Goal: Task Accomplishment & Management: Manage account settings

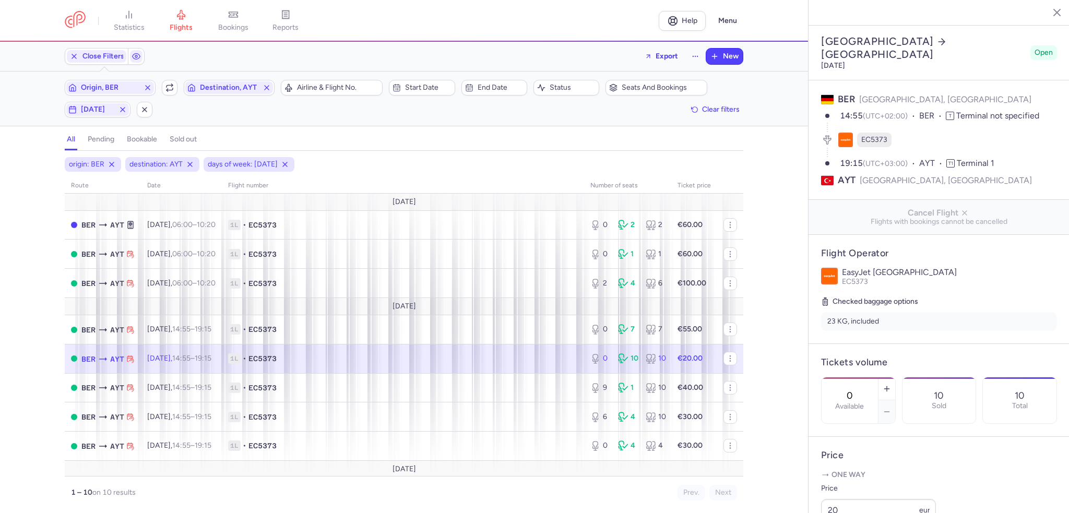
select select "days"
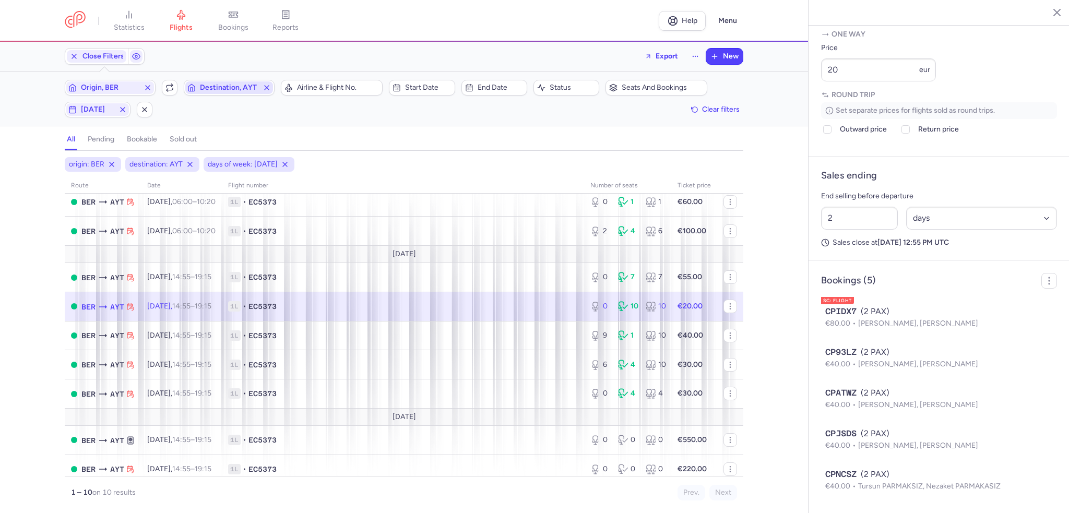
click at [228, 87] on span "Destination, AYT" at bounding box center [229, 88] width 58 height 8
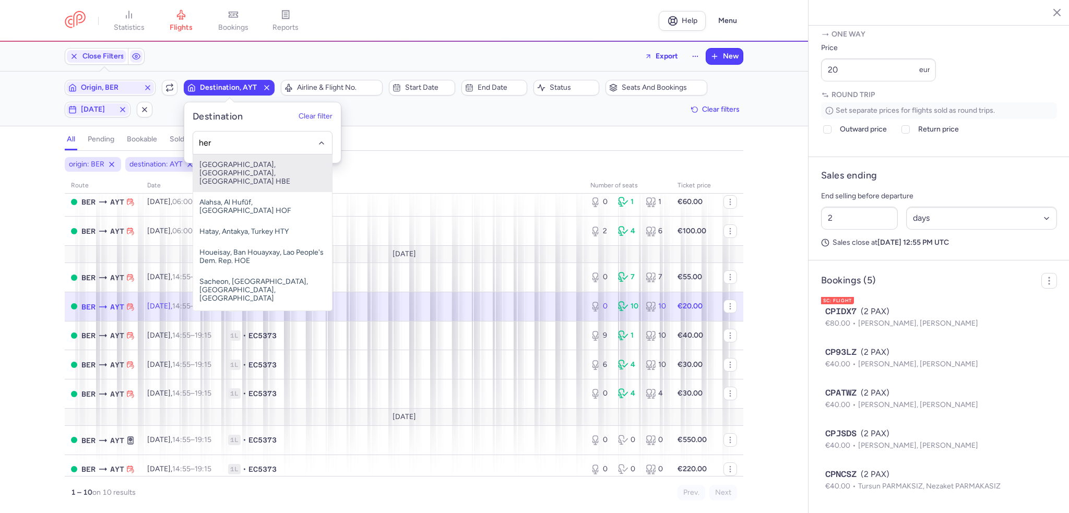
type input "her"
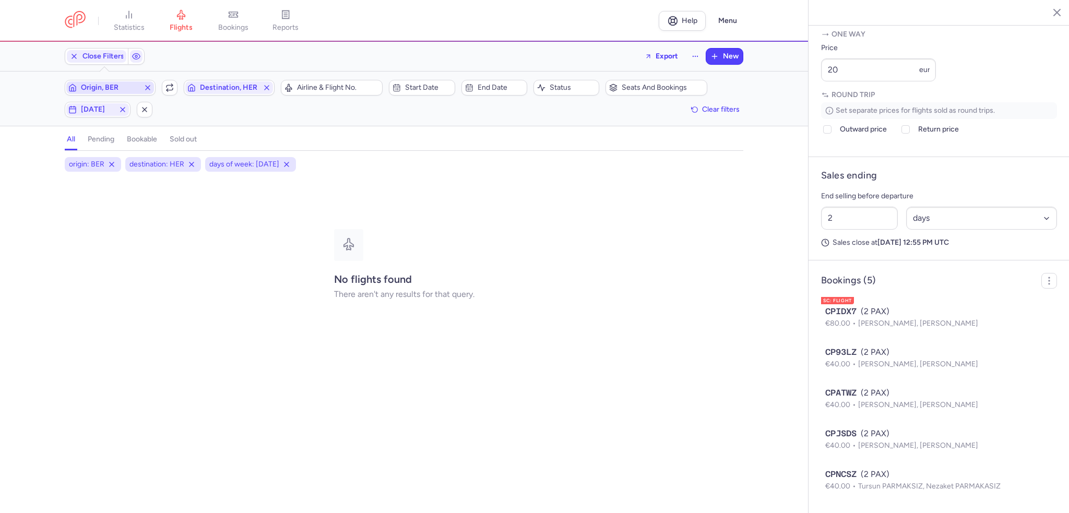
click at [147, 87] on line "button" at bounding box center [148, 88] width 4 height 4
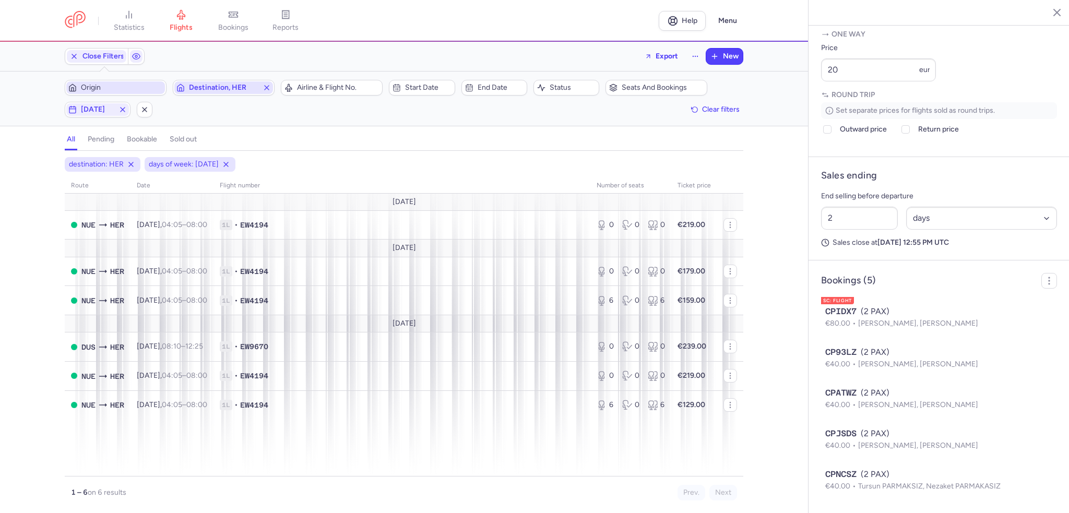
click at [211, 85] on span "Destination, HER" at bounding box center [223, 88] width 69 height 8
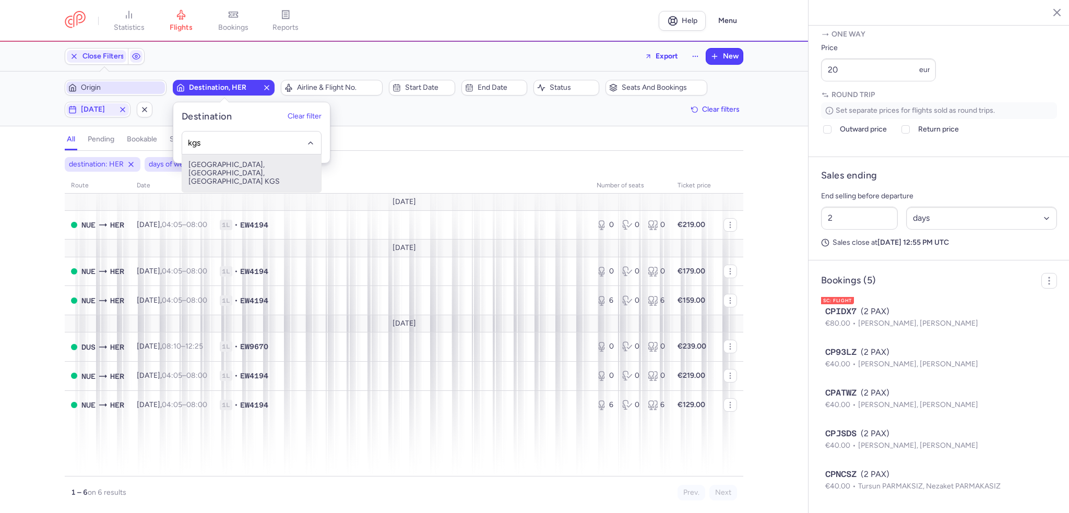
type input "kgs"
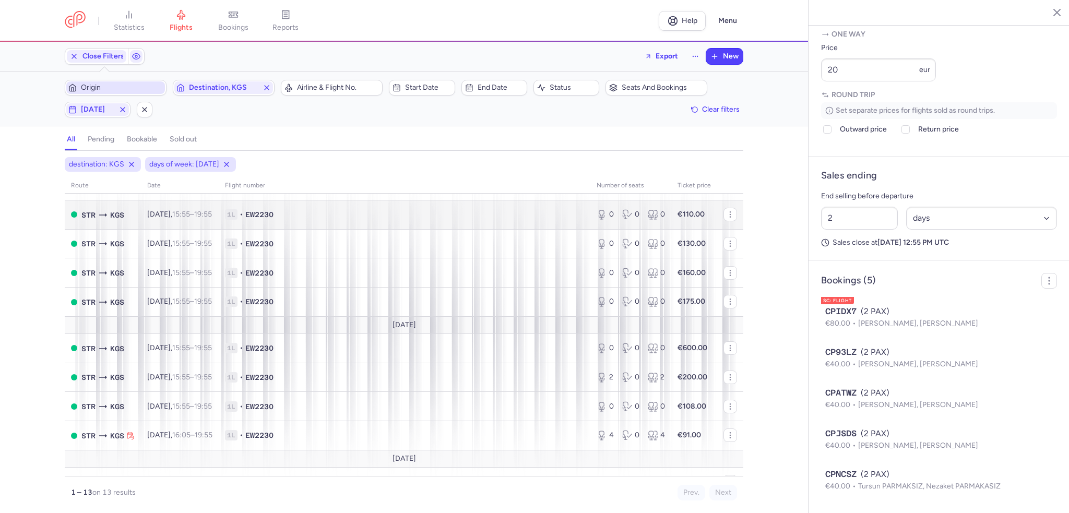
scroll to position [171, 0]
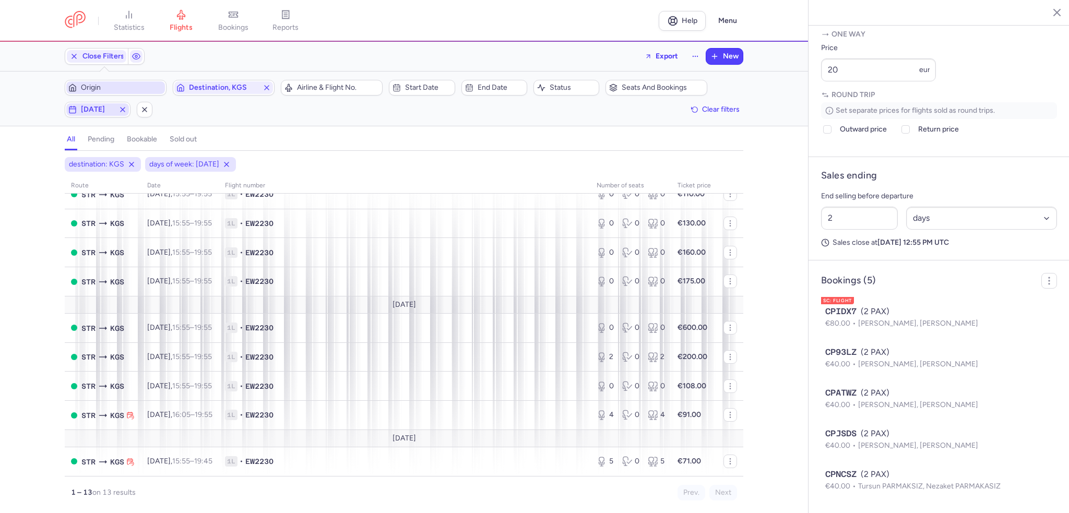
click at [123, 108] on line "button" at bounding box center [123, 110] width 4 height 4
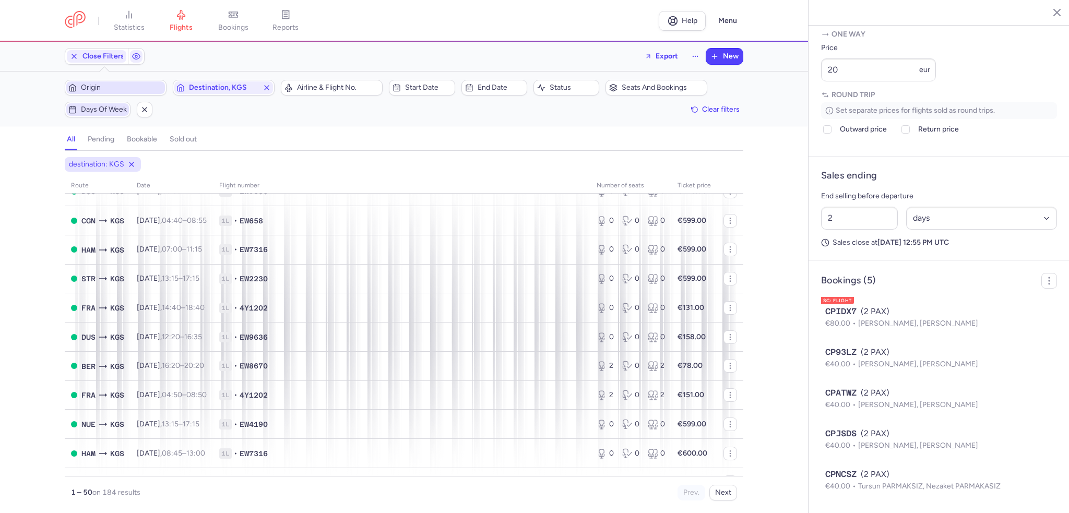
scroll to position [1240, 0]
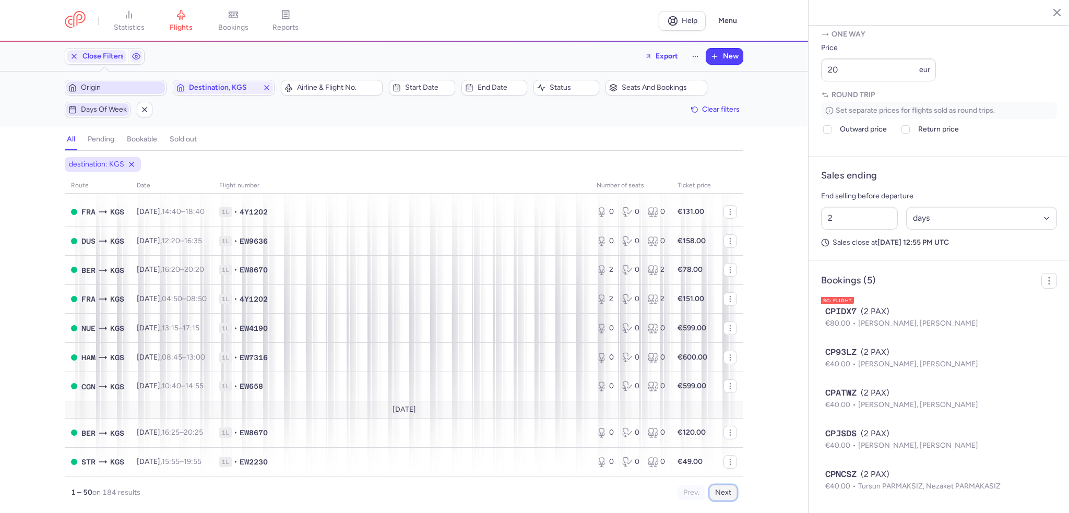
click at [727, 496] on button "Next" at bounding box center [724, 493] width 28 height 16
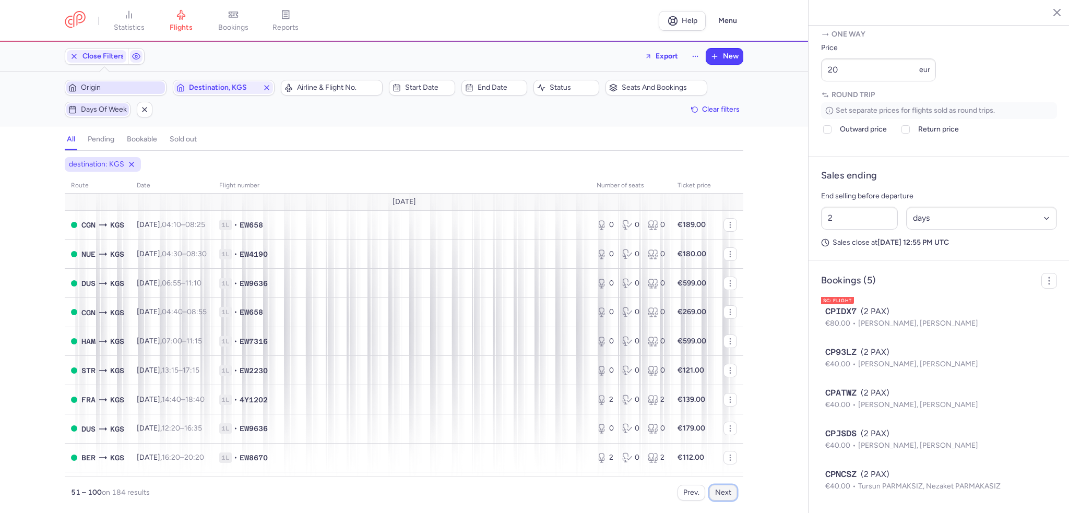
click at [725, 496] on button "Next" at bounding box center [724, 493] width 28 height 16
click at [121, 87] on span "Origin" at bounding box center [122, 88] width 82 height 8
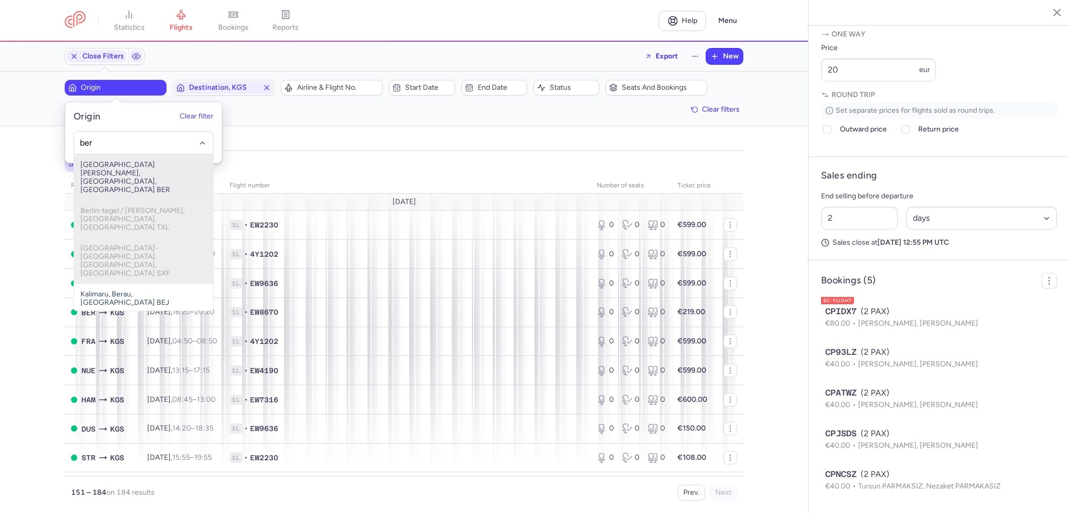
type input "ber"
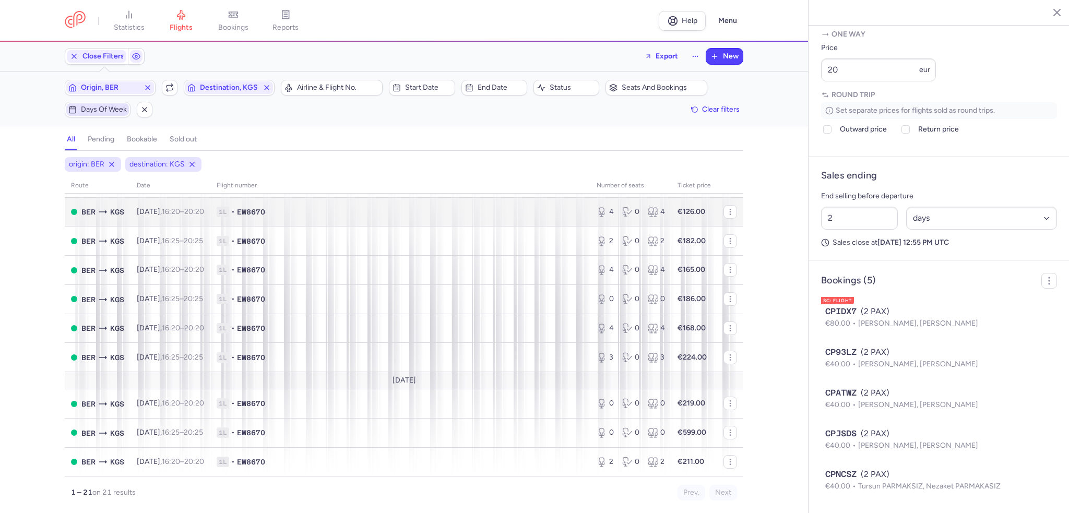
scroll to position [393, 0]
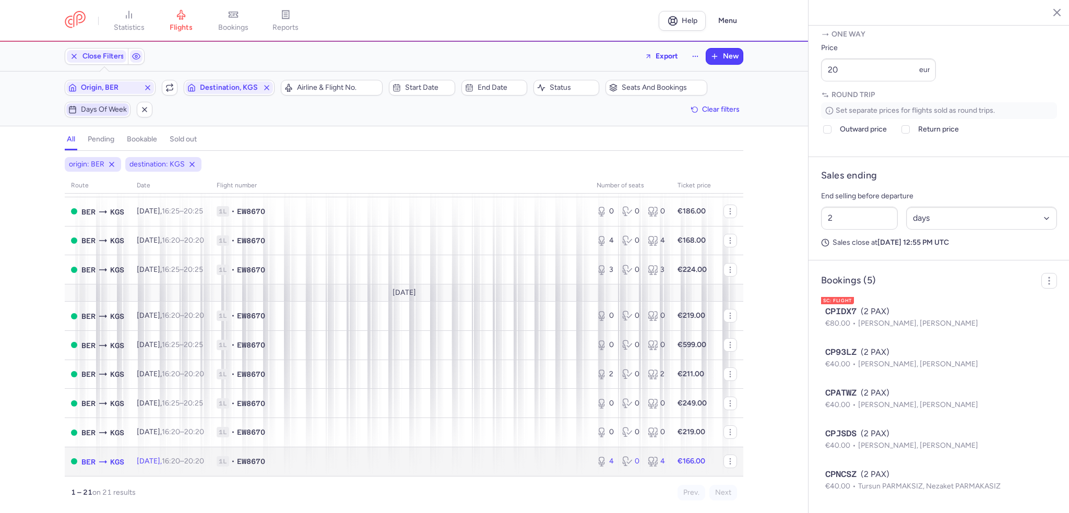
click at [171, 468] on td "[DATE] 16:20 – 20:20 +0" at bounding box center [171, 461] width 80 height 29
type input "4"
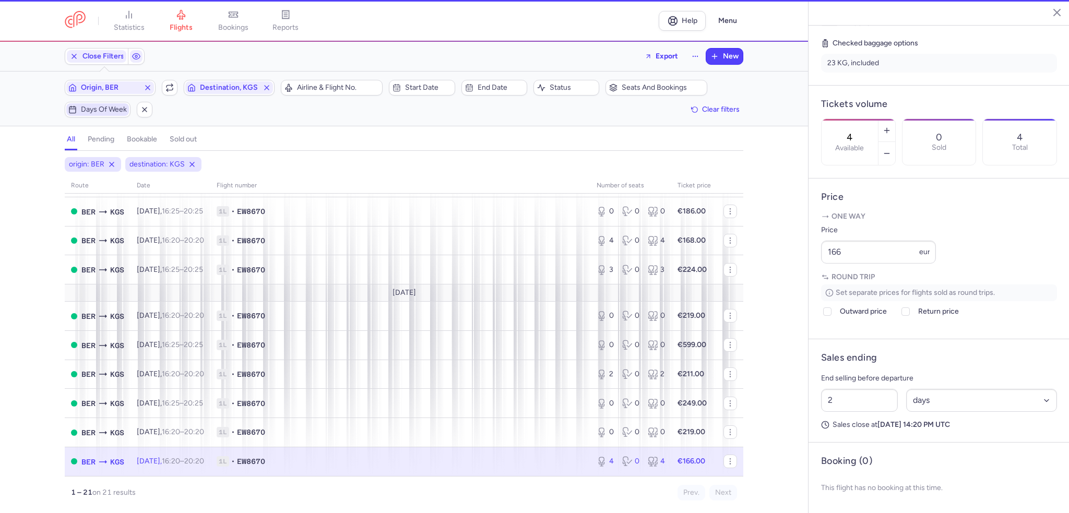
scroll to position [265, 0]
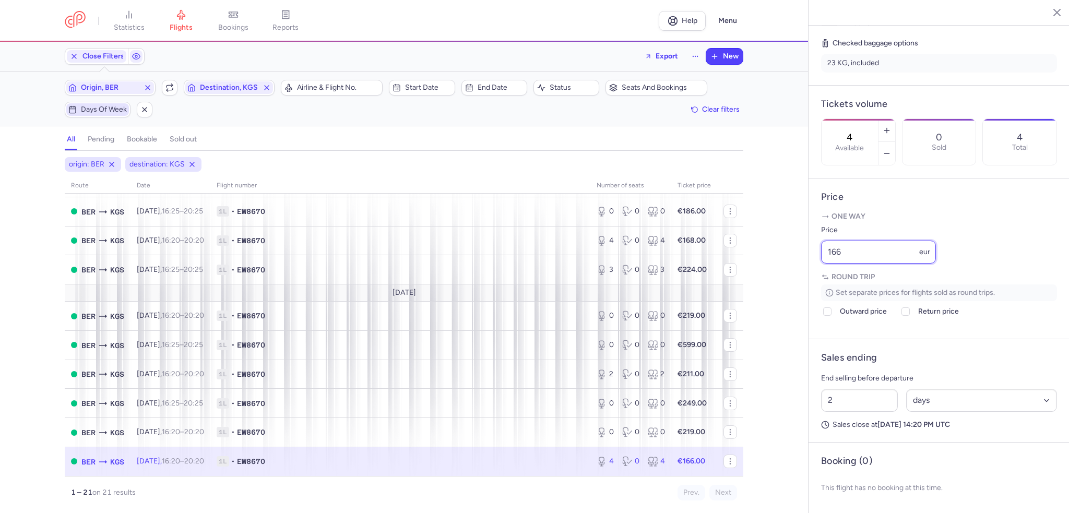
drag, startPoint x: 853, startPoint y: 254, endPoint x: 792, endPoint y: 261, distance: 62.0
click at [792, 261] on div "statistics flights bookings reports Help Menu Close Filters Export New Filters …" at bounding box center [534, 256] width 1069 height 513
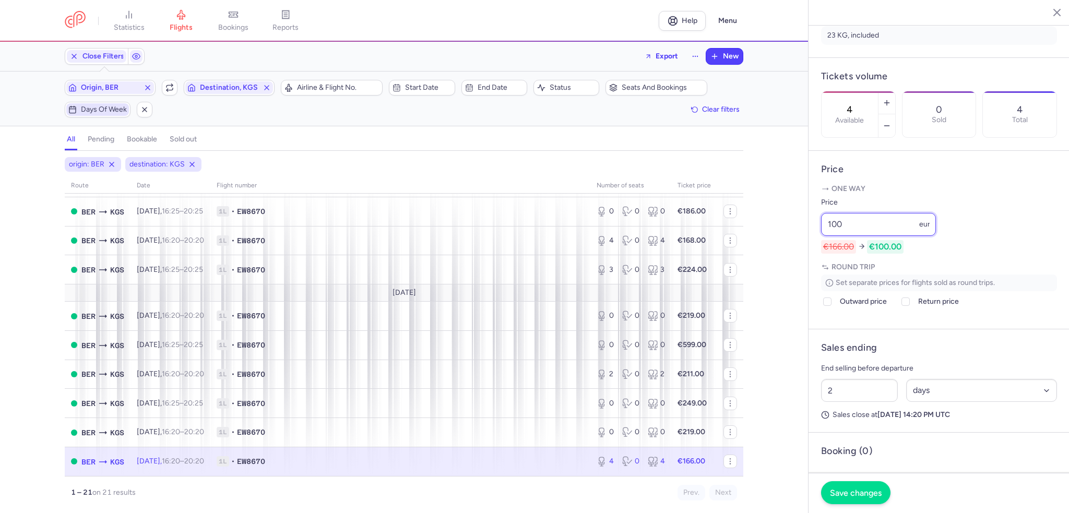
type input "100"
click at [869, 498] on button "Save changes" at bounding box center [855, 492] width 69 height 23
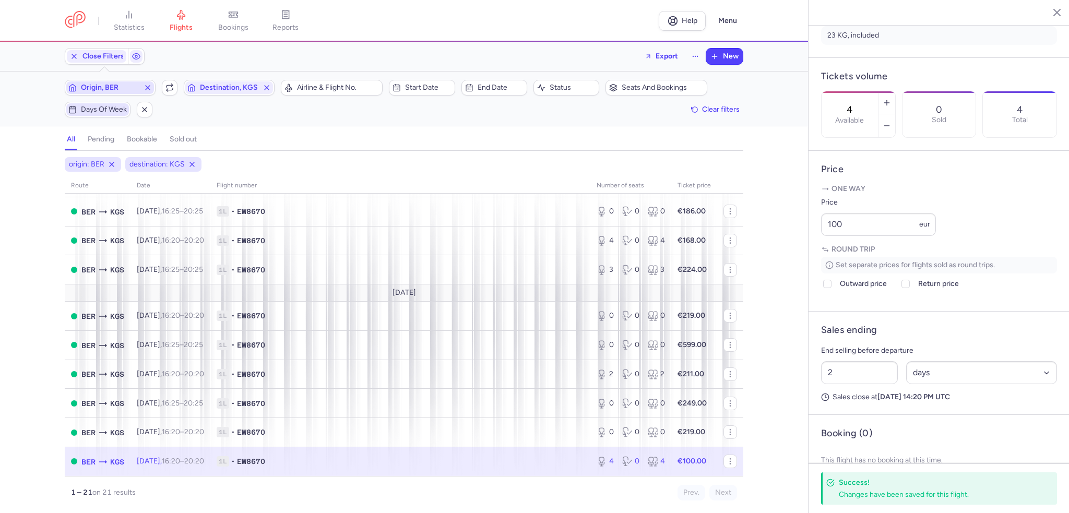
click at [107, 92] on span "Origin, BER" at bounding box center [110, 87] width 88 height 13
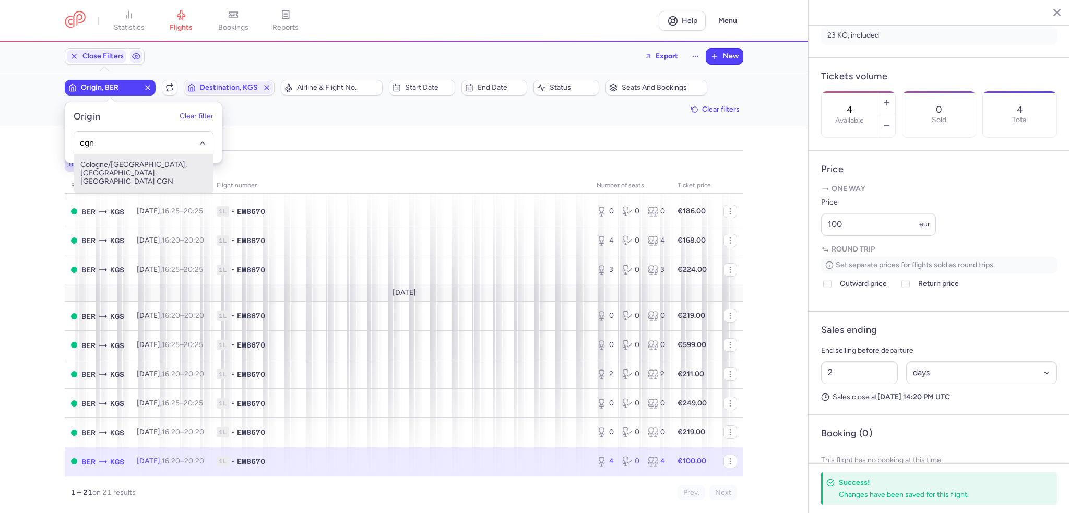
type input "cgn"
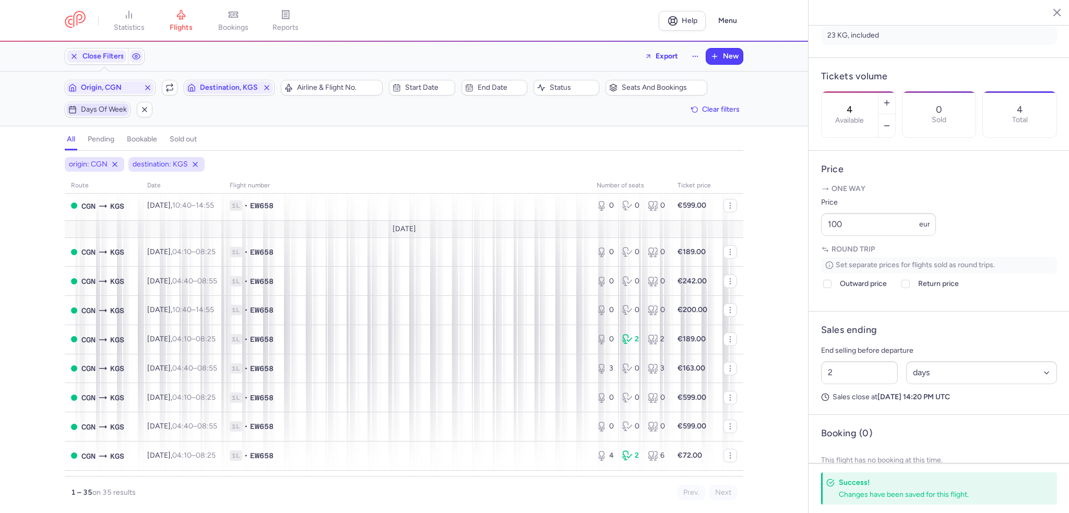
scroll to position [827, 0]
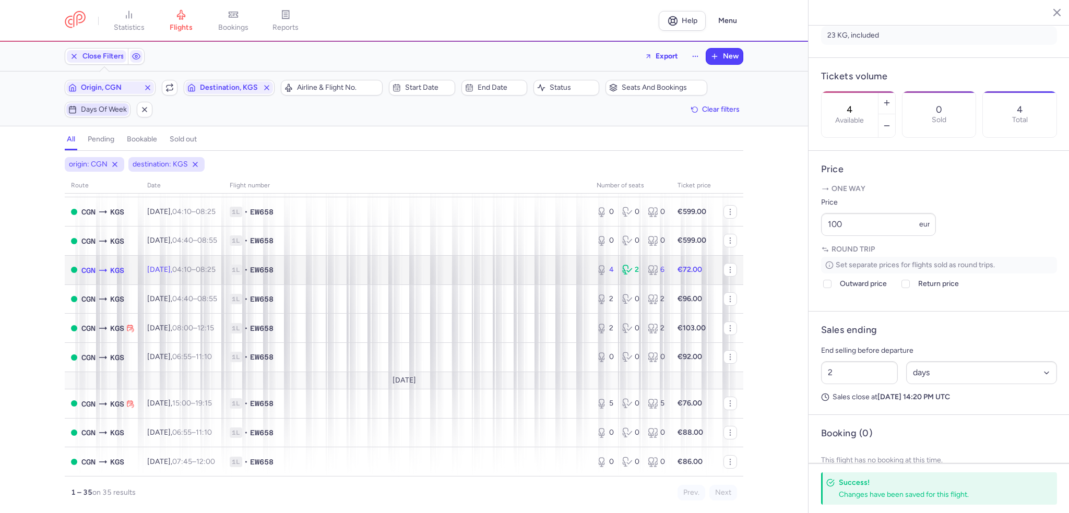
click at [162, 267] on span "[DATE] 04:10 – 08:25 +0" at bounding box center [181, 269] width 68 height 9
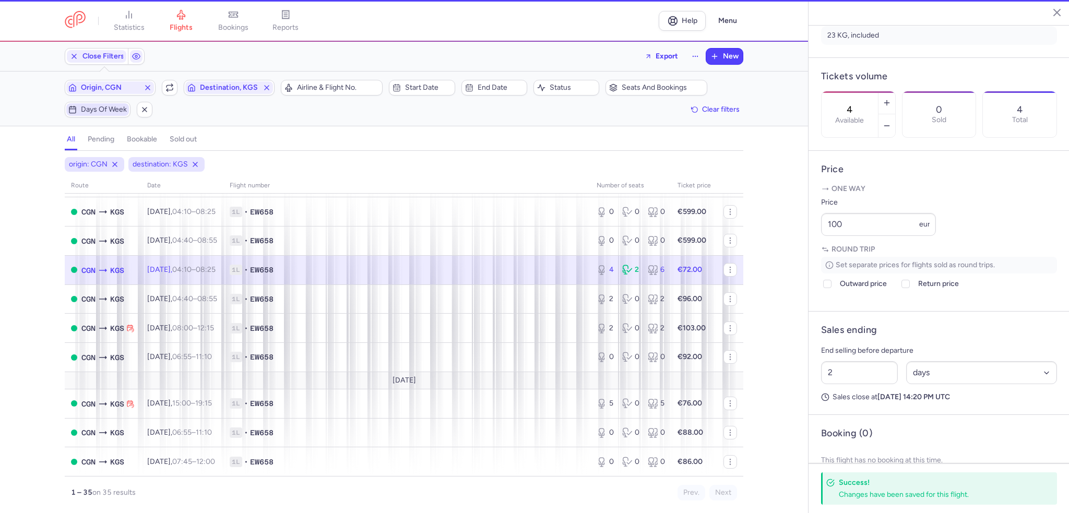
scroll to position [273, 0]
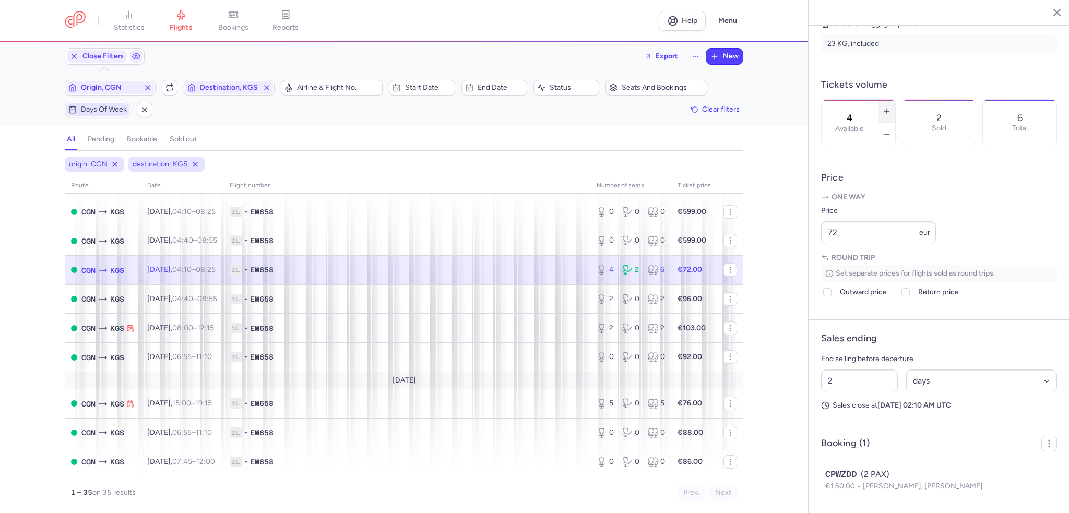
click at [891, 107] on icon "button" at bounding box center [887, 111] width 8 height 8
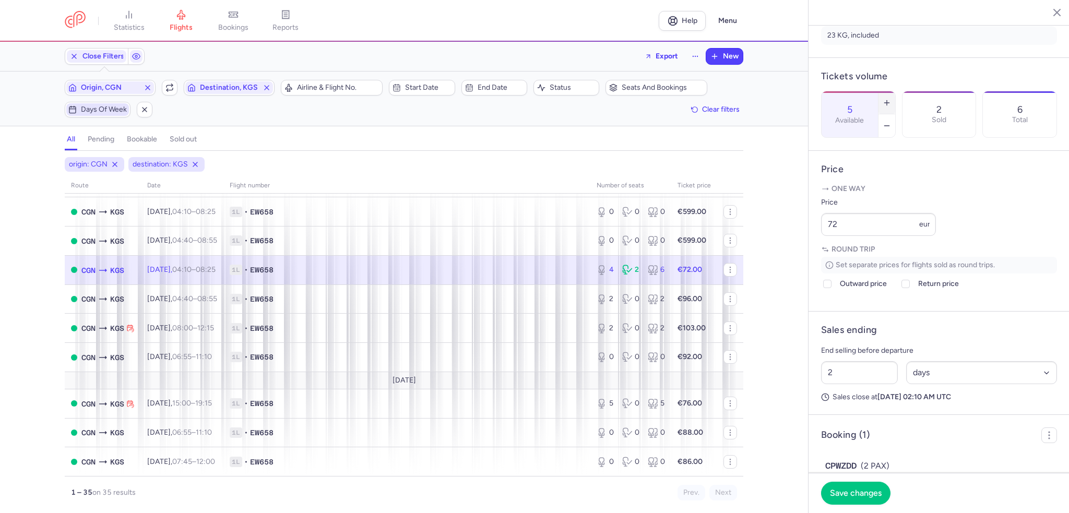
click at [891, 99] on icon "button" at bounding box center [887, 103] width 8 height 8
type input "6"
click at [847, 493] on span "Save changes" at bounding box center [856, 492] width 52 height 9
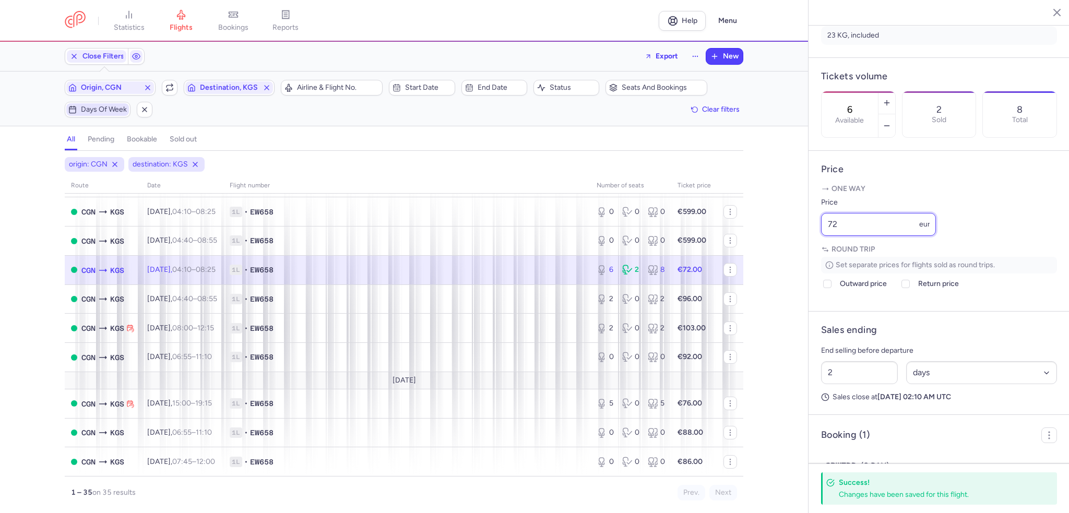
drag, startPoint x: 839, startPoint y: 252, endPoint x: 804, endPoint y: 252, distance: 35.5
click at [804, 252] on div "statistics flights bookings reports Help Menu Close Filters Export New Filters …" at bounding box center [534, 256] width 1069 height 513
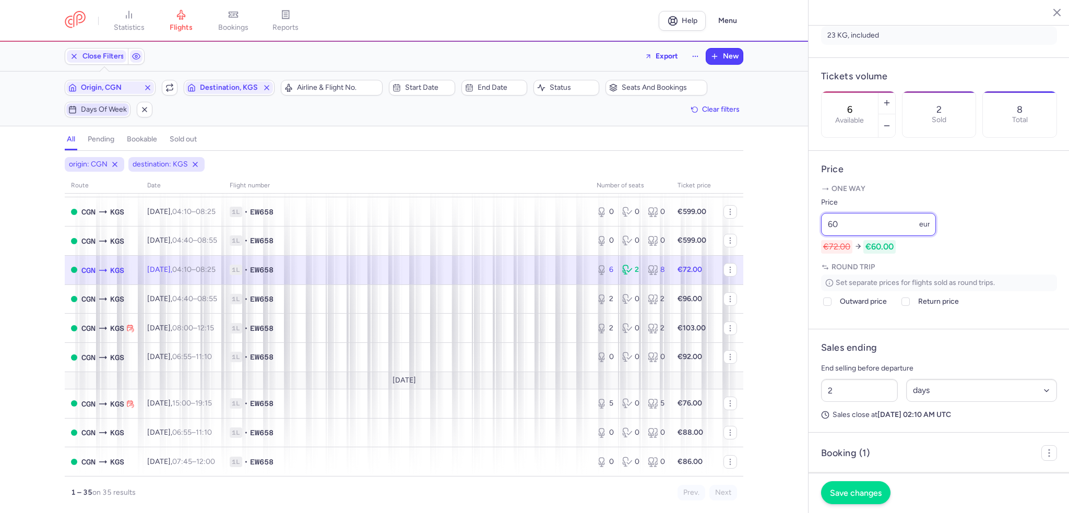
type input "60"
click at [854, 499] on button "Save changes" at bounding box center [855, 492] width 69 height 23
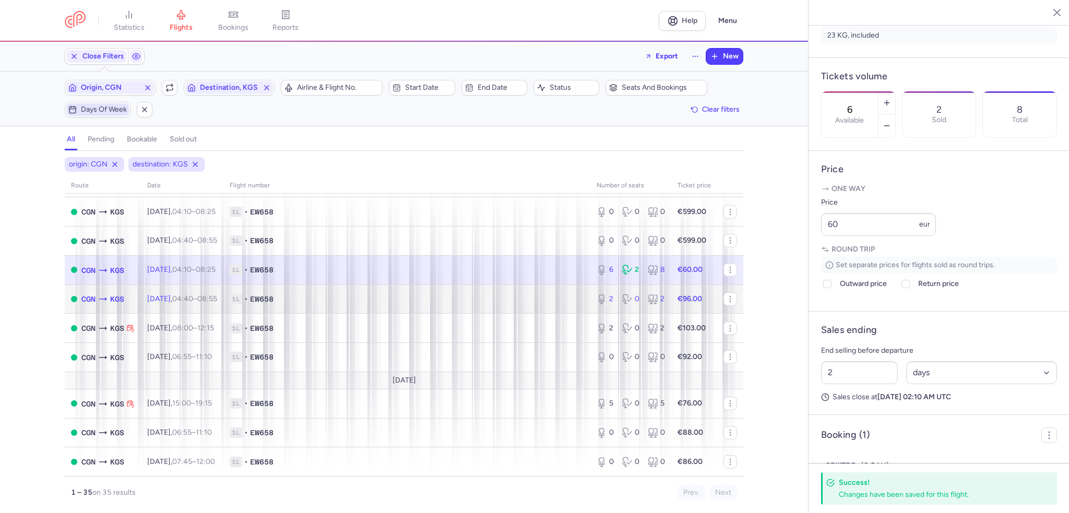
click at [185, 296] on span "[DATE] 04:40 – 08:55 +0" at bounding box center [182, 299] width 70 height 9
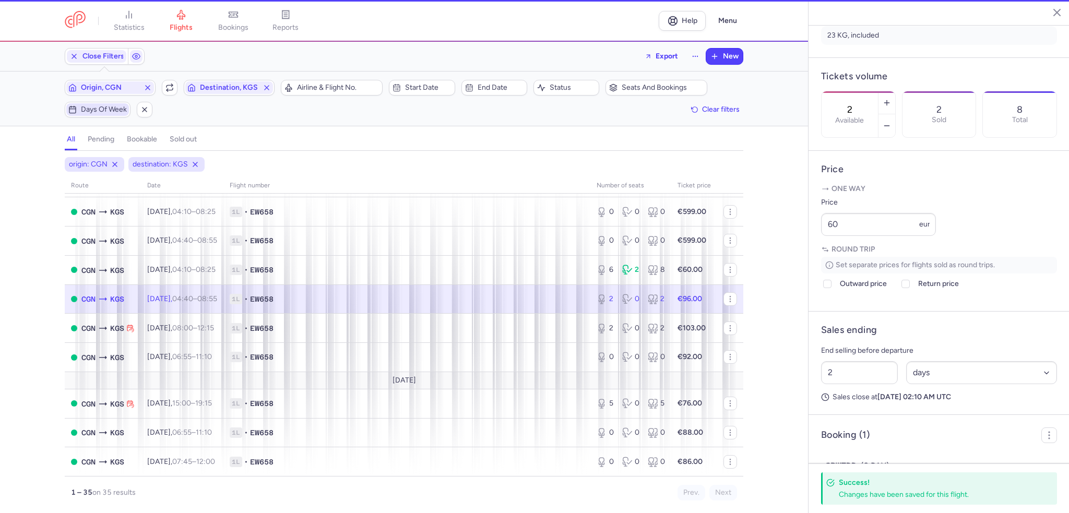
scroll to position [265, 0]
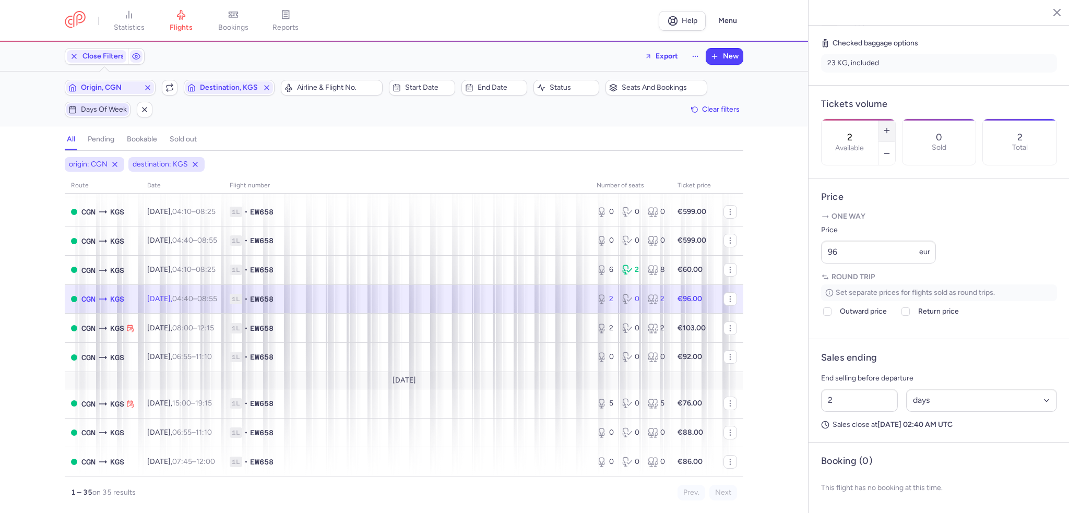
click at [889, 131] on line "button" at bounding box center [887, 131] width 5 height 0
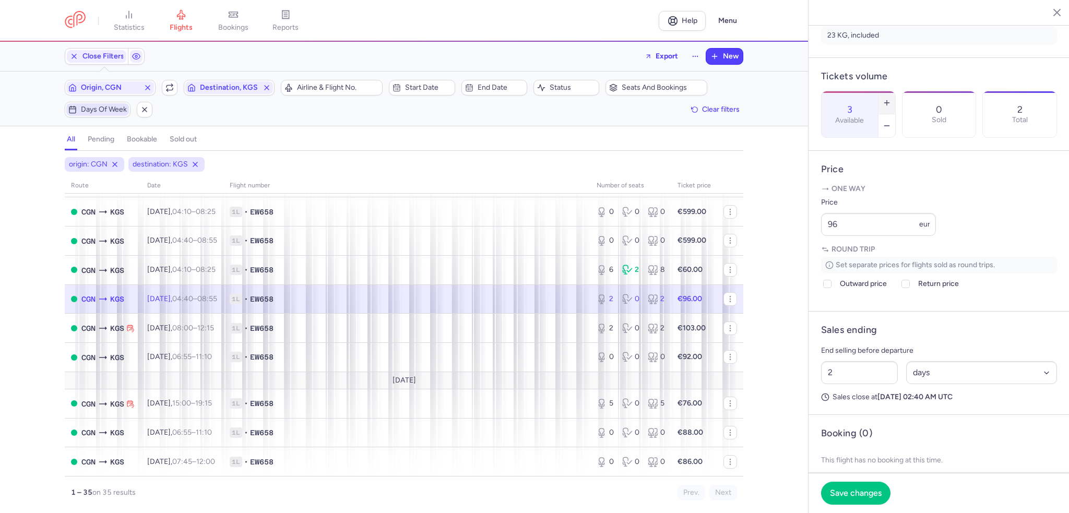
click at [889, 103] on line "button" at bounding box center [887, 103] width 5 height 0
type input "6"
drag, startPoint x: 841, startPoint y: 251, endPoint x: 808, endPoint y: 256, distance: 33.3
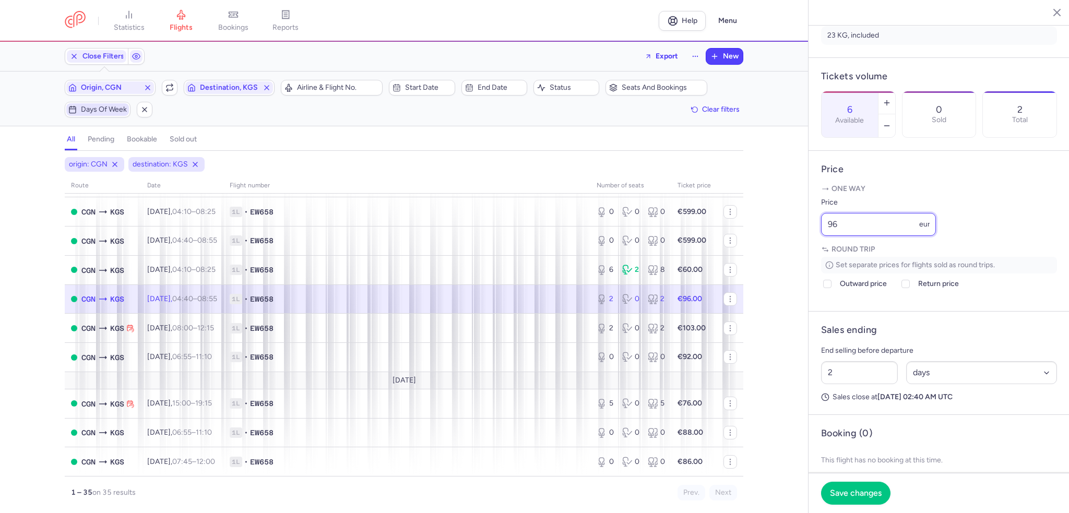
click at [809, 256] on article "Price One way Price 96 eur Round trip Set separate prices for flights sold as r…" at bounding box center [939, 231] width 261 height 161
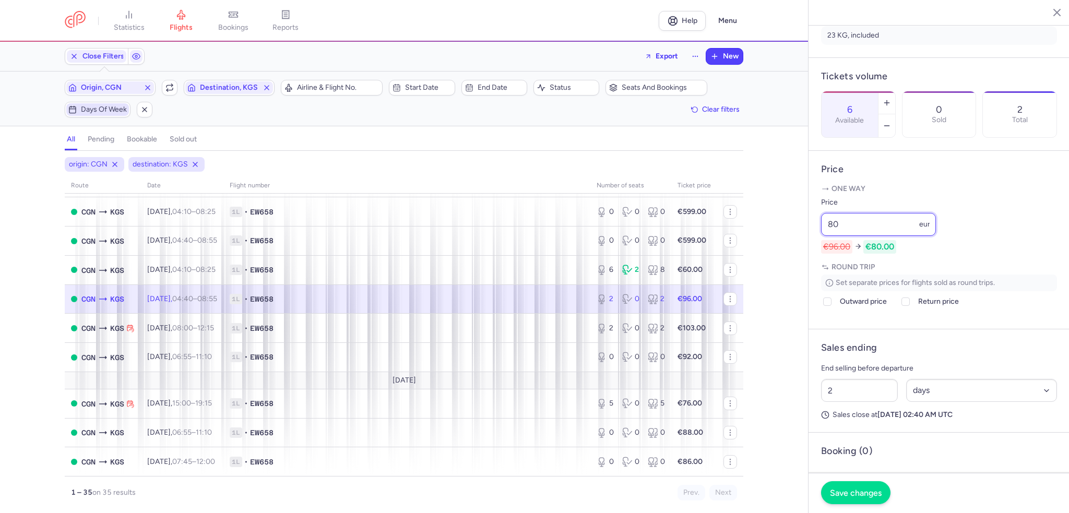
type input "80"
click at [853, 492] on span "Save changes" at bounding box center [856, 492] width 52 height 9
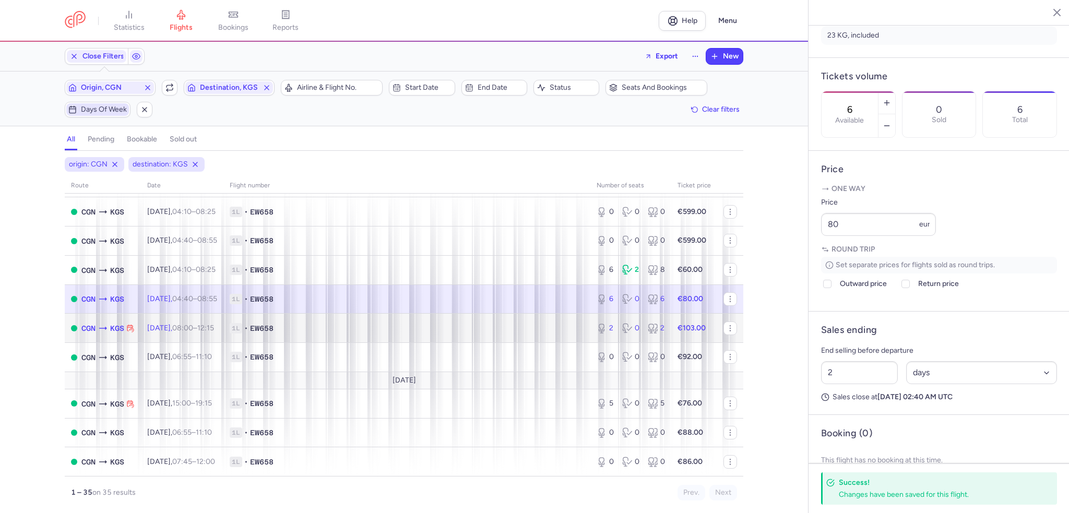
click at [179, 324] on span "[DATE] 08:00 – 12:15 +0" at bounding box center [180, 328] width 67 height 9
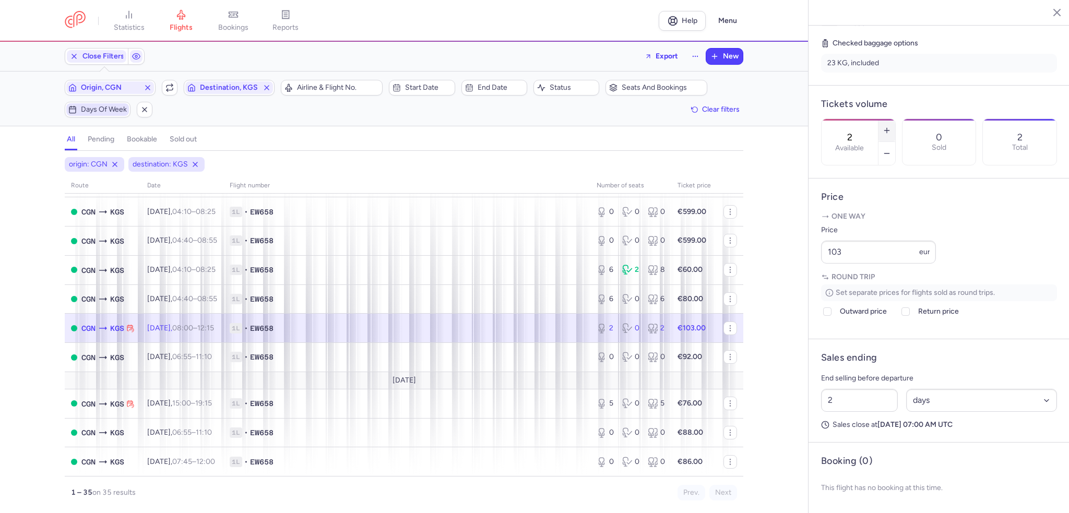
click at [896, 119] on button "button" at bounding box center [887, 130] width 17 height 23
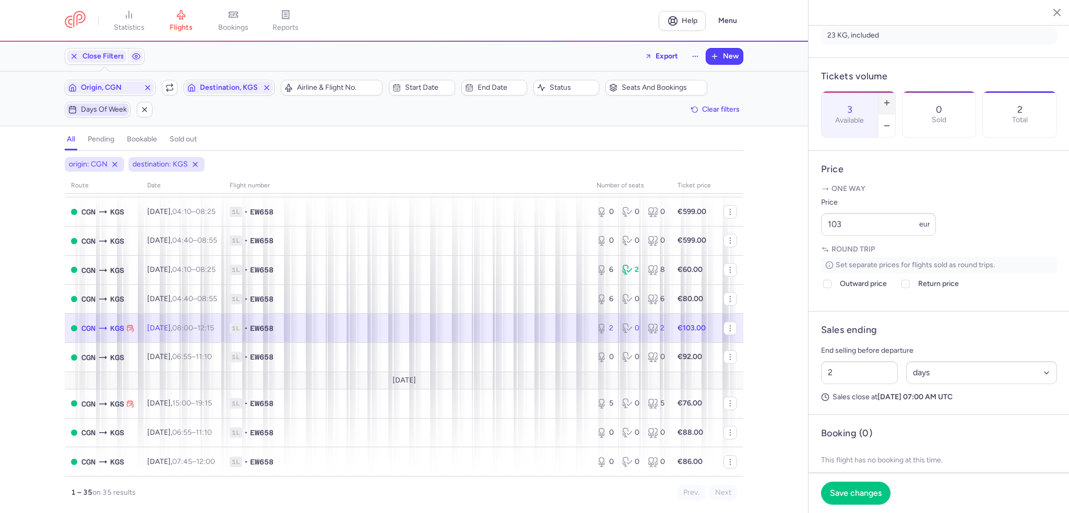
click at [896, 91] on button "button" at bounding box center [887, 102] width 17 height 23
type input "4"
click at [855, 495] on span "Save changes" at bounding box center [856, 492] width 52 height 9
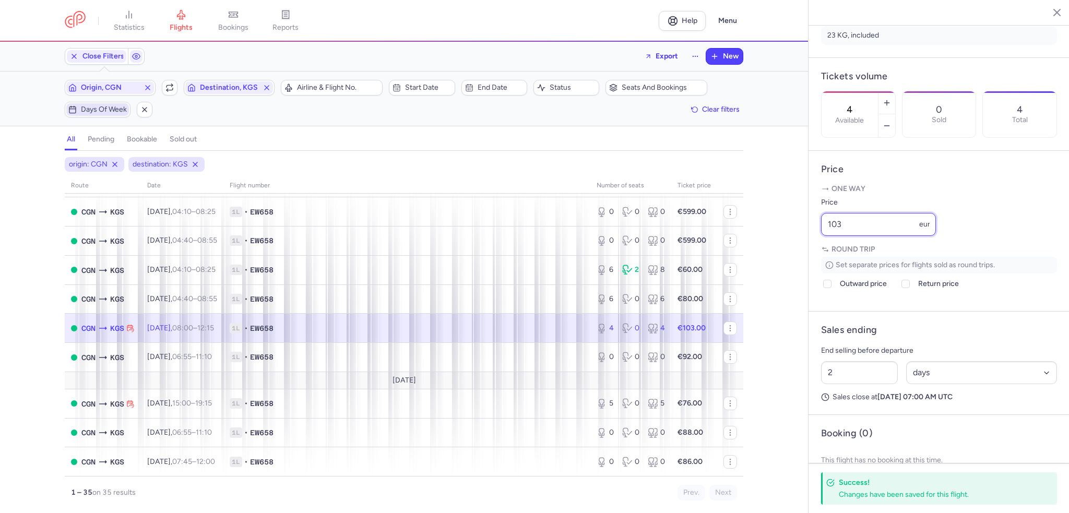
drag, startPoint x: 848, startPoint y: 250, endPoint x: 797, endPoint y: 250, distance: 51.2
click at [797, 250] on div "statistics flights bookings reports Help Menu Close Filters Export New Filters …" at bounding box center [534, 256] width 1069 height 513
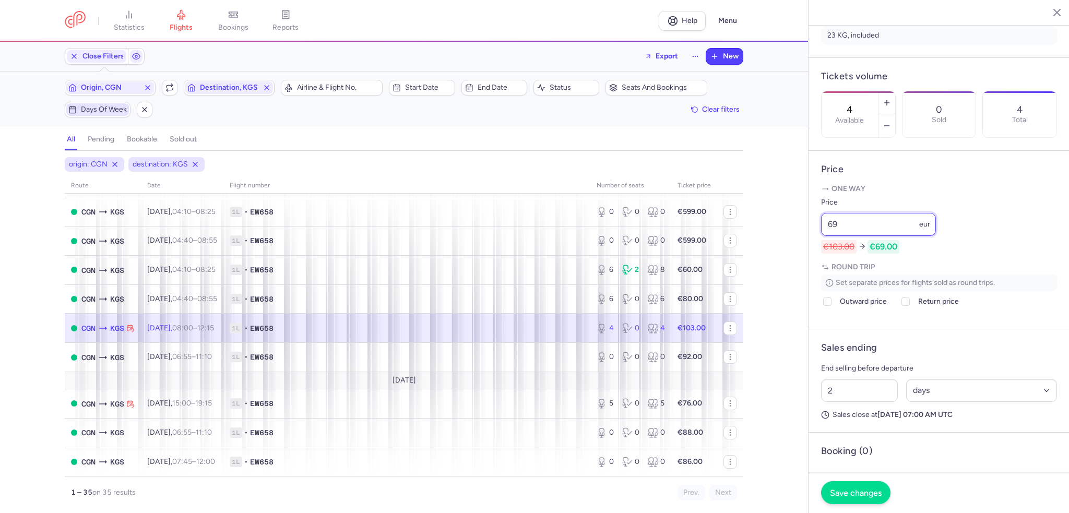
type input "69"
click at [861, 492] on span "Save changes" at bounding box center [856, 492] width 52 height 9
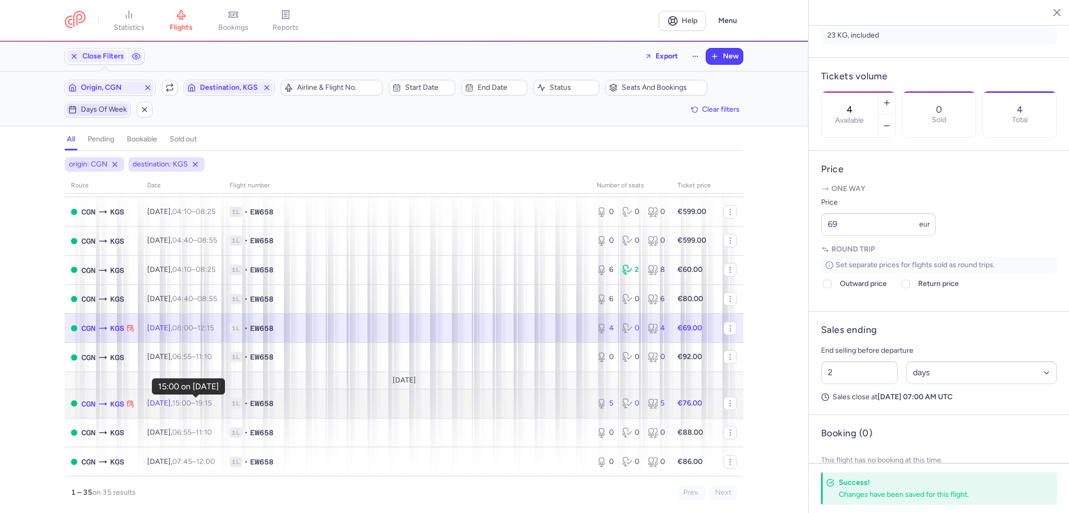
click at [190, 399] on time "15:00" at bounding box center [181, 403] width 19 height 9
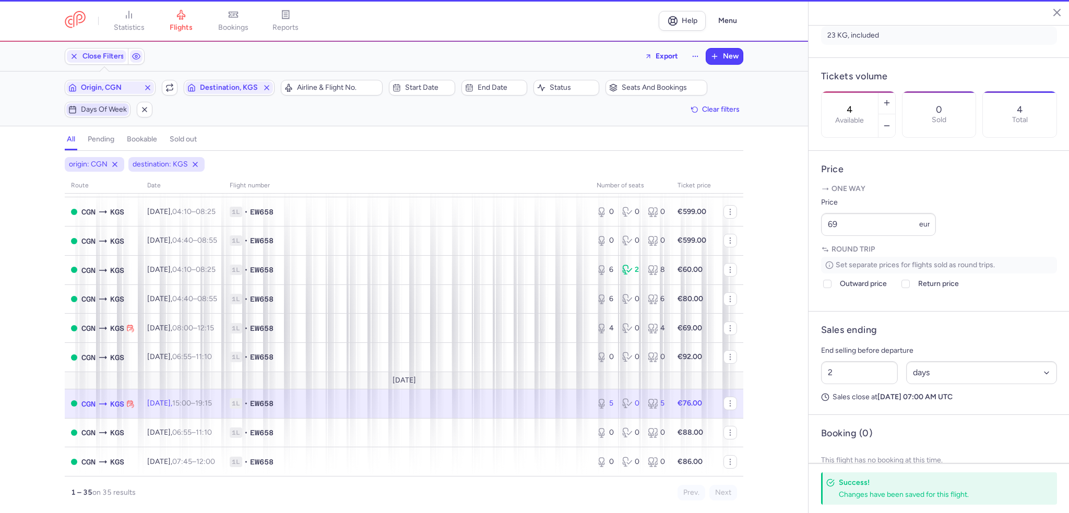
type input "5"
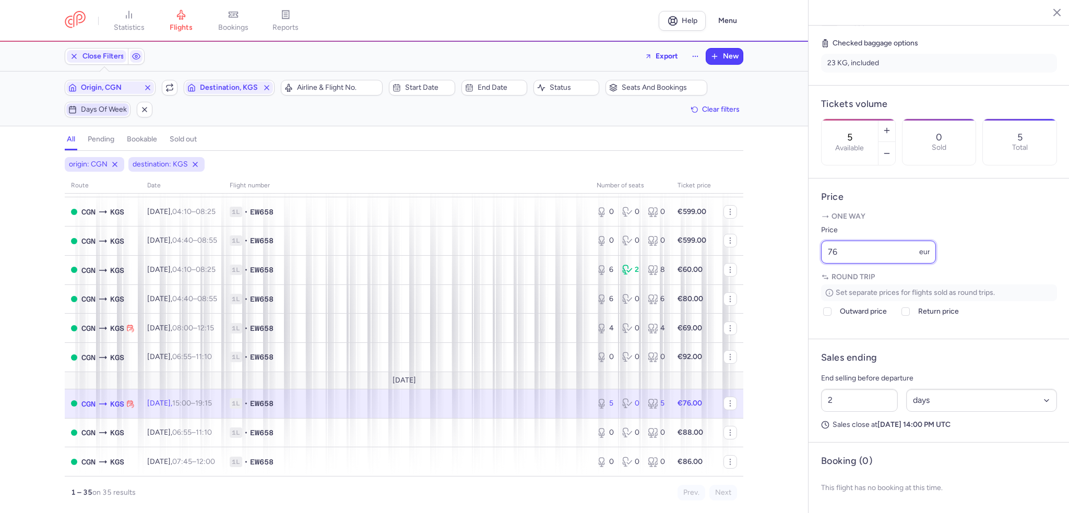
drag, startPoint x: 848, startPoint y: 250, endPoint x: 804, endPoint y: 256, distance: 44.3
click at [804, 256] on div "statistics flights bookings reports Help Menu Close Filters Export New Filters …" at bounding box center [534, 256] width 1069 height 513
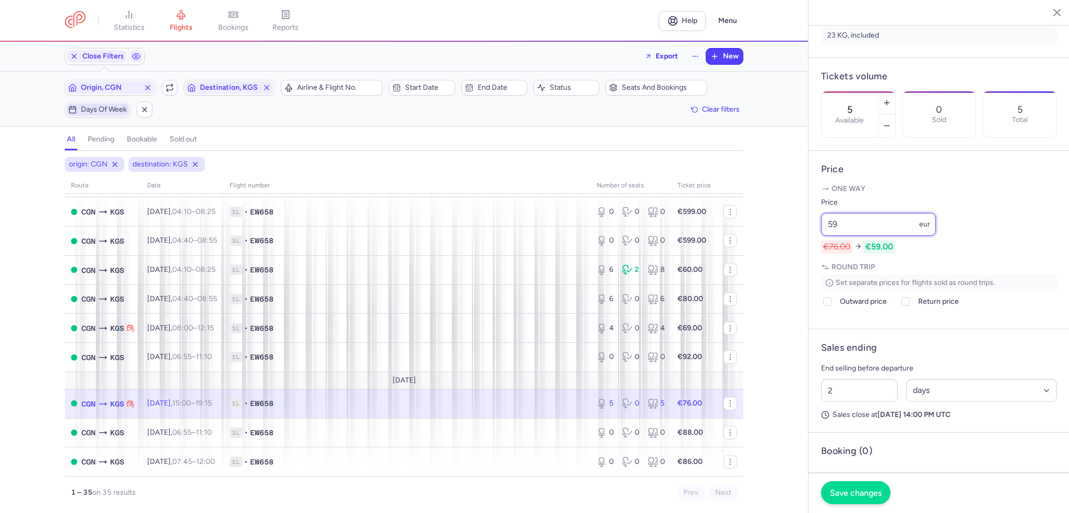
type input "59"
click at [842, 490] on span "Save changes" at bounding box center [856, 492] width 52 height 9
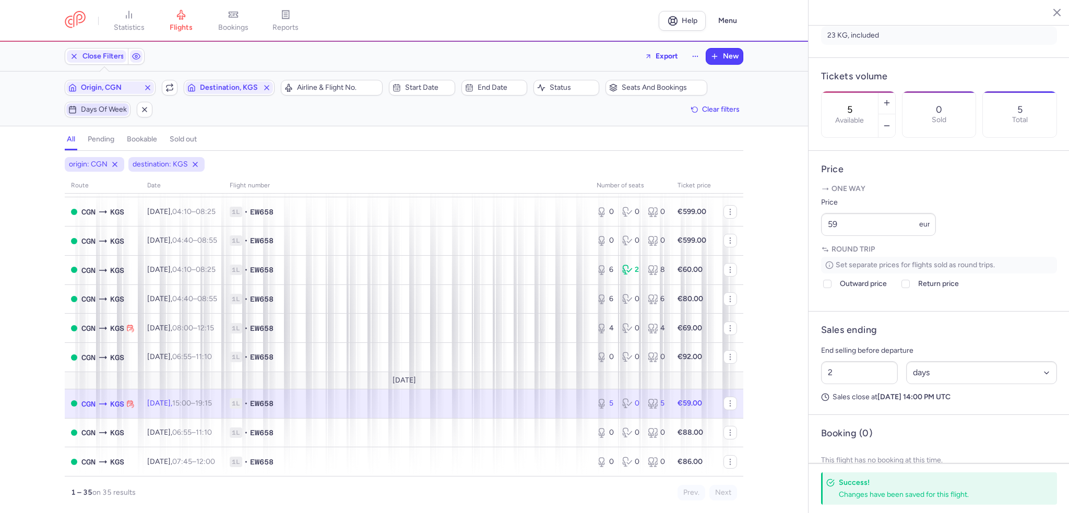
click at [591, 392] on td "[DATE] 15:00 – 19:15 +0" at bounding box center [631, 403] width 81 height 29
click at [889, 103] on line "button" at bounding box center [887, 103] width 5 height 0
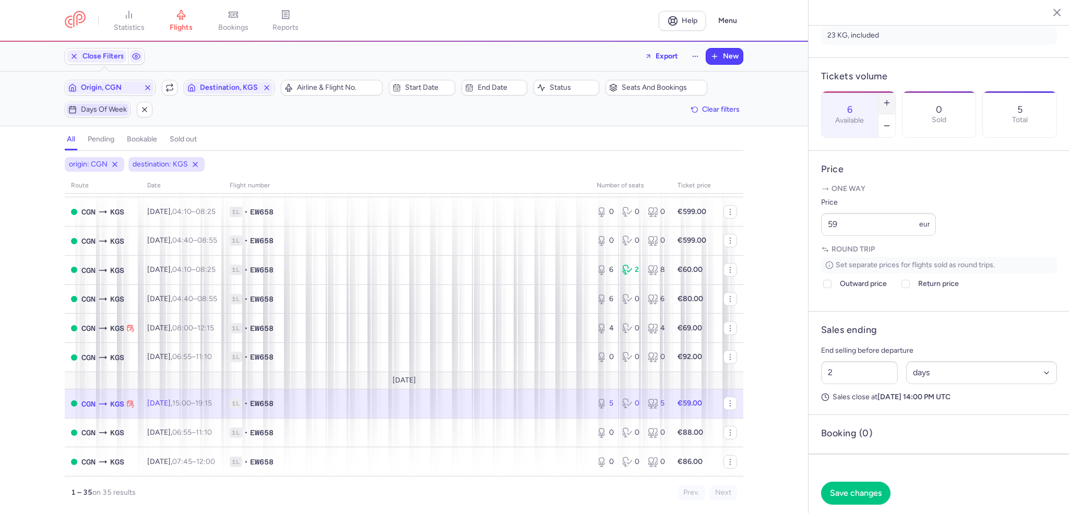
click at [889, 103] on line "button" at bounding box center [887, 103] width 5 height 0
type input "10"
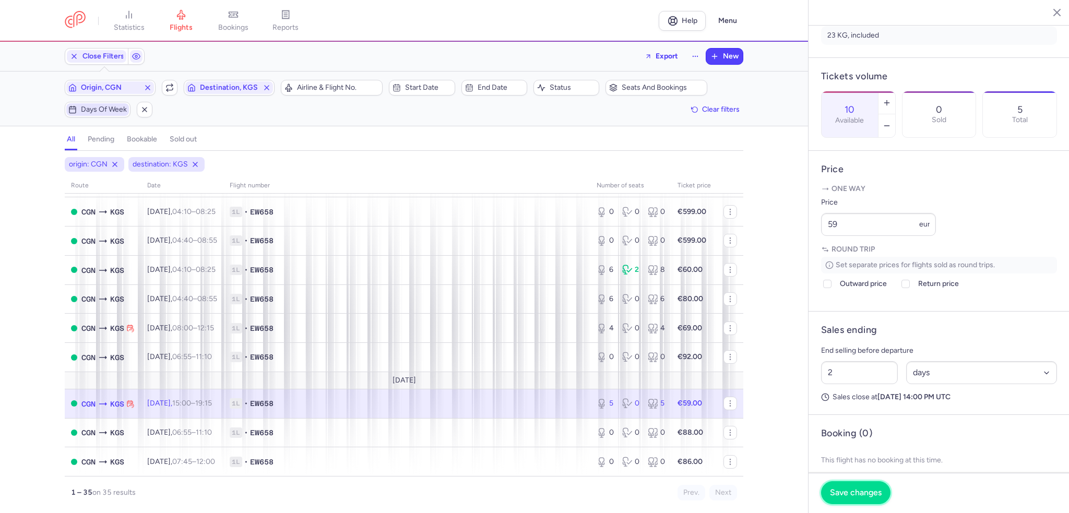
click at [863, 490] on span "Save changes" at bounding box center [856, 492] width 52 height 9
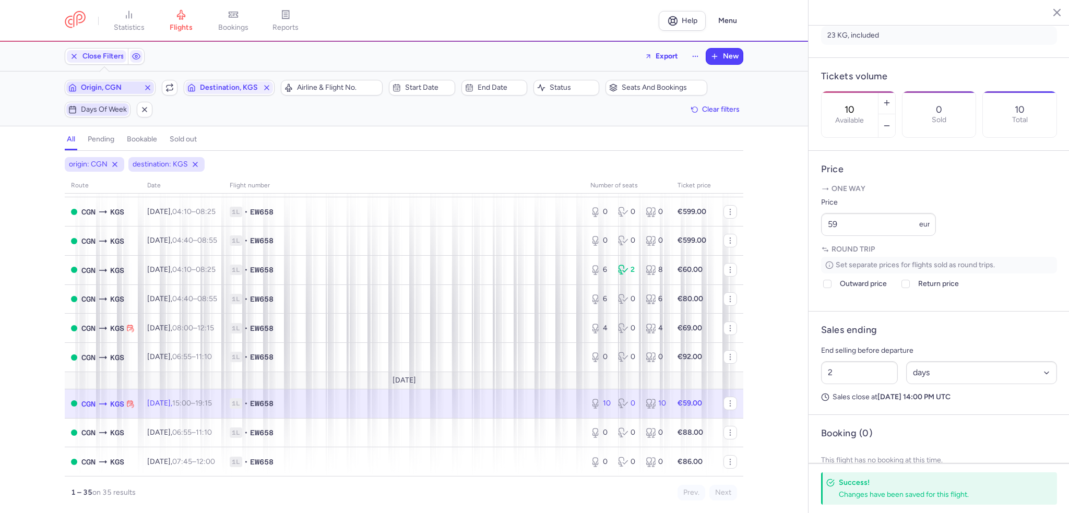
click at [98, 86] on span "Origin, CGN" at bounding box center [110, 88] width 58 height 8
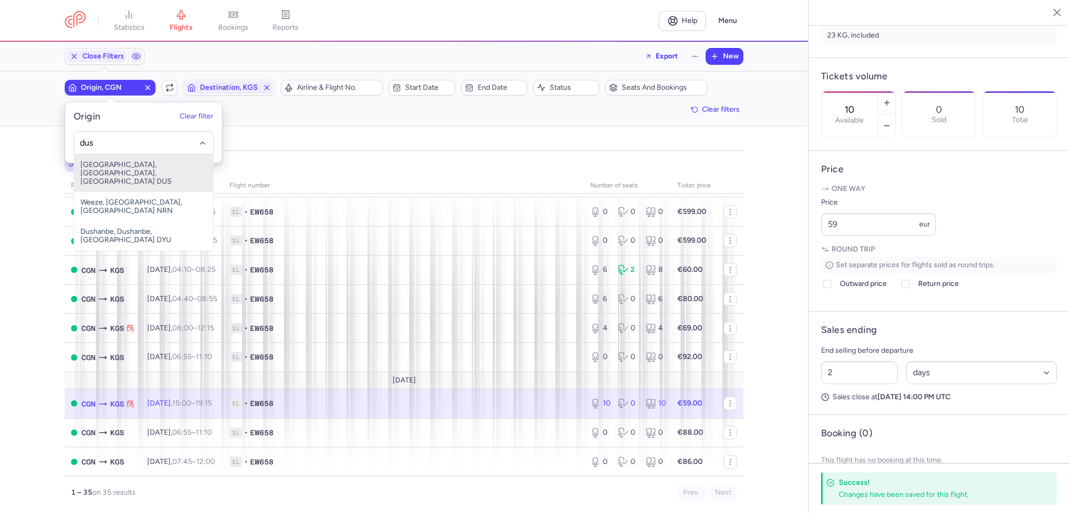
type input "dus"
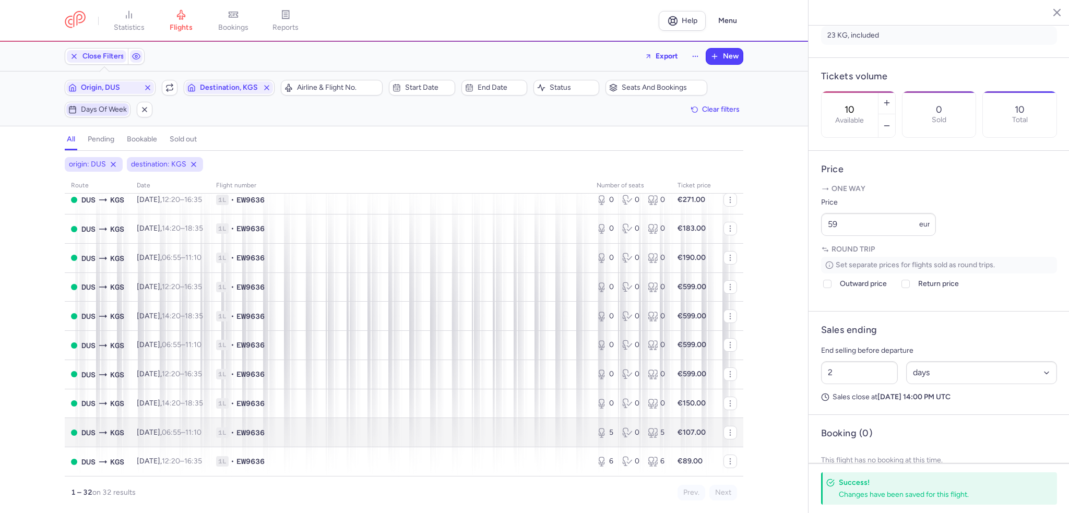
scroll to position [721, 0]
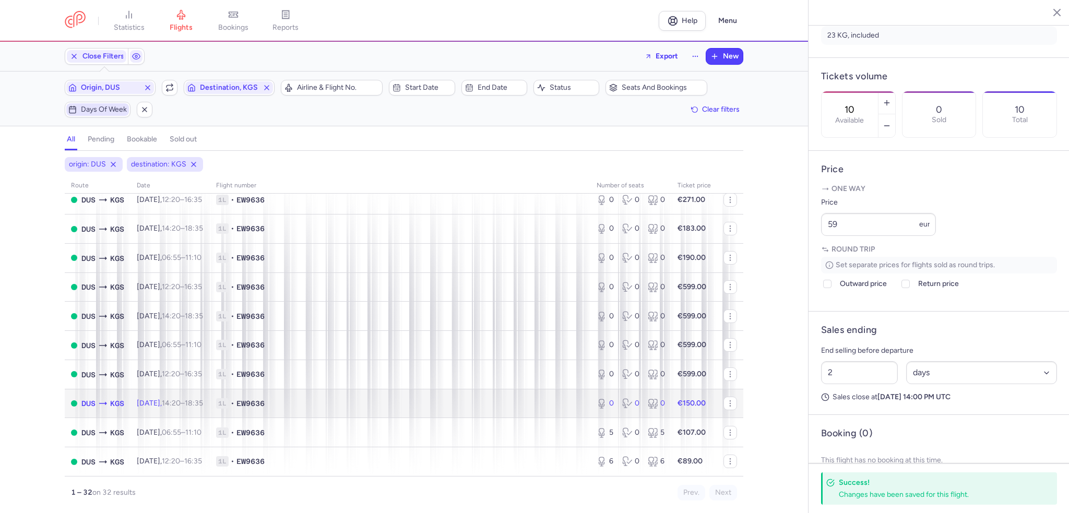
click at [163, 401] on span "[DATE] 14:20 – 18:35 +0" at bounding box center [170, 403] width 66 height 9
type input "0"
type input "3"
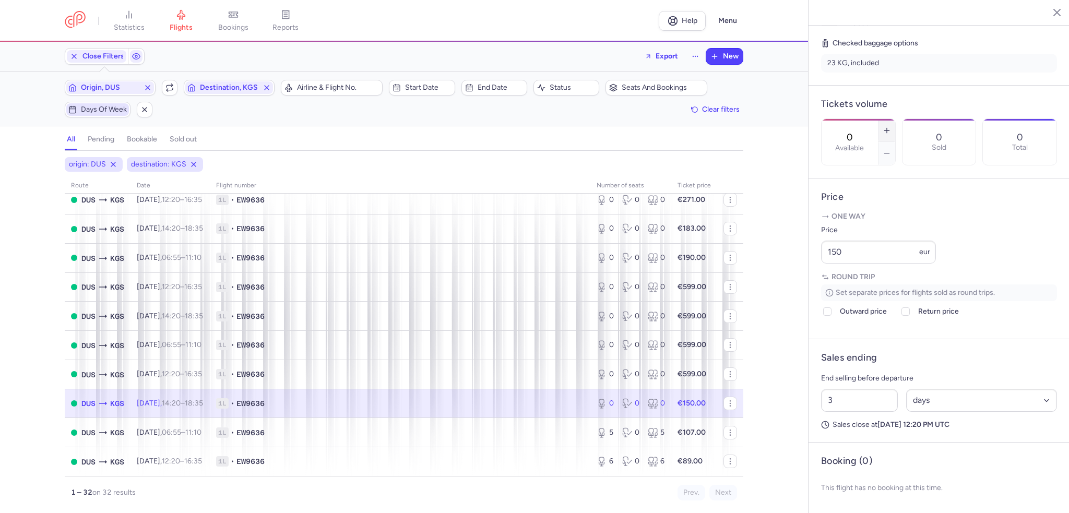
click at [896, 119] on button "button" at bounding box center [887, 130] width 17 height 23
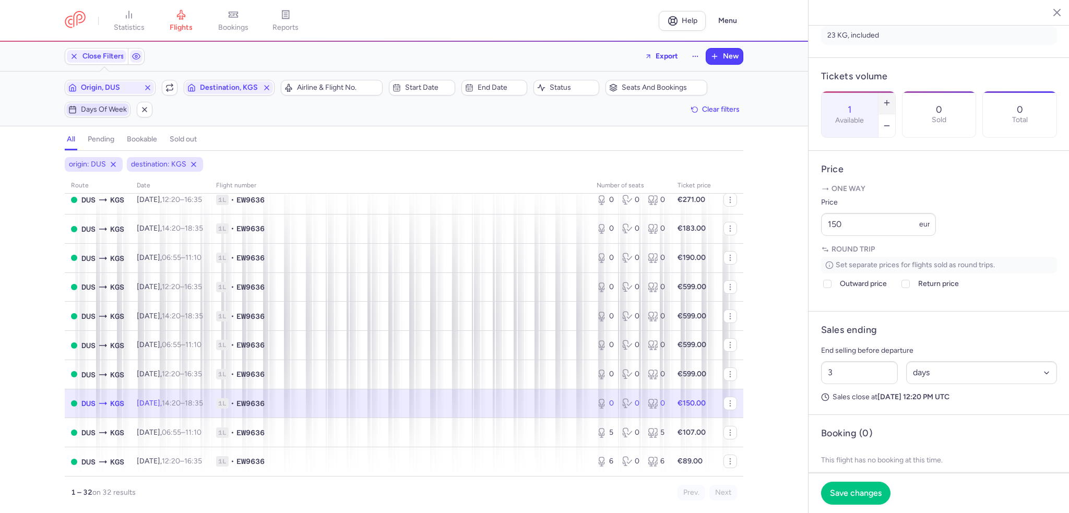
click at [896, 91] on button "button" at bounding box center [887, 102] width 17 height 23
type input "2"
click at [845, 493] on span "Save changes" at bounding box center [856, 492] width 52 height 9
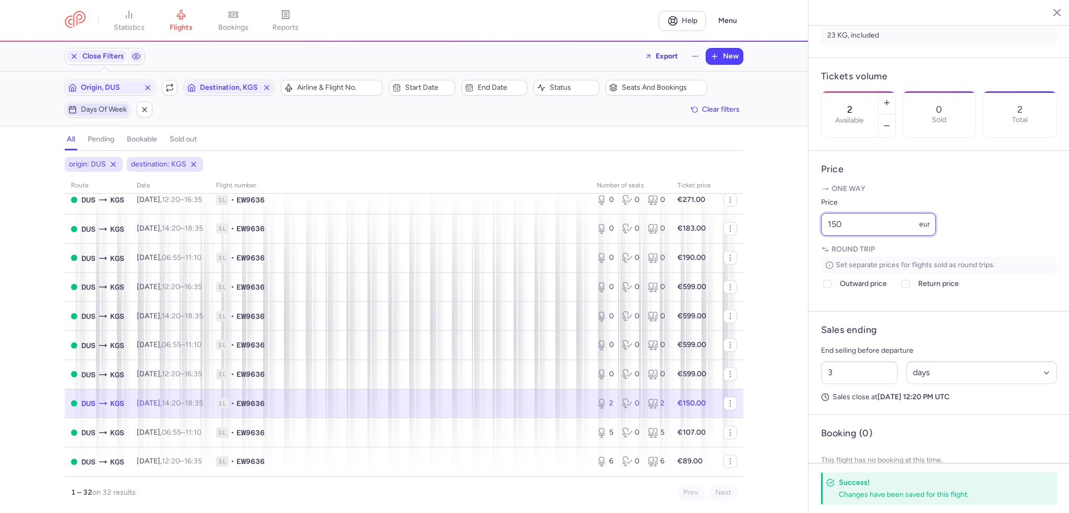
drag, startPoint x: 847, startPoint y: 253, endPoint x: 784, endPoint y: 257, distance: 63.8
click at [784, 257] on div "statistics flights bookings reports Help Menu Close Filters Export New Filters …" at bounding box center [534, 256] width 1069 height 513
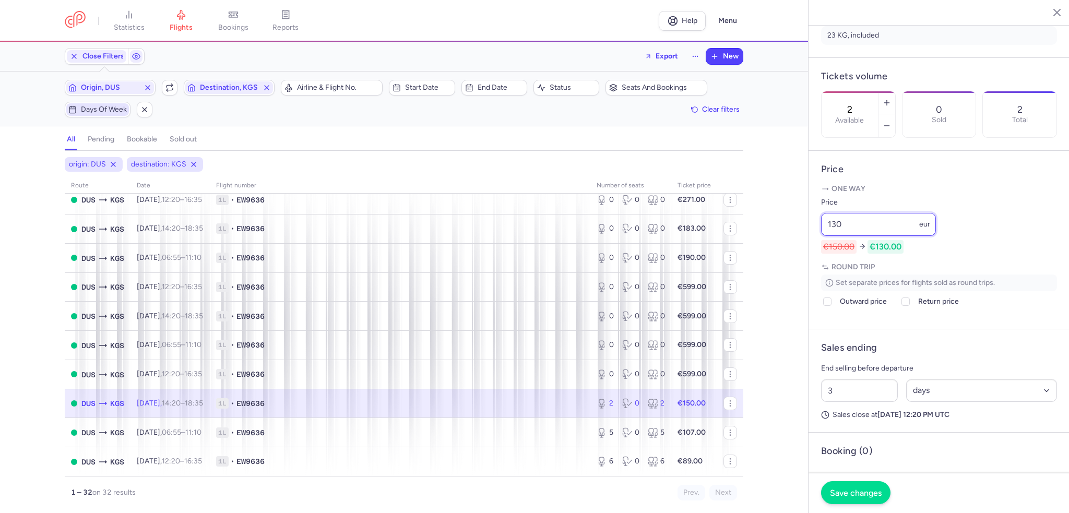
type input "130"
click at [854, 490] on span "Save changes" at bounding box center [856, 492] width 52 height 9
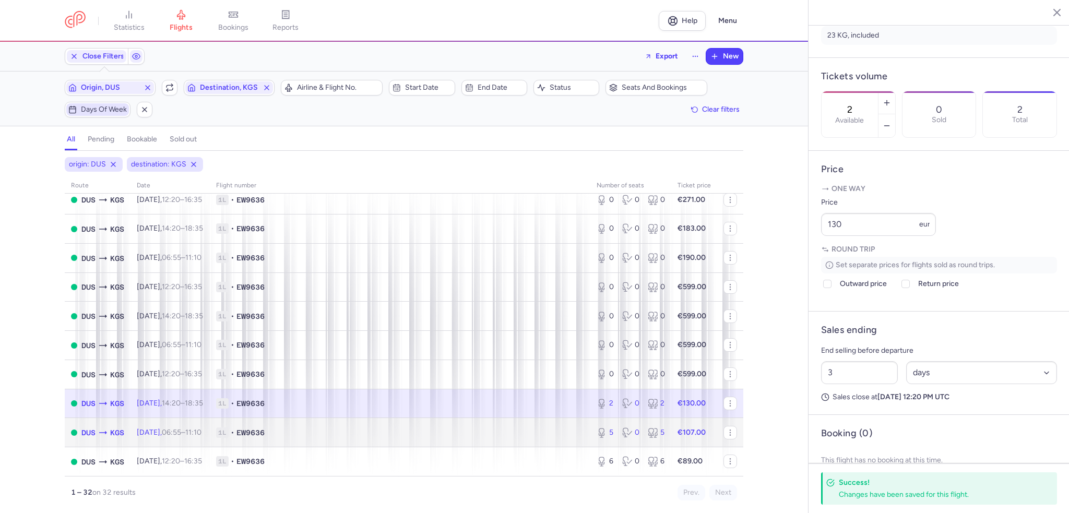
click at [172, 433] on span "[DATE] 06:55 – 11:10 +0" at bounding box center [169, 432] width 65 height 9
type input "5"
type input "2"
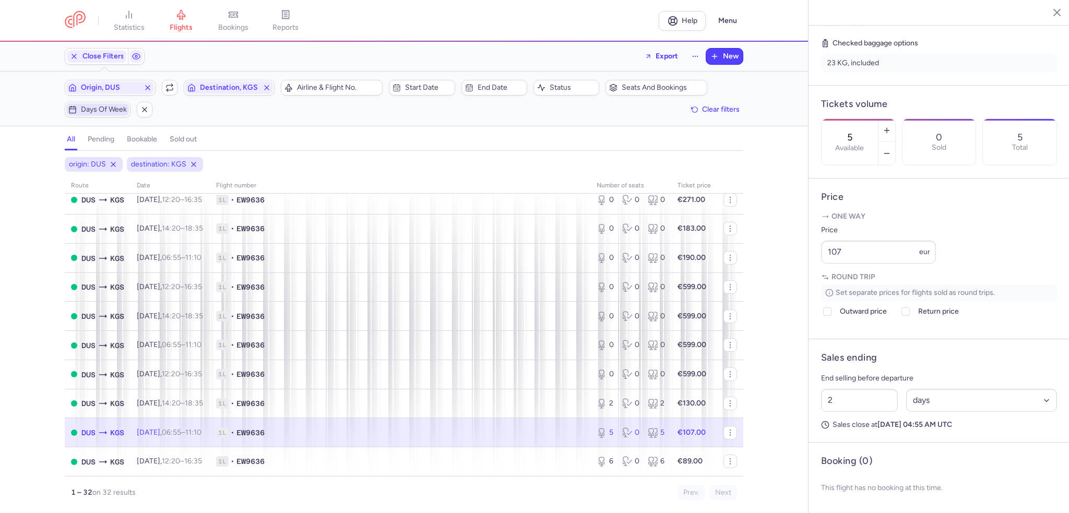
drag, startPoint x: 257, startPoint y: 431, endPoint x: 324, endPoint y: 432, distance: 66.3
click at [257, 431] on span "1L • EW9636" at bounding box center [400, 433] width 368 height 10
drag, startPoint x: 926, startPoint y: 79, endPoint x: 888, endPoint y: 149, distance: 79.0
click at [891, 126] on icon "button" at bounding box center [887, 130] width 8 height 8
type input "6"
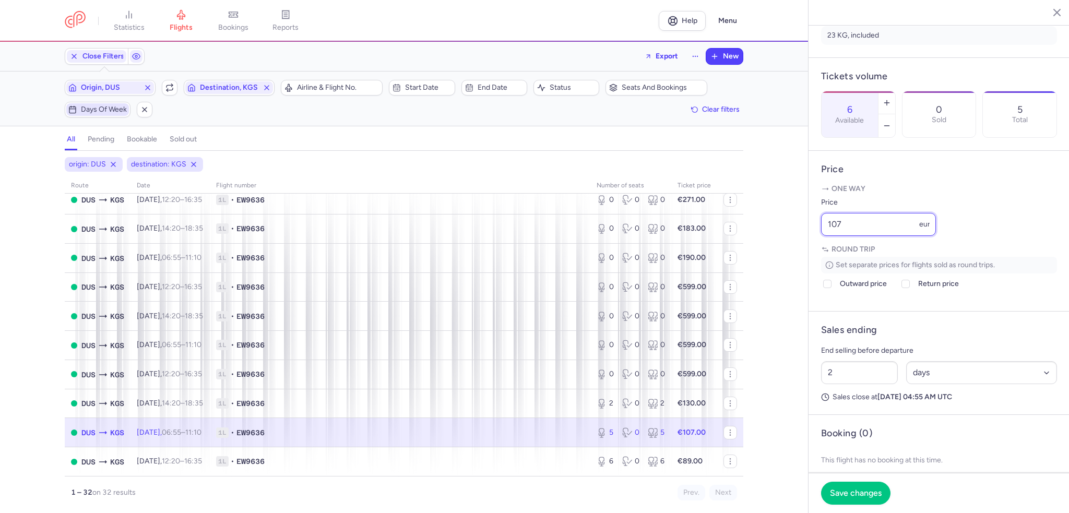
drag, startPoint x: 843, startPoint y: 254, endPoint x: 810, endPoint y: 254, distance: 33.4
click at [810, 254] on article "Price One way Price 107 eur Round trip Set separate prices for flights sold as …" at bounding box center [939, 231] width 261 height 161
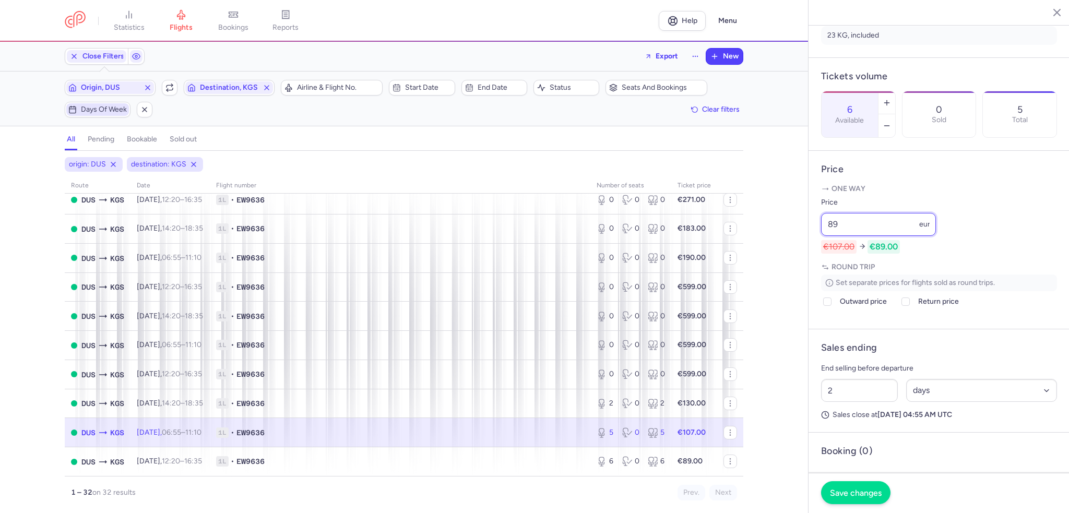
type input "89"
drag, startPoint x: 844, startPoint y: 493, endPoint x: 850, endPoint y: 493, distance: 5.8
click at [846, 493] on span "Save changes" at bounding box center [856, 492] width 52 height 9
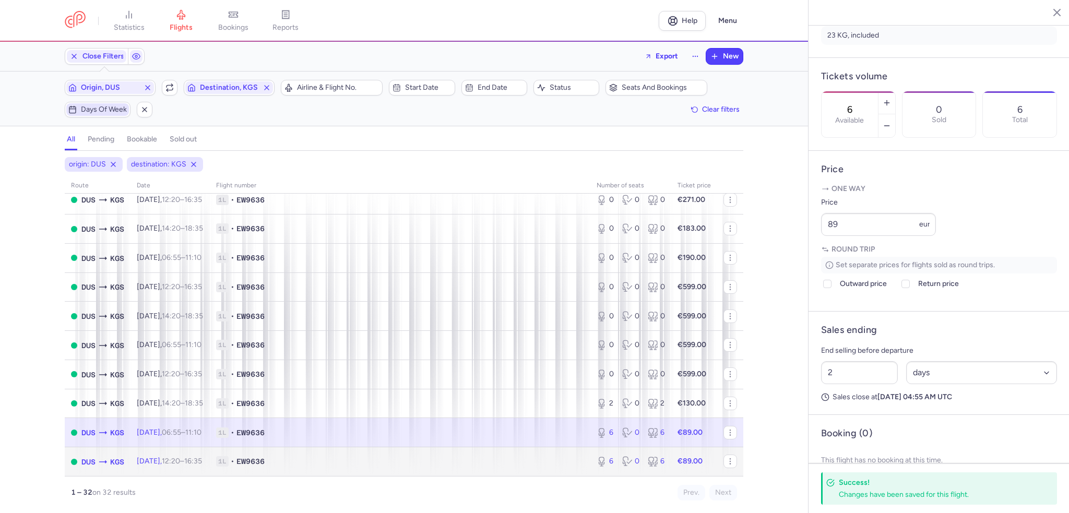
click at [210, 461] on td "[DATE] 12:20 – 16:35 +0" at bounding box center [170, 462] width 79 height 29
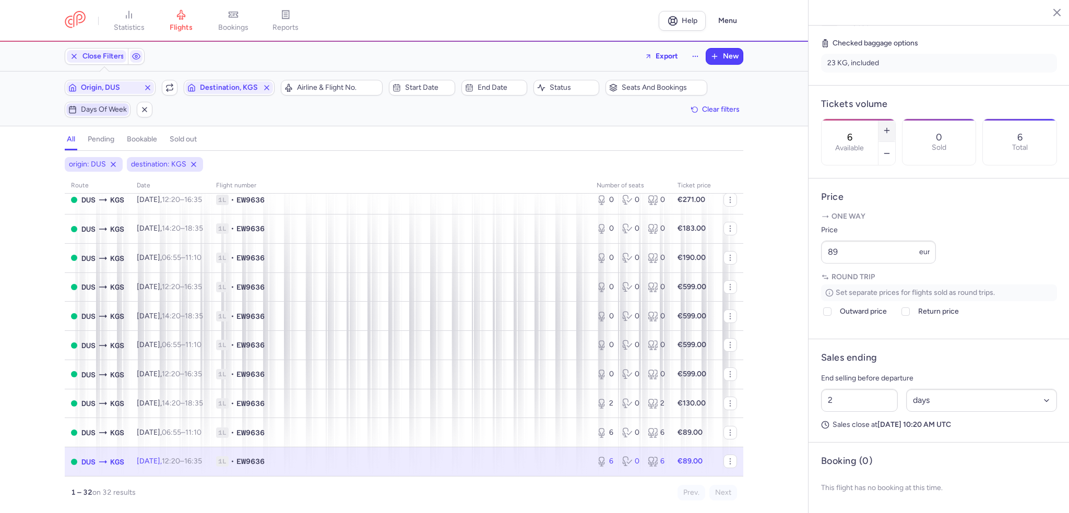
click at [891, 126] on icon "button" at bounding box center [887, 130] width 8 height 8
type input "7"
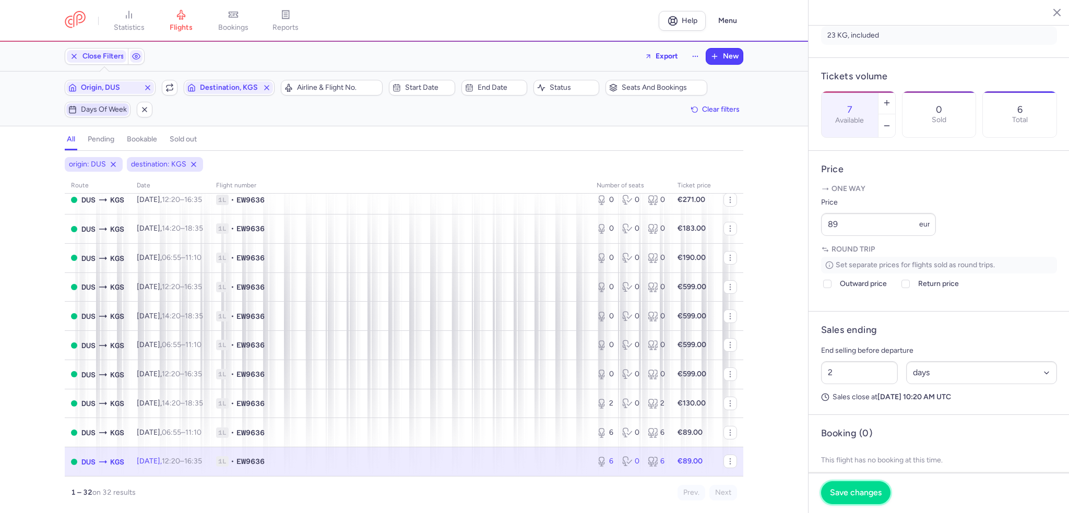
click at [846, 492] on span "Save changes" at bounding box center [856, 492] width 52 height 9
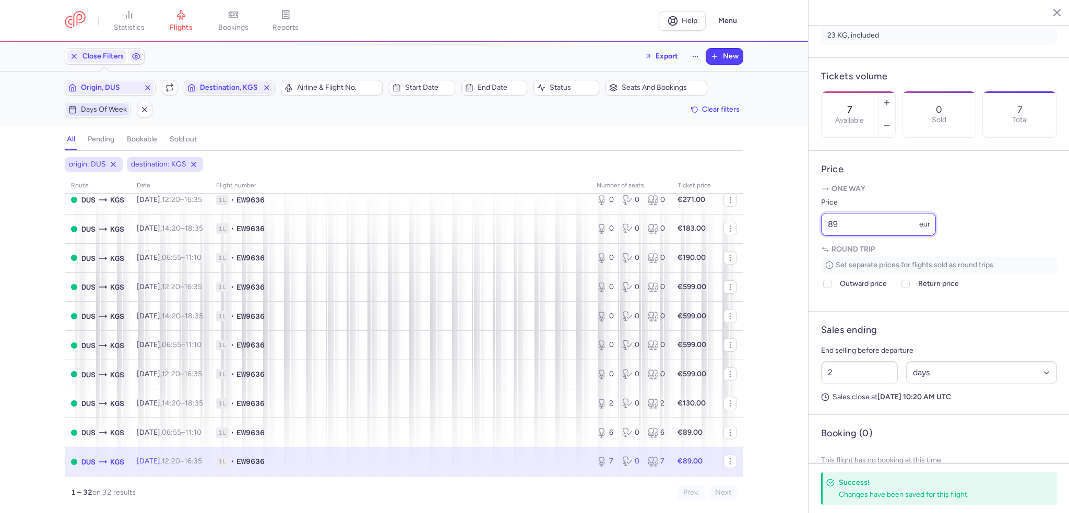
drag, startPoint x: 852, startPoint y: 248, endPoint x: 781, endPoint y: 250, distance: 70.5
click at [783, 250] on div "statistics flights bookings reports Help Menu Close Filters Export New Filters …" at bounding box center [534, 256] width 1069 height 513
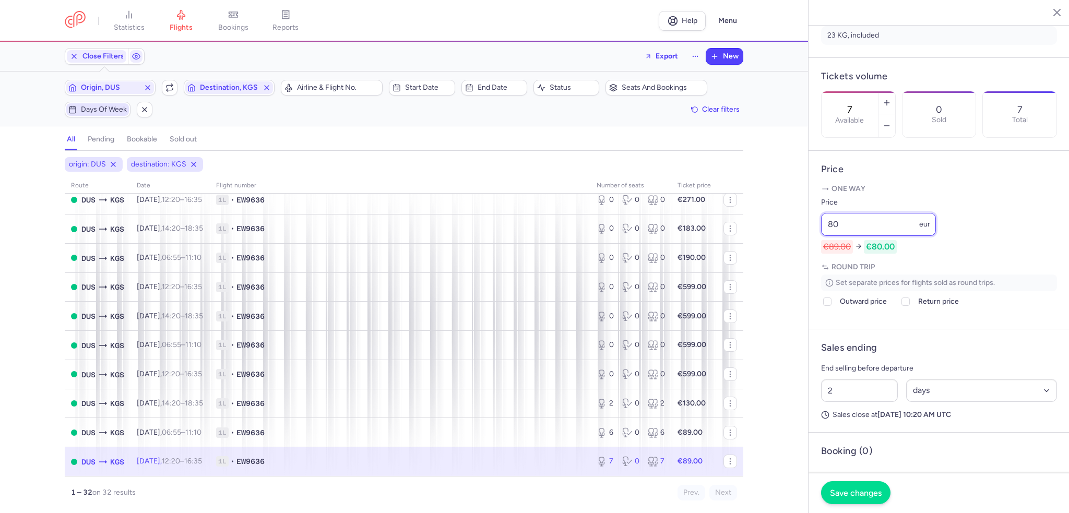
type input "80"
click at [856, 495] on span "Save changes" at bounding box center [856, 492] width 52 height 9
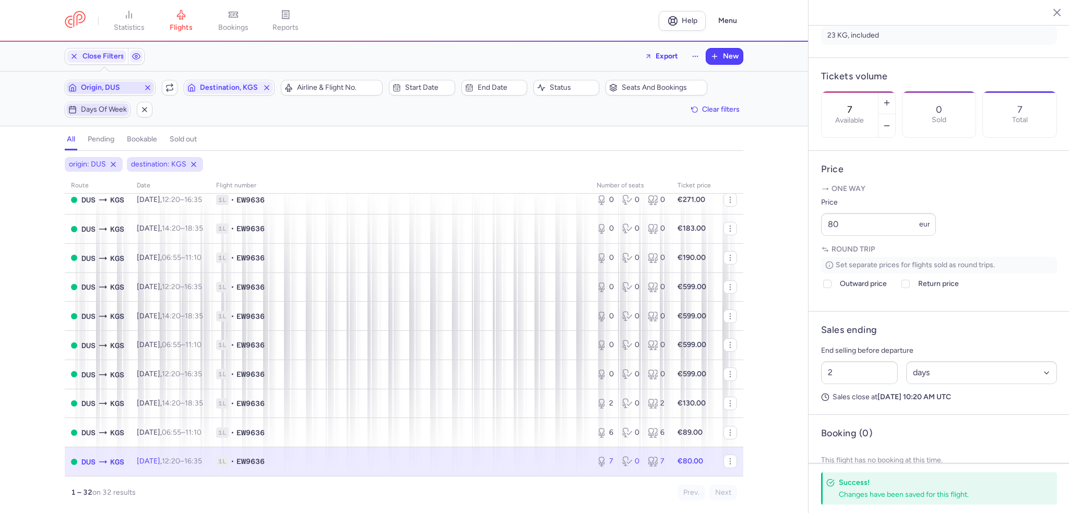
click at [92, 84] on span "Origin, DUS" at bounding box center [110, 88] width 58 height 8
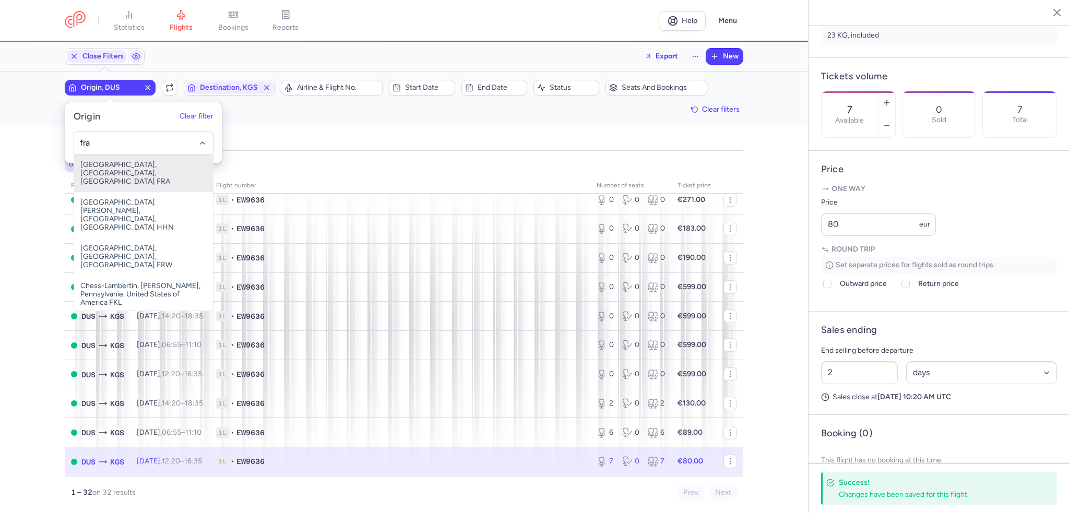
type input "fra"
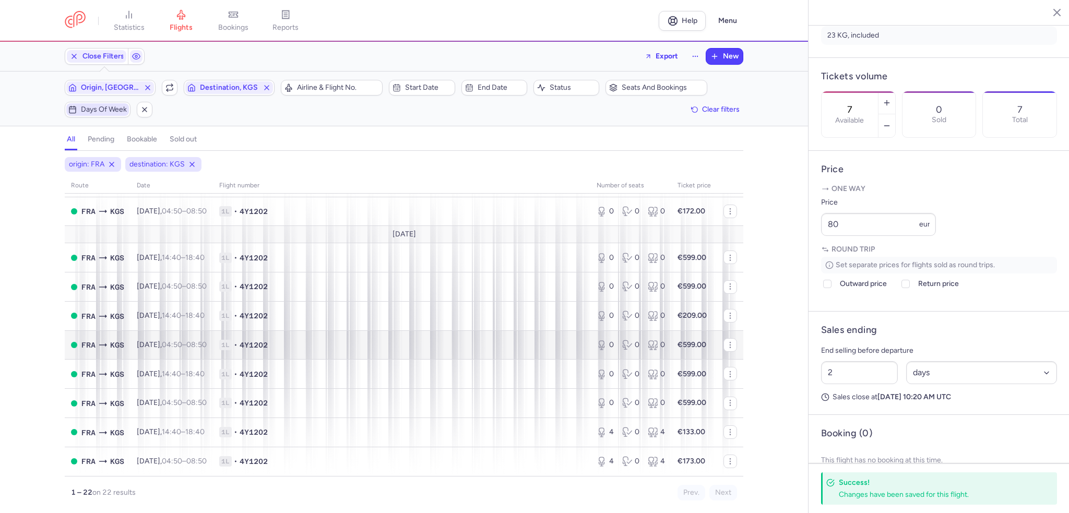
scroll to position [423, 0]
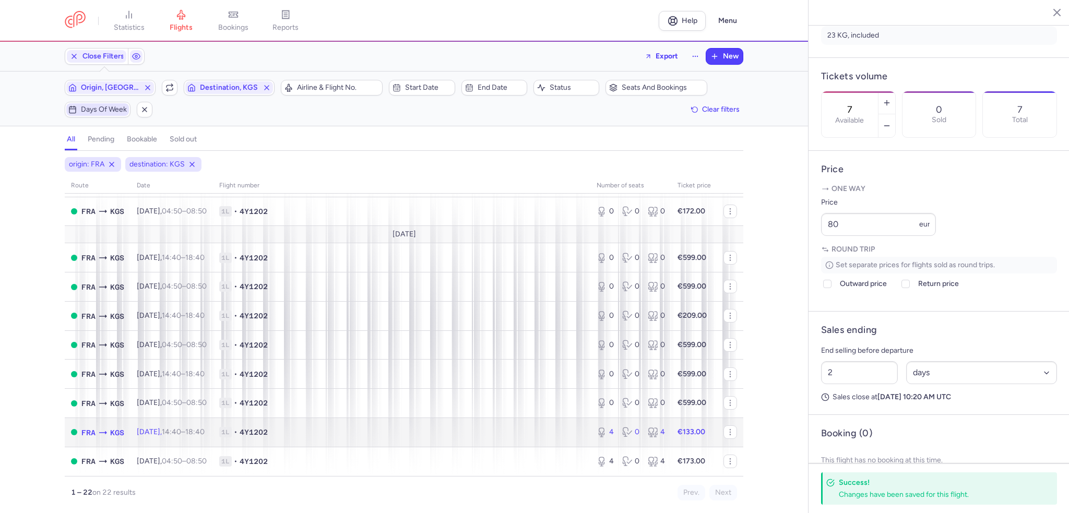
click at [138, 432] on span "[DATE] 14:40 – 18:40 +0" at bounding box center [171, 432] width 68 height 9
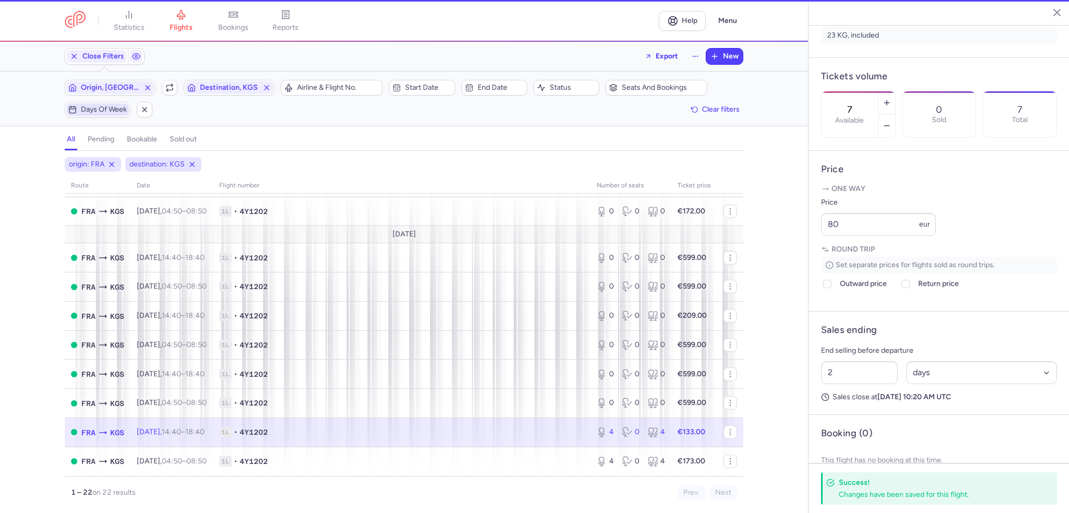
type input "4"
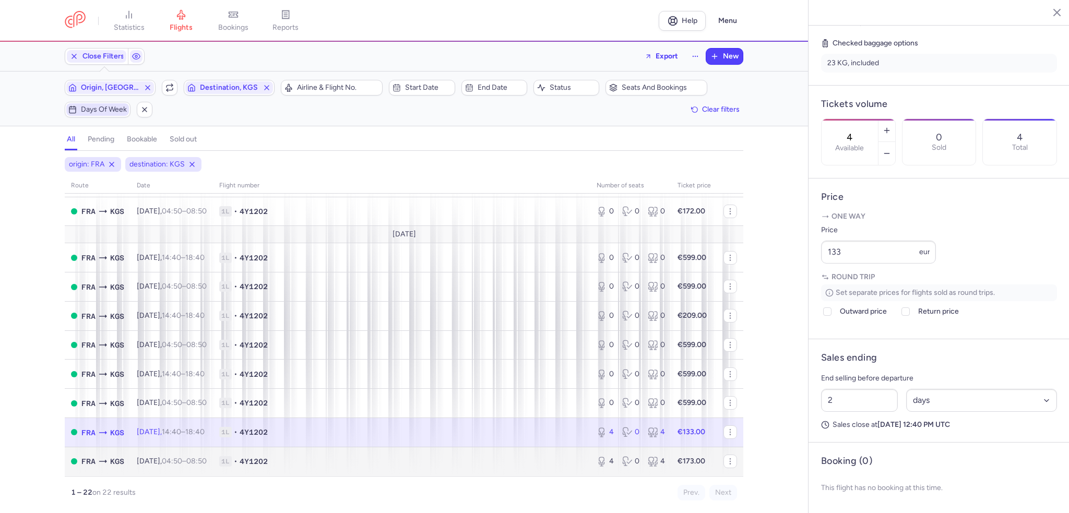
scroll to position [422, 0]
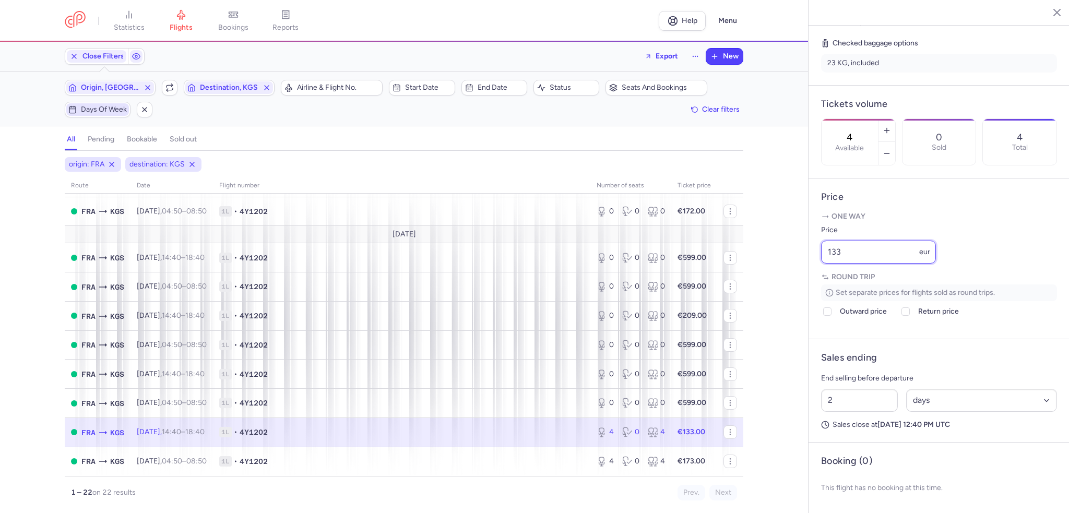
drag, startPoint x: 847, startPoint y: 254, endPoint x: 792, endPoint y: 255, distance: 54.8
click at [792, 255] on div "statistics flights bookings reports Help Menu Close Filters Export New Filters …" at bounding box center [534, 256] width 1069 height 513
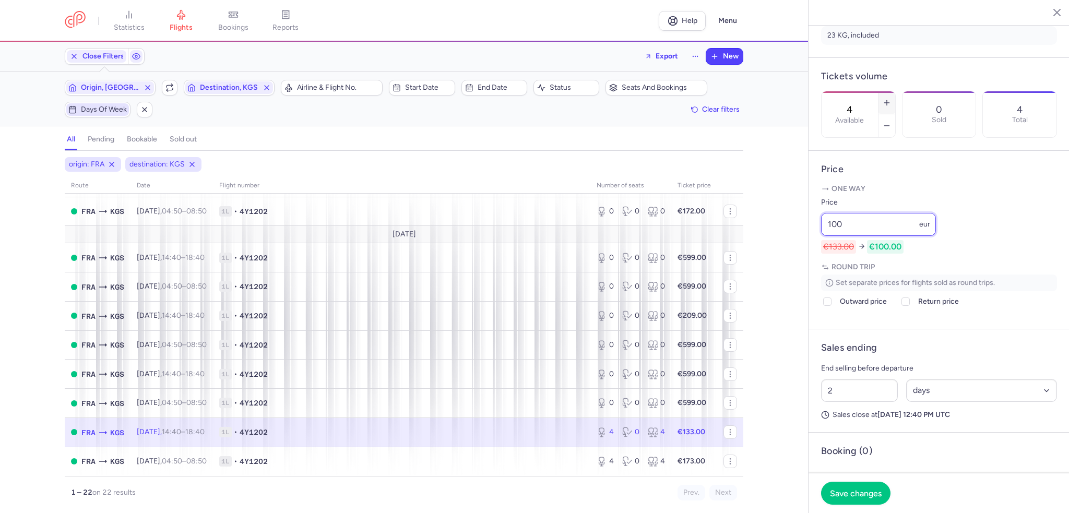
type input "100"
click at [891, 99] on icon "button" at bounding box center [887, 103] width 8 height 8
click at [861, 495] on span "Save changes" at bounding box center [856, 492] width 52 height 9
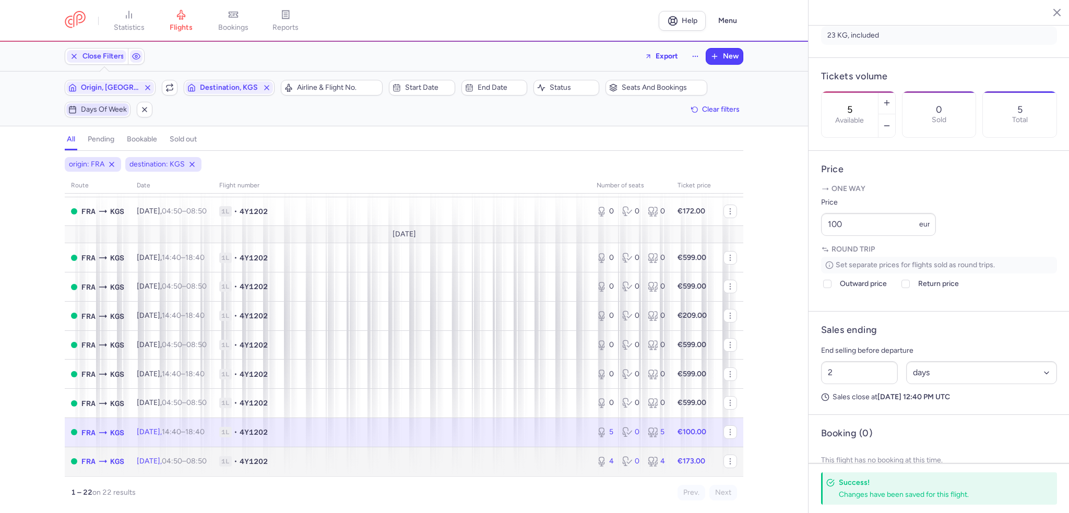
click at [207, 460] on time "08:50 +0" at bounding box center [196, 461] width 20 height 9
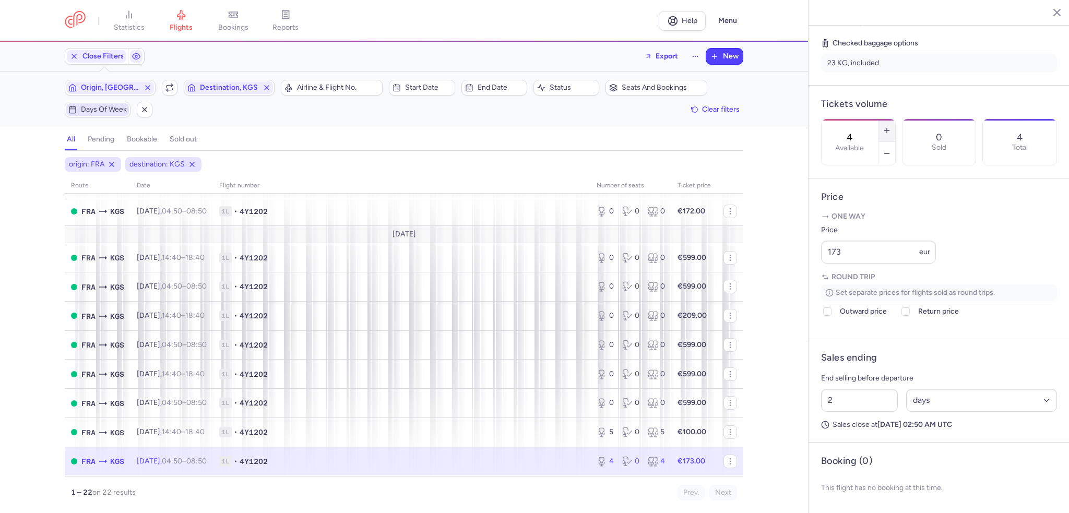
click at [891, 126] on icon "button" at bounding box center [887, 130] width 8 height 8
type input "5"
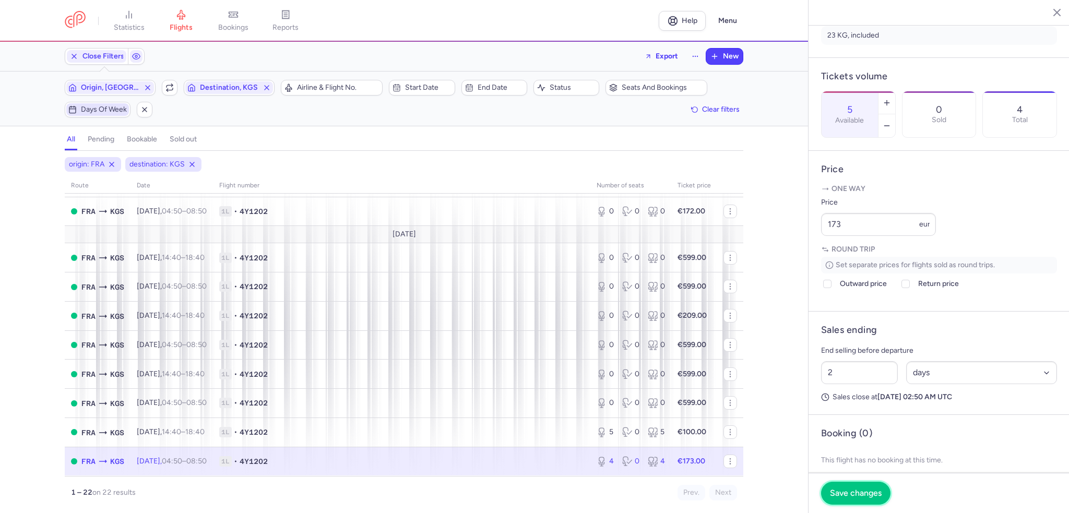
drag, startPoint x: 848, startPoint y: 495, endPoint x: 21, endPoint y: 168, distance: 888.7
click at [849, 495] on span "Save changes" at bounding box center [856, 493] width 52 height 9
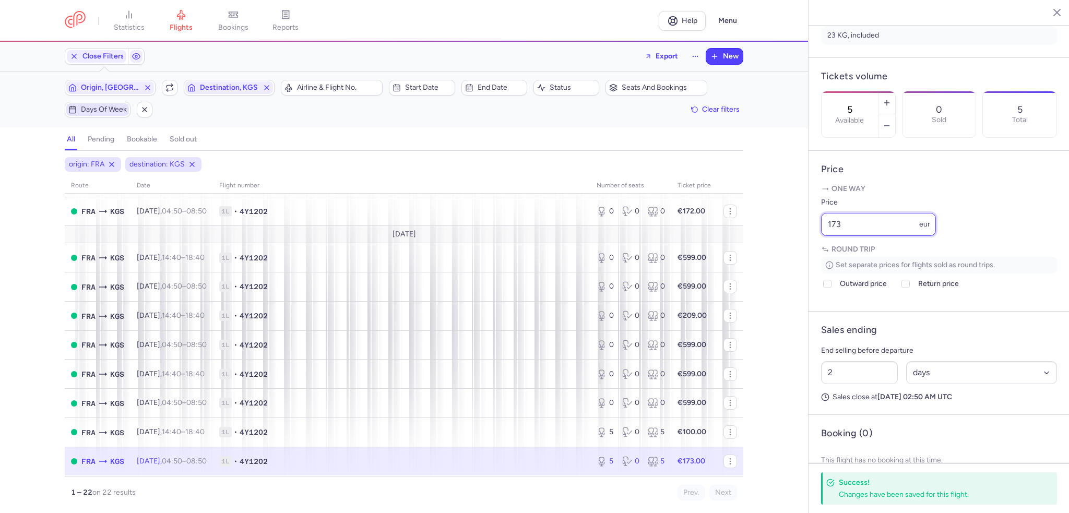
drag, startPoint x: 845, startPoint y: 252, endPoint x: 793, endPoint y: 255, distance: 51.8
click at [793, 255] on div "statistics flights bookings reports Help Menu Close Filters Export New Filters …" at bounding box center [534, 256] width 1069 height 513
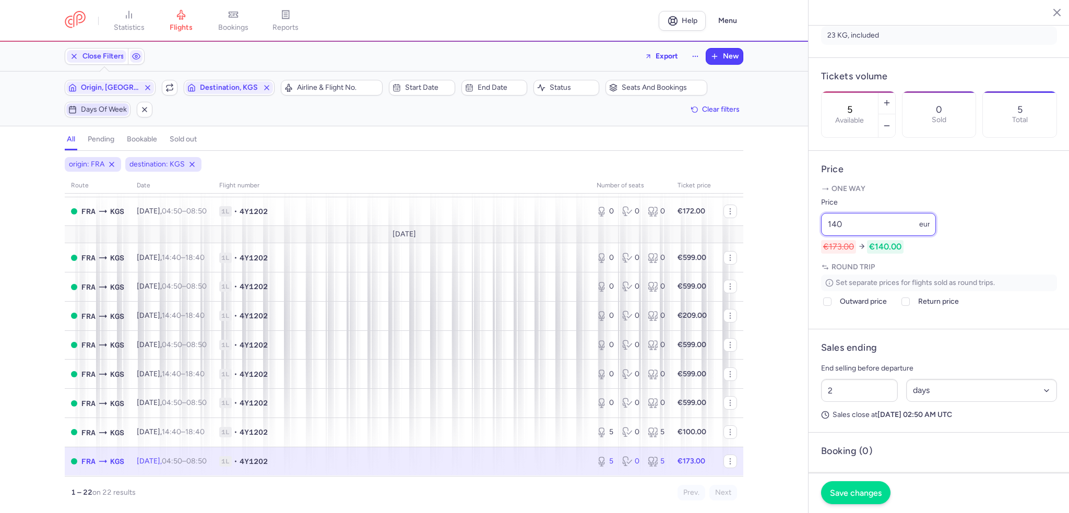
type input "140"
click at [866, 490] on span "Save changes" at bounding box center [856, 492] width 52 height 9
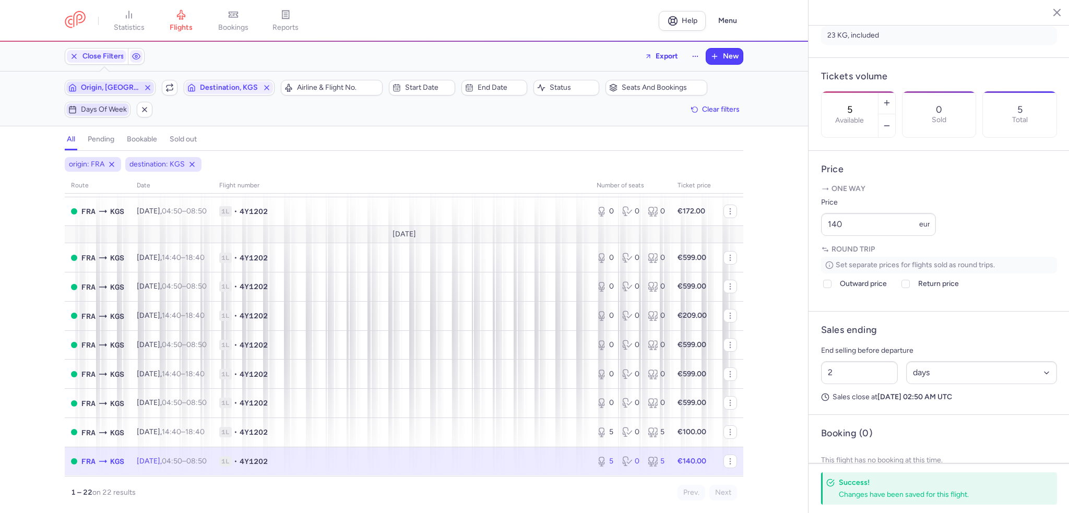
click at [105, 88] on span "Origin, [GEOGRAPHIC_DATA]" at bounding box center [110, 88] width 58 height 8
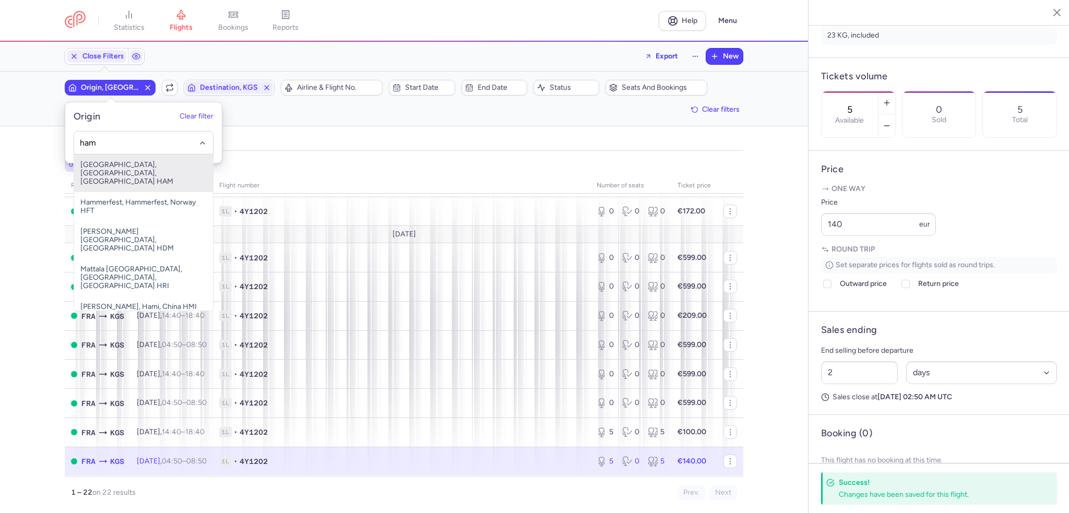
type input "ham"
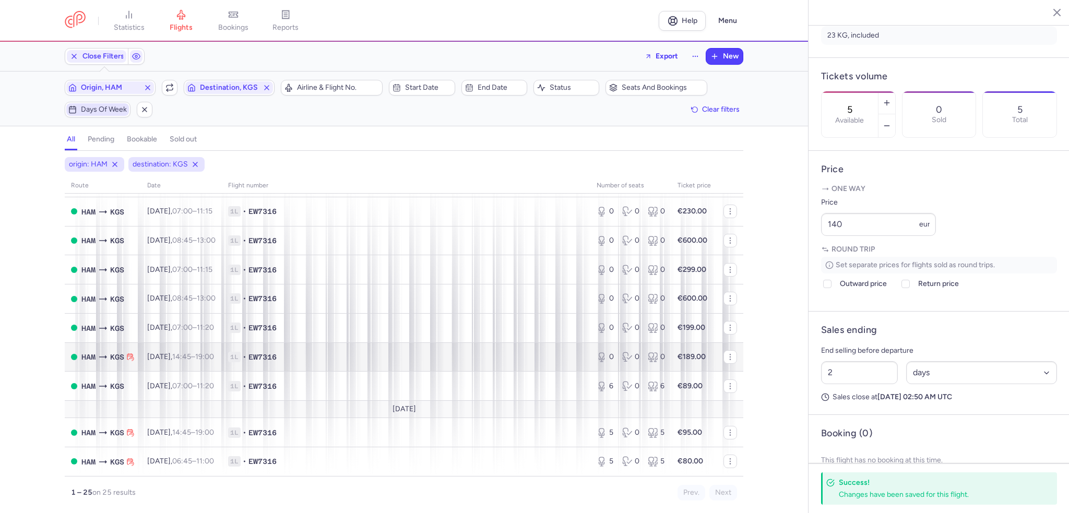
scroll to position [529, 0]
click at [169, 350] on td "[DATE] 14:45 – 19:00 +0" at bounding box center [181, 357] width 81 height 29
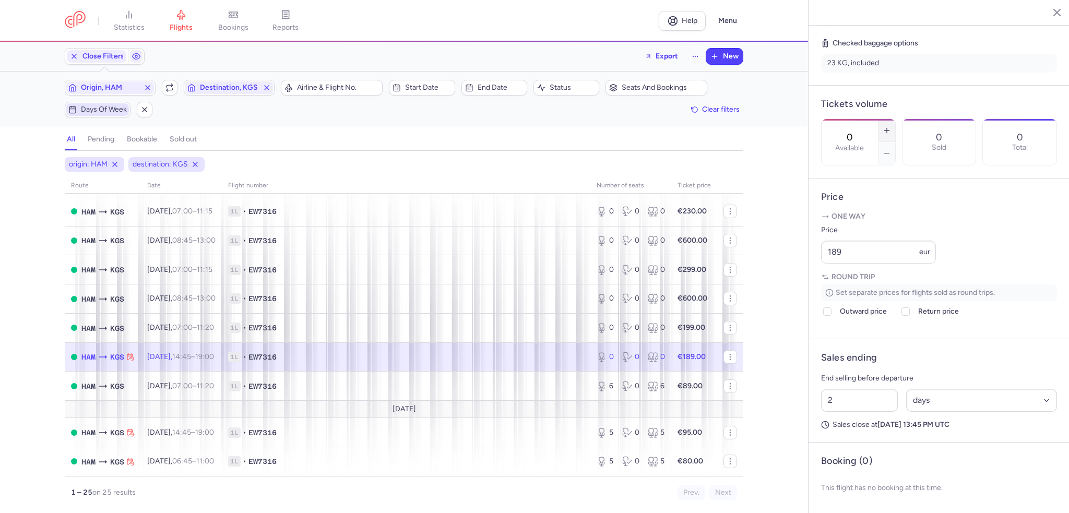
click at [896, 119] on button "button" at bounding box center [887, 130] width 17 height 23
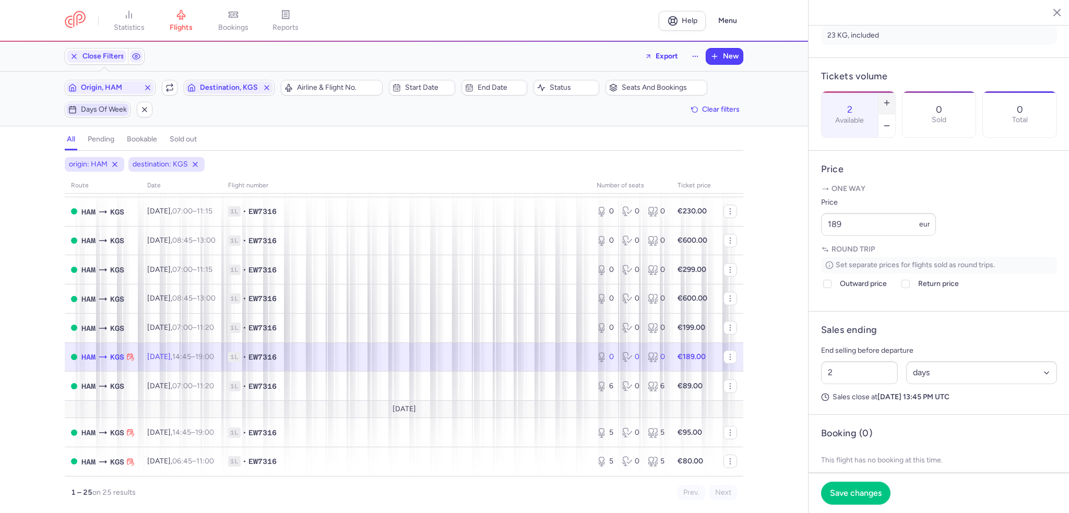
click at [896, 91] on button "button" at bounding box center [887, 102] width 17 height 23
type input "3"
click at [857, 491] on span "Save changes" at bounding box center [856, 492] width 52 height 9
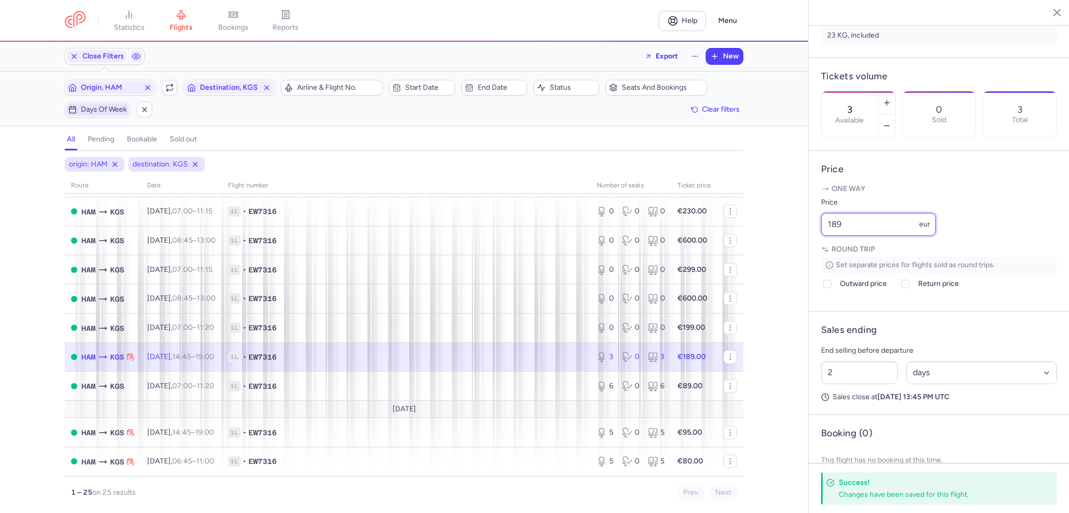
drag, startPoint x: 850, startPoint y: 253, endPoint x: 779, endPoint y: 255, distance: 71.0
click at [779, 255] on div "statistics flights bookings reports Help Menu Close Filters Export New Filters …" at bounding box center [534, 256] width 1069 height 513
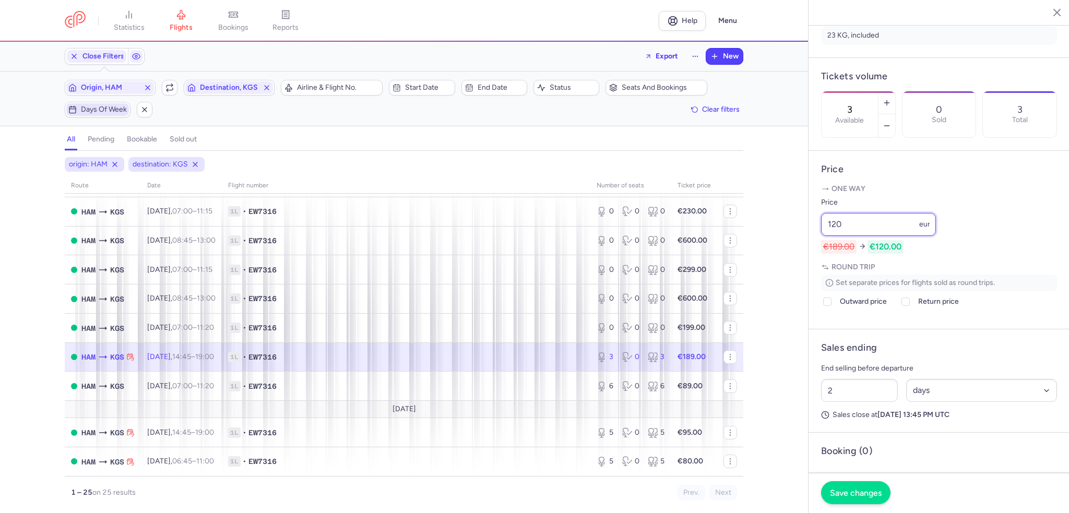
type input "120"
click at [845, 495] on span "Save changes" at bounding box center [856, 492] width 52 height 9
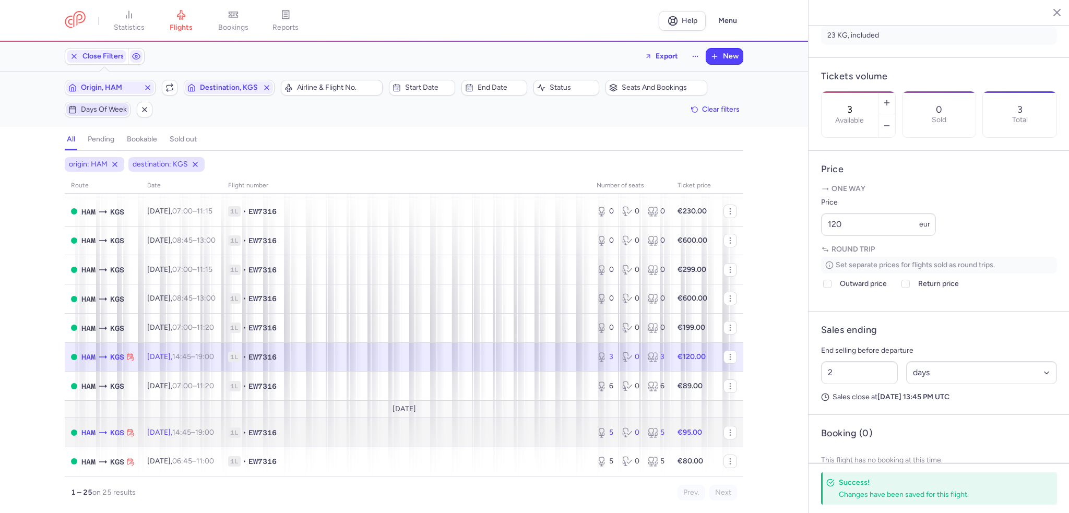
click at [154, 433] on span "[DATE] 14:45 – 19:00 +0" at bounding box center [180, 432] width 67 height 9
type input "5"
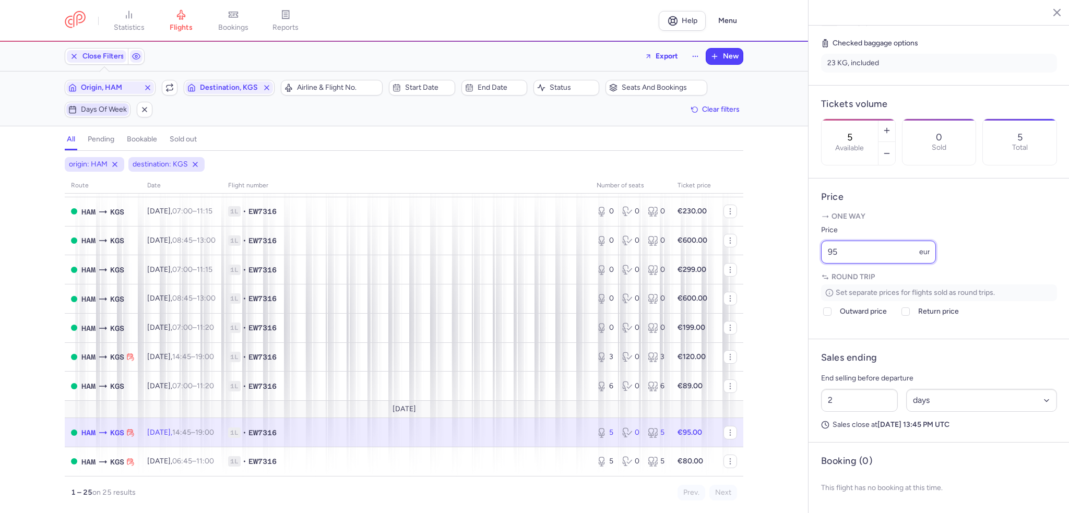
drag, startPoint x: 846, startPoint y: 253, endPoint x: 795, endPoint y: 252, distance: 51.2
click at [795, 252] on div "statistics flights bookings reports Help Menu Close Filters Export New Filters …" at bounding box center [534, 256] width 1069 height 513
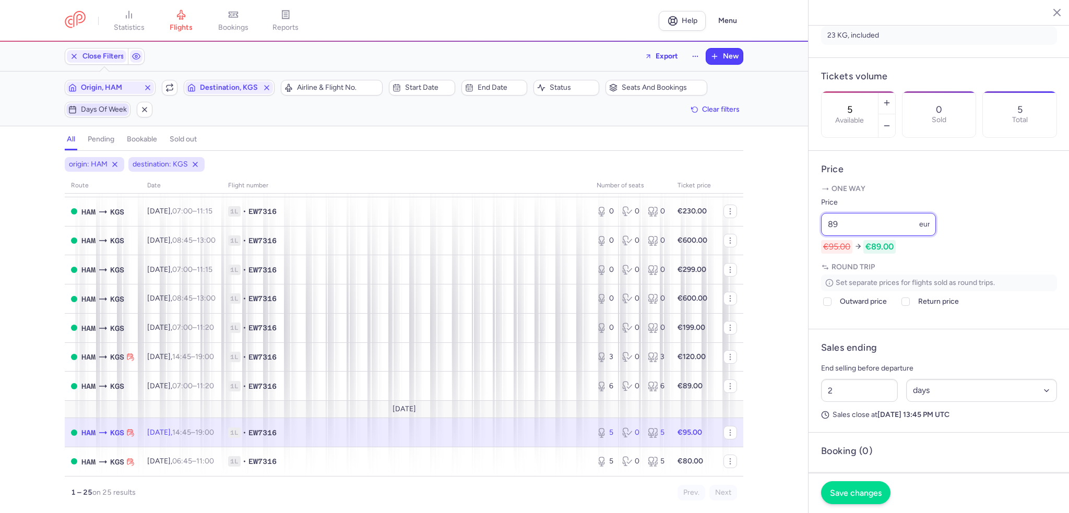
type input "89"
click at [849, 492] on span "Save changes" at bounding box center [856, 492] width 52 height 9
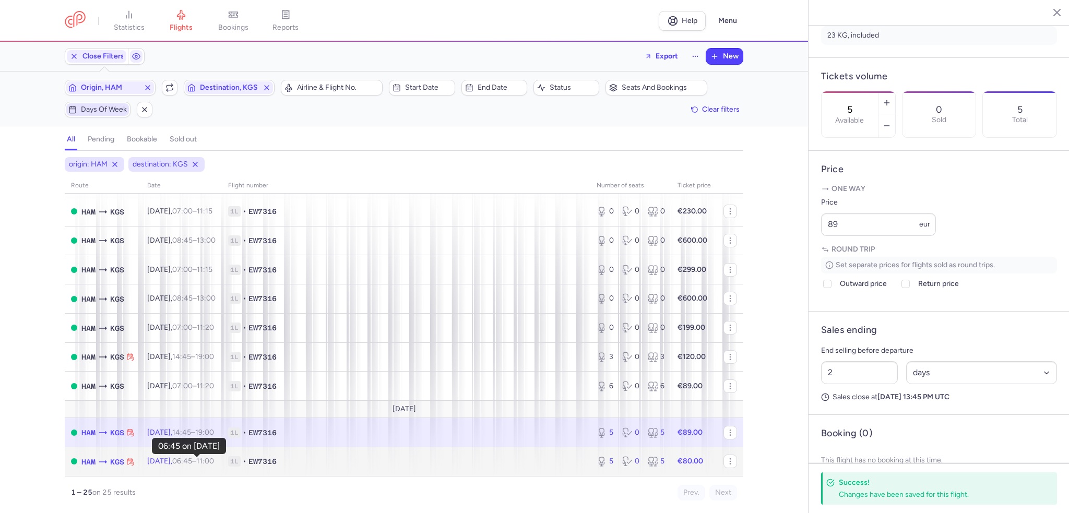
click at [189, 460] on time "06:45" at bounding box center [182, 461] width 20 height 9
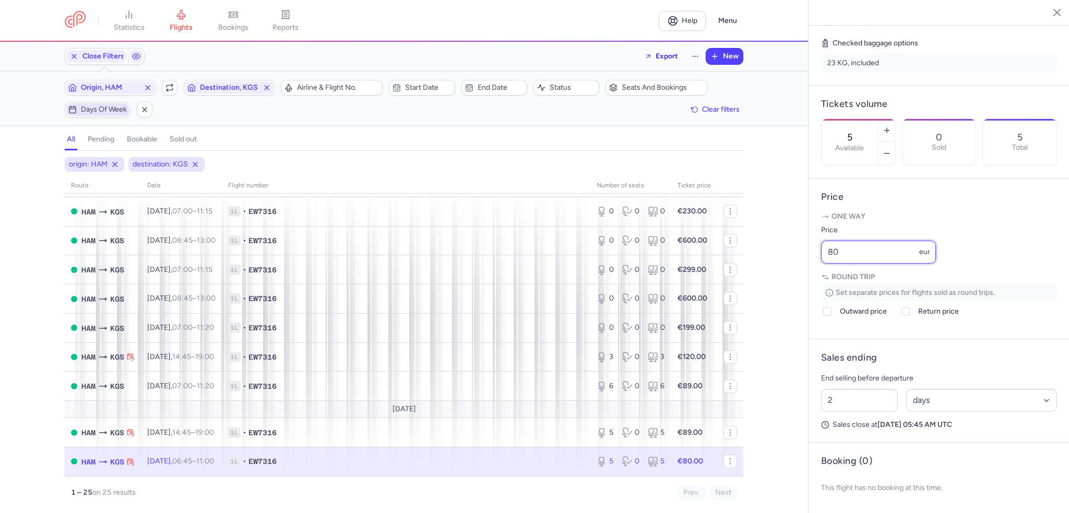
drag, startPoint x: 846, startPoint y: 254, endPoint x: 797, endPoint y: 255, distance: 49.6
click at [798, 255] on div "statistics flights bookings reports Help Menu Close Filters Export New Filters …" at bounding box center [534, 256] width 1069 height 513
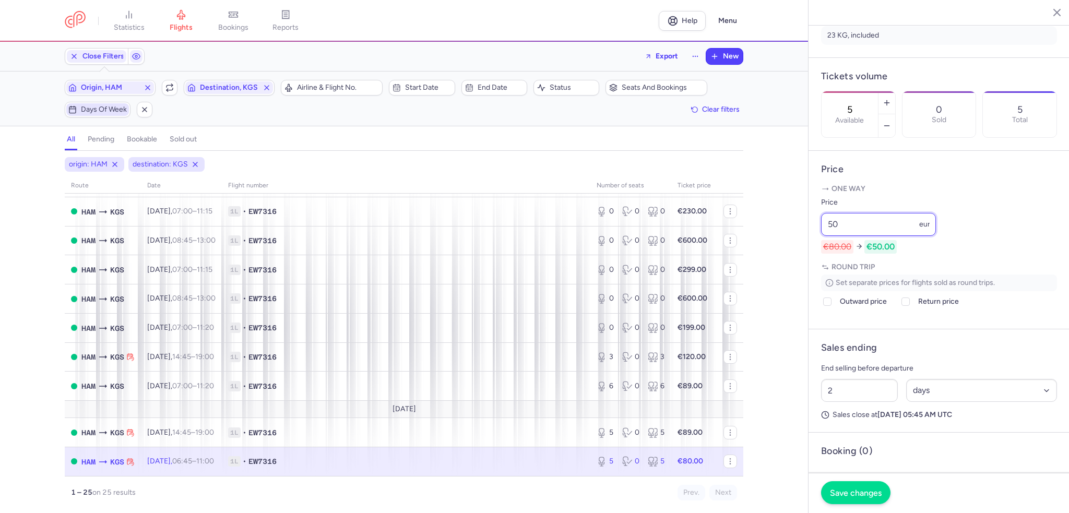
type input "50"
click at [852, 494] on span "Save changes" at bounding box center [856, 492] width 52 height 9
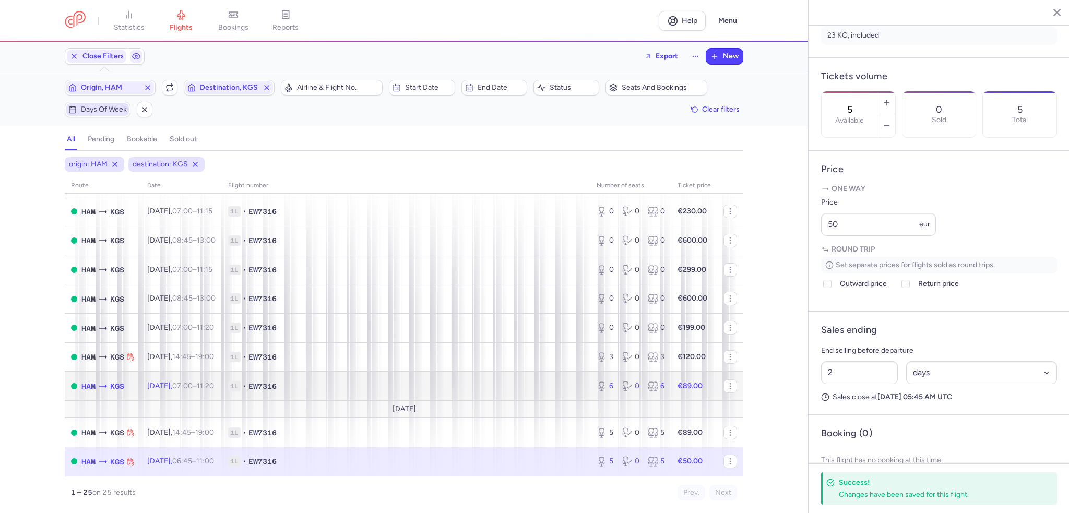
click at [169, 382] on span "[DATE] 07:00 – 11:20 +0" at bounding box center [180, 386] width 67 height 9
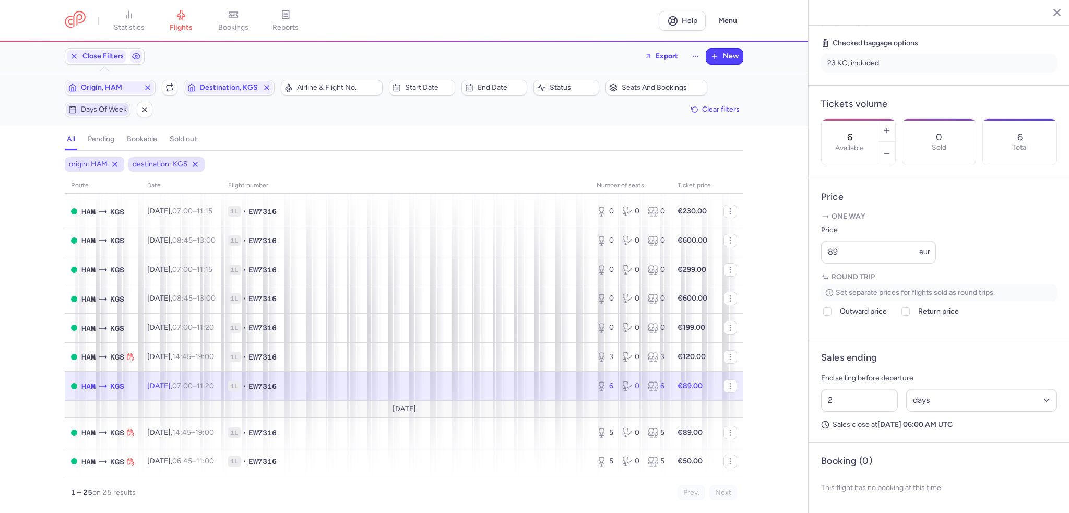
click at [169, 382] on span "[DATE] 07:00 – 11:20 +0" at bounding box center [180, 386] width 67 height 9
click at [896, 119] on button "button" at bounding box center [887, 130] width 17 height 23
type input "7"
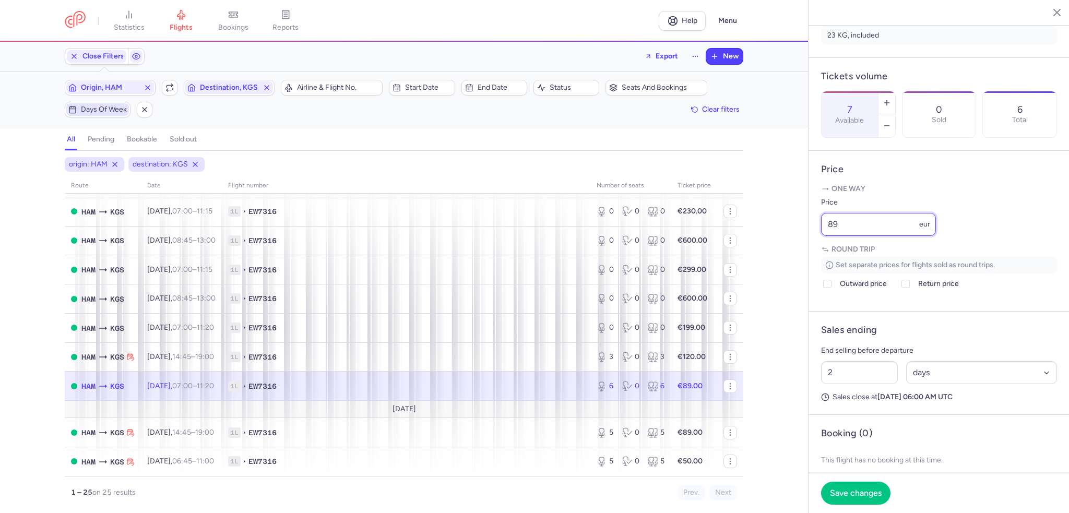
drag, startPoint x: 844, startPoint y: 254, endPoint x: 764, endPoint y: 260, distance: 79.6
click at [764, 260] on div "statistics flights bookings reports Help Menu Close Filters Export New Filters …" at bounding box center [534, 256] width 1069 height 513
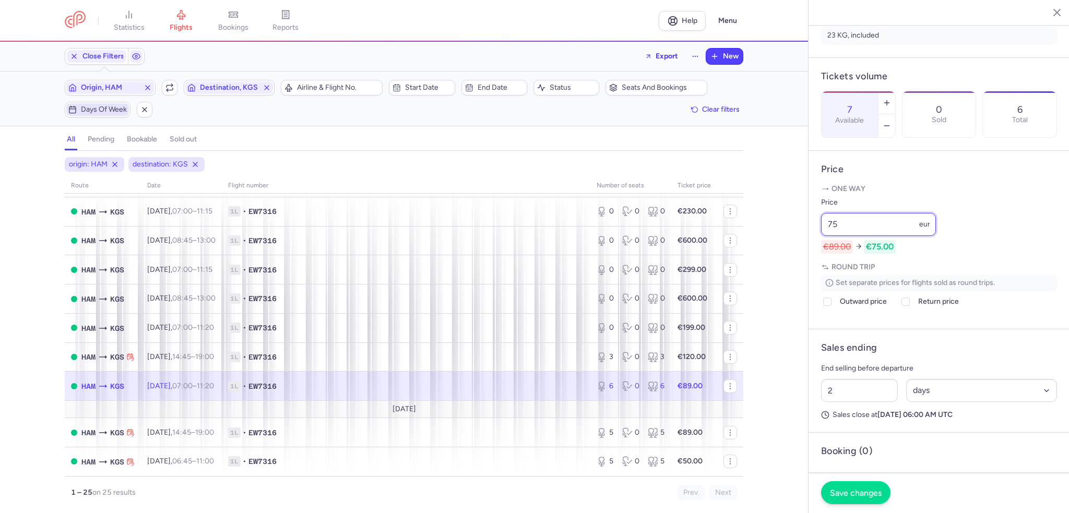
type input "75"
click at [858, 496] on span "Save changes" at bounding box center [856, 492] width 52 height 9
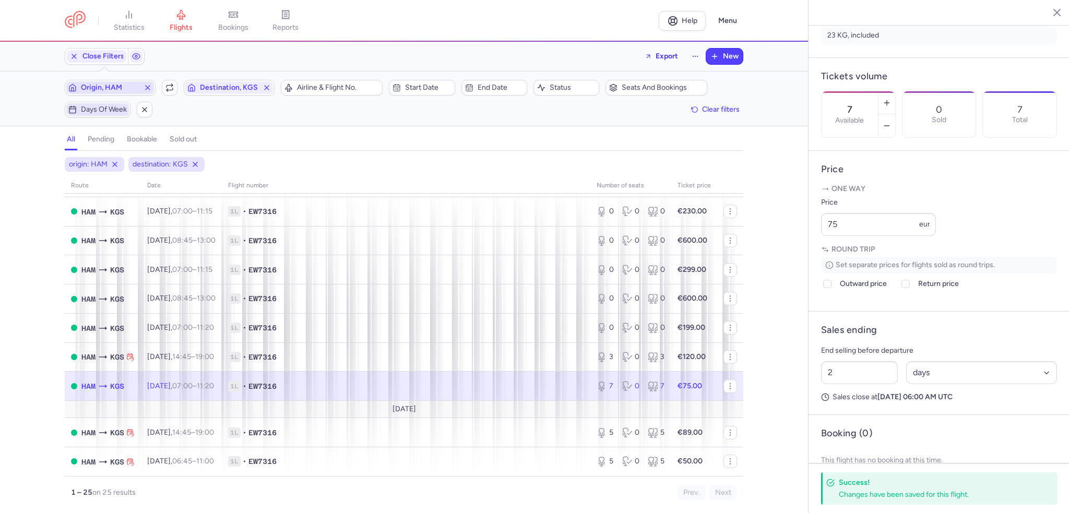
click at [102, 90] on span "Origin, HAM" at bounding box center [110, 88] width 58 height 8
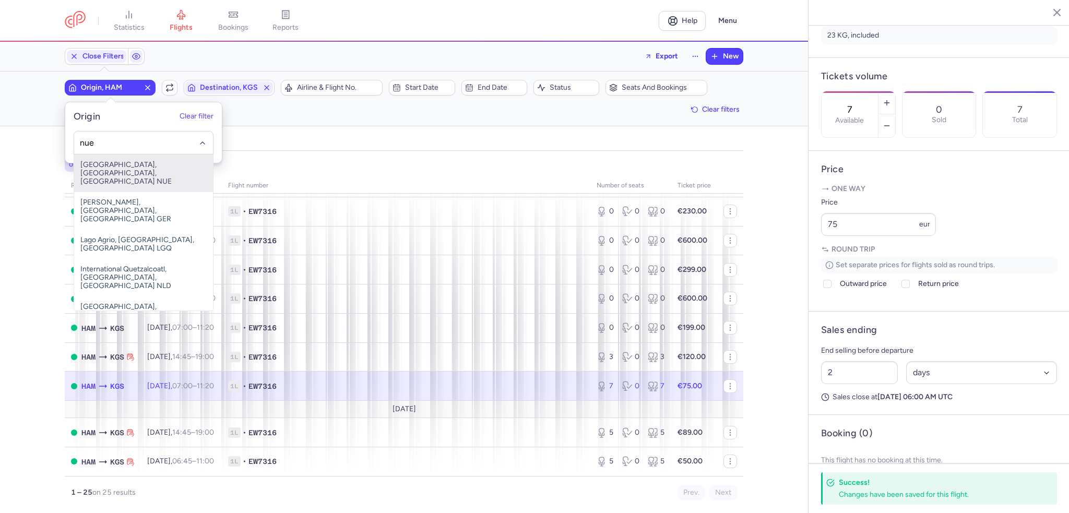
type input "nue"
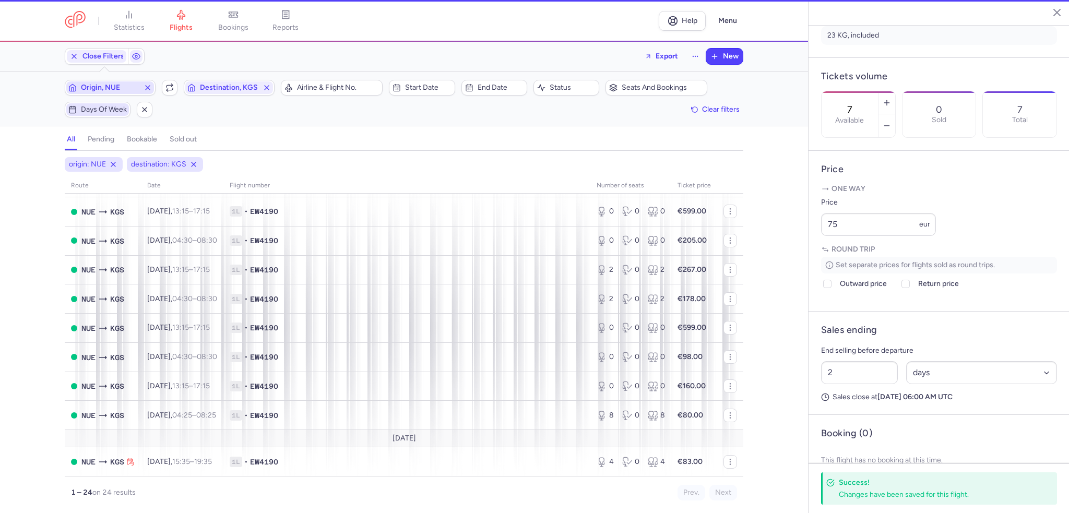
scroll to position [499, 0]
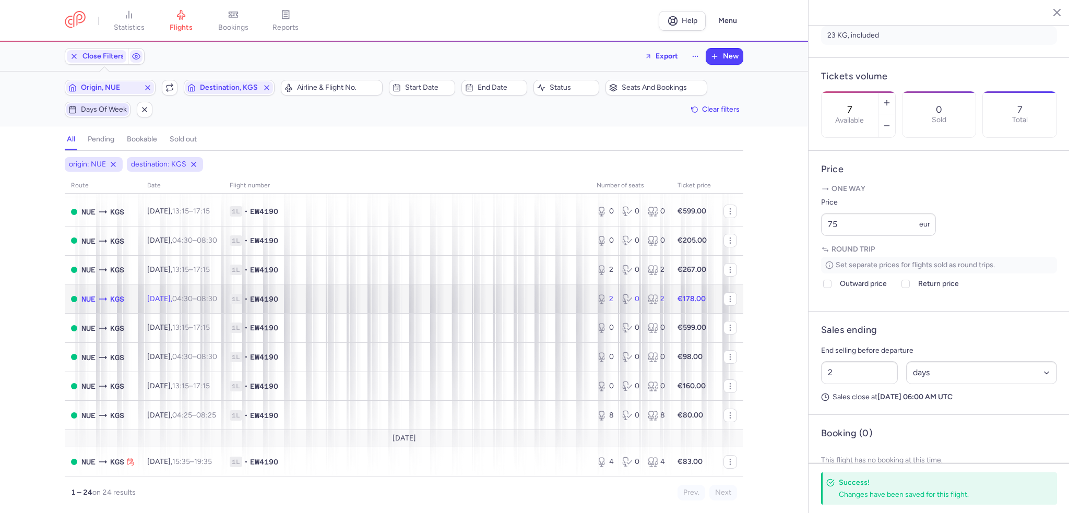
click at [178, 295] on span "[DATE] 04:30 – 08:30 +0" at bounding box center [182, 299] width 70 height 9
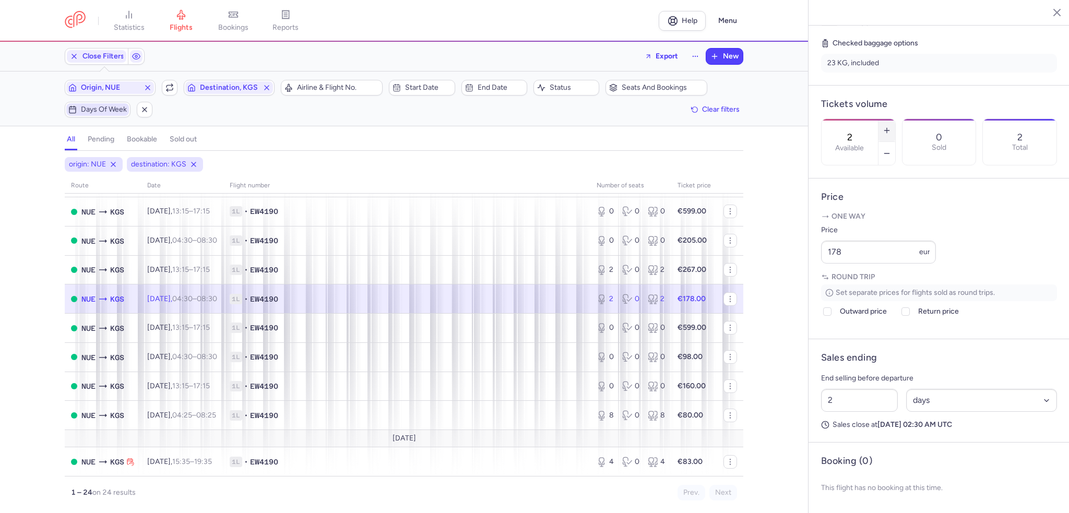
click at [889, 131] on line "button" at bounding box center [887, 131] width 5 height 0
type input "4"
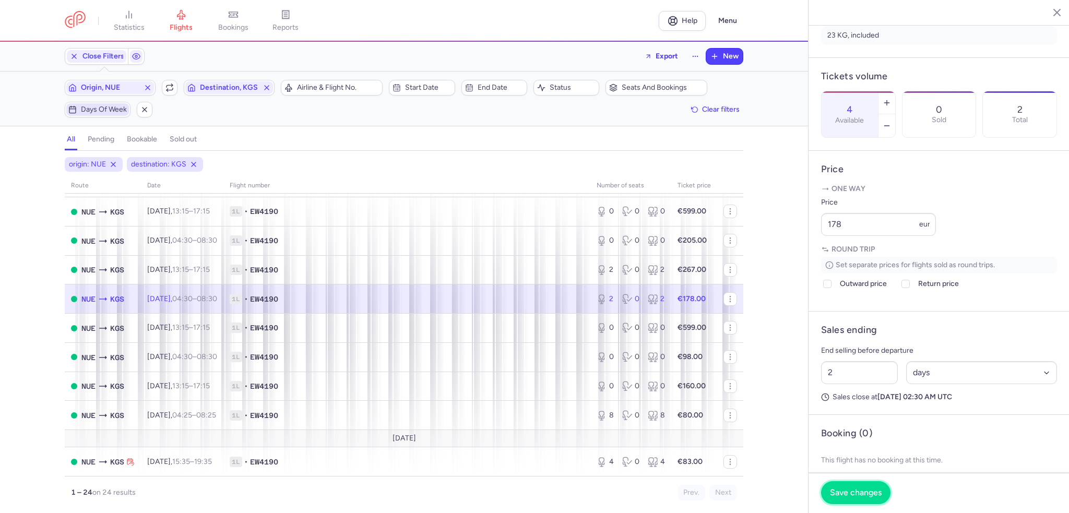
click at [850, 502] on button "Save changes" at bounding box center [855, 492] width 69 height 23
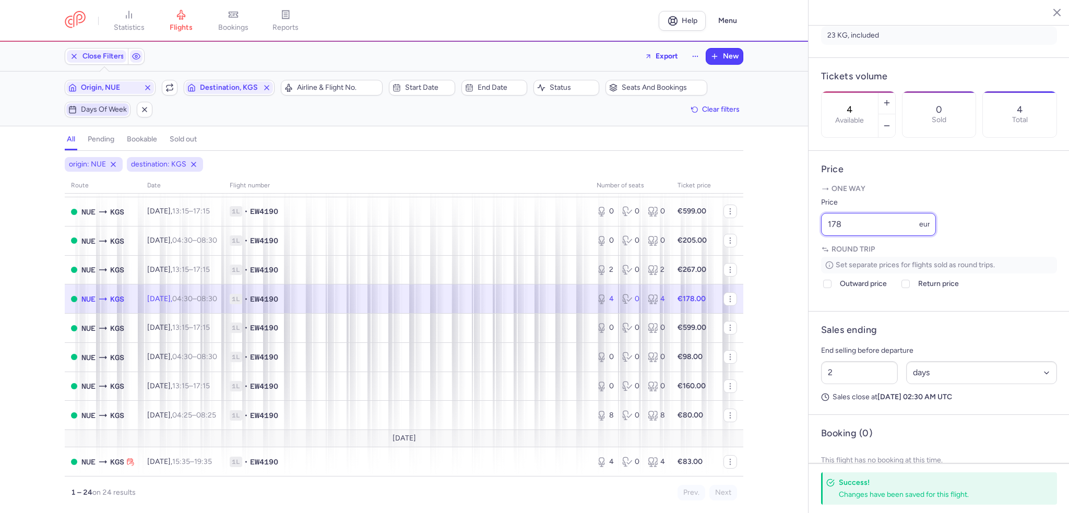
drag, startPoint x: 851, startPoint y: 252, endPoint x: 809, endPoint y: 254, distance: 42.3
click at [809, 254] on article "Price One way Price 178 eur Round trip Set separate prices for flights sold as …" at bounding box center [939, 231] width 261 height 161
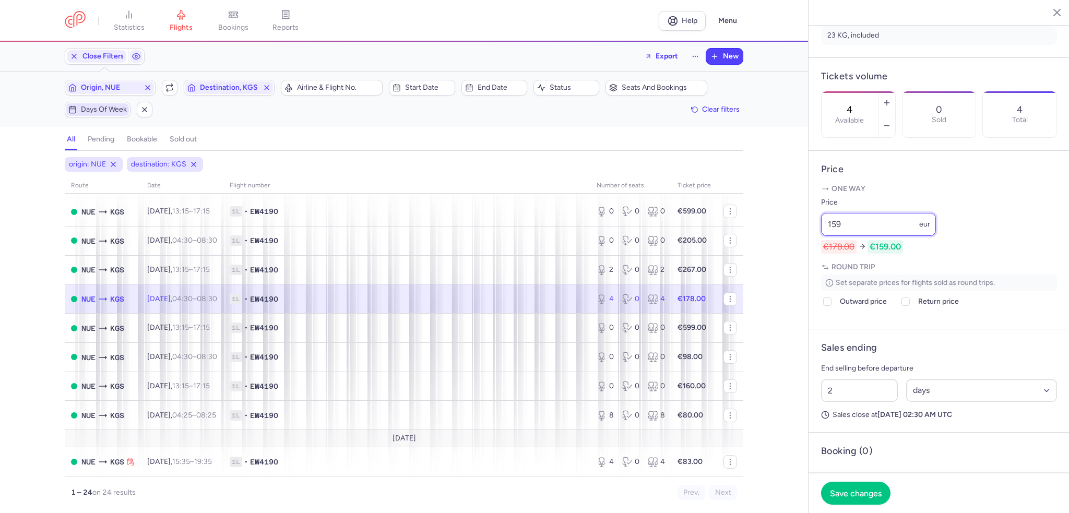
type input "159"
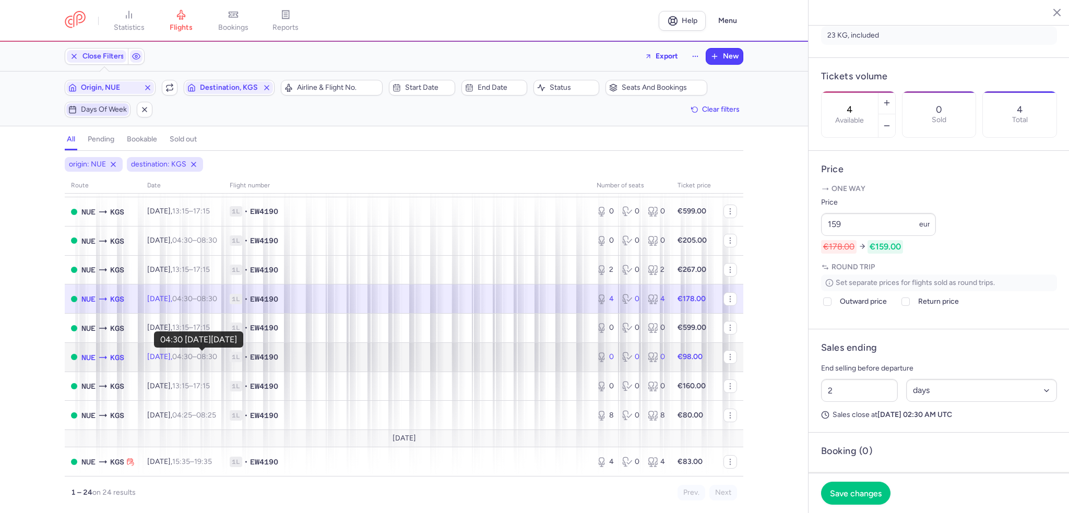
click at [193, 355] on time "04:30" at bounding box center [182, 356] width 20 height 9
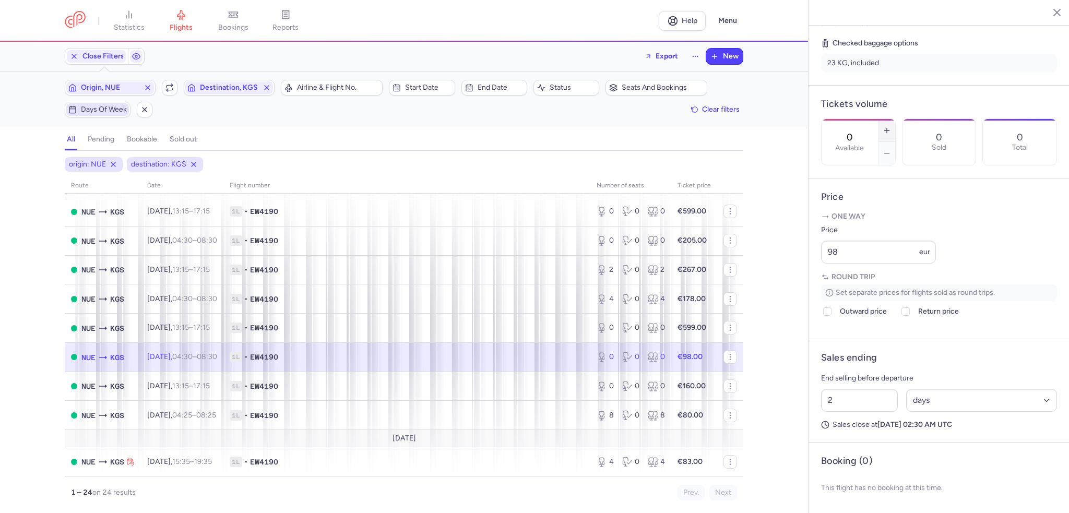
click at [891, 126] on icon "button" at bounding box center [887, 130] width 8 height 8
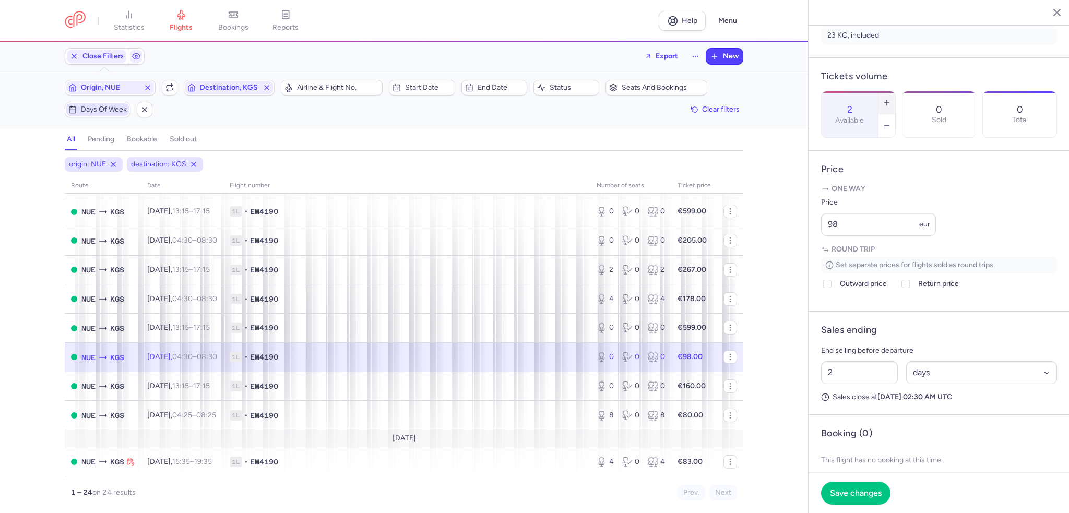
click at [891, 99] on icon "button" at bounding box center [887, 103] width 8 height 8
click at [844, 495] on span "Save changes" at bounding box center [856, 492] width 52 height 9
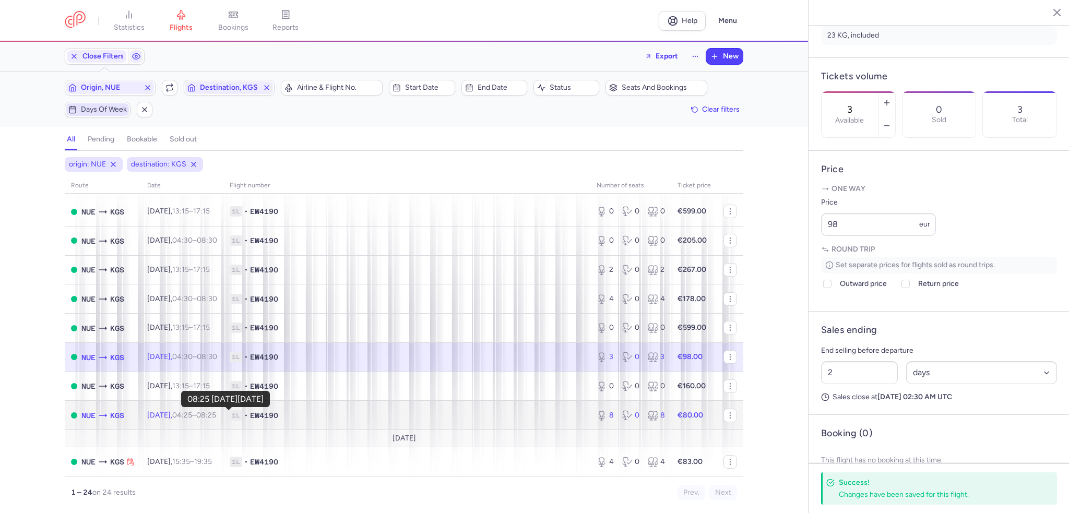
click at [216, 414] on time "08:25 +0" at bounding box center [206, 415] width 20 height 9
type input "8"
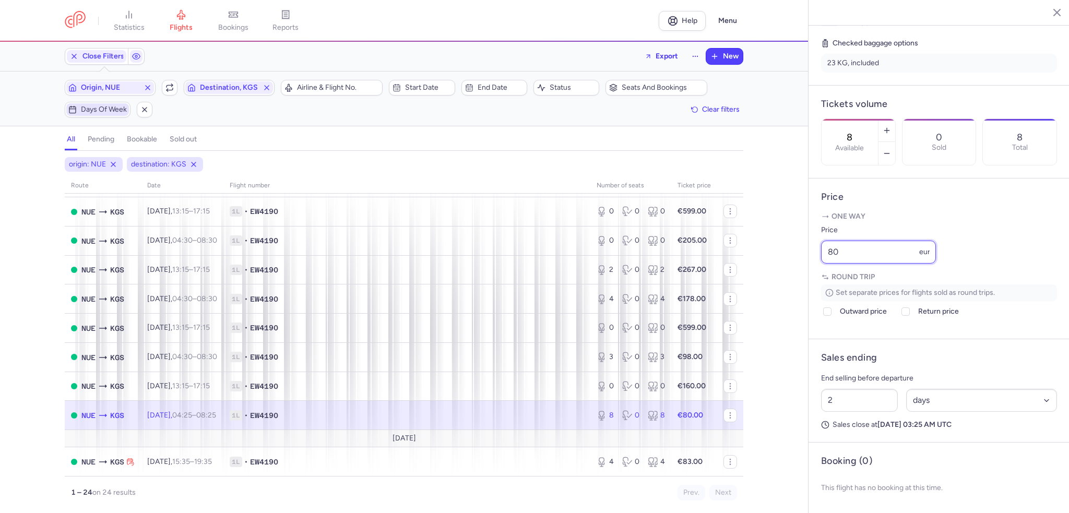
drag, startPoint x: 845, startPoint y: 251, endPoint x: 792, endPoint y: 255, distance: 52.9
click at [792, 255] on div "statistics flights bookings reports Help Menu Close Filters Export New Filters …" at bounding box center [534, 256] width 1069 height 513
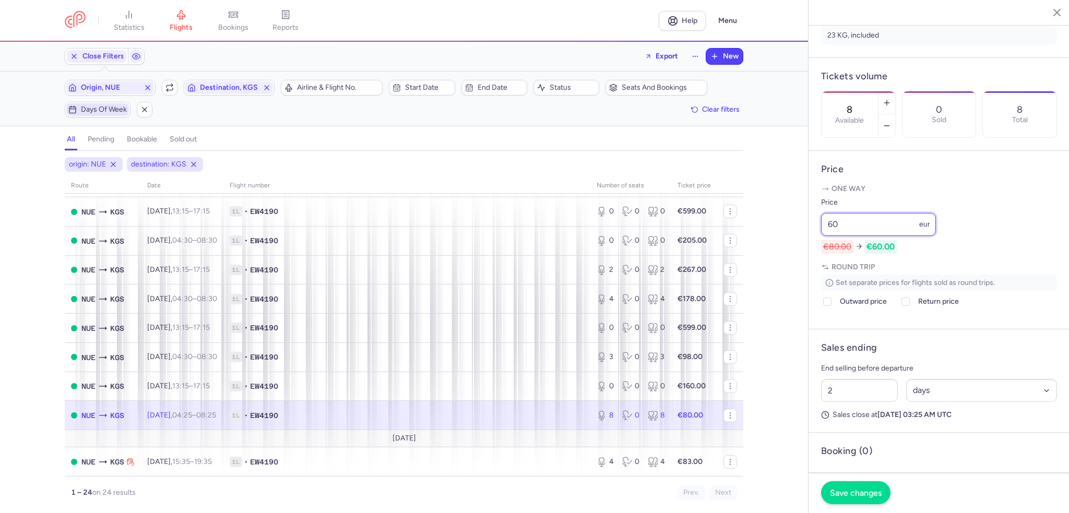
type input "60"
click at [869, 489] on span "Save changes" at bounding box center [856, 492] width 52 height 9
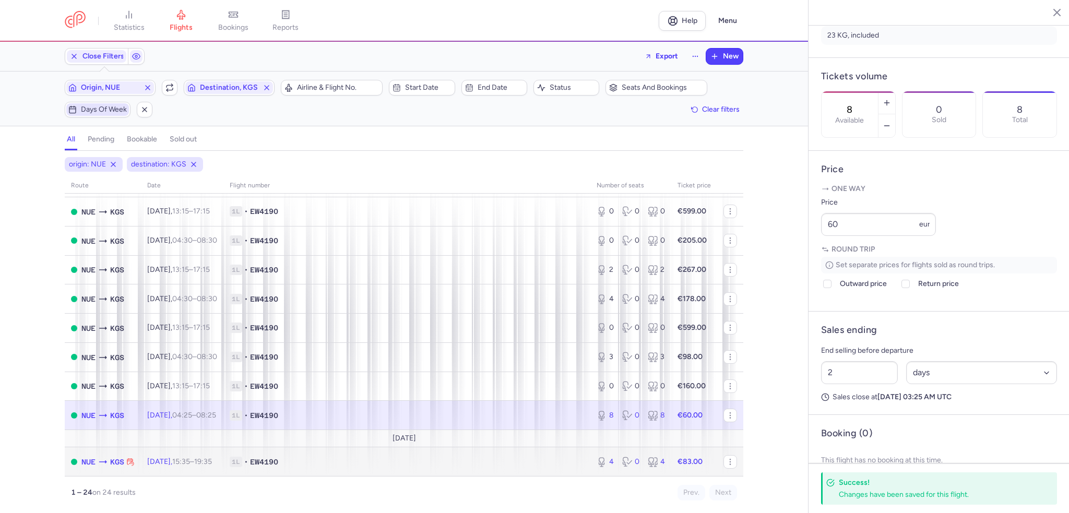
click at [173, 463] on span "[DATE] 15:35 – 19:35 +0" at bounding box center [179, 461] width 65 height 9
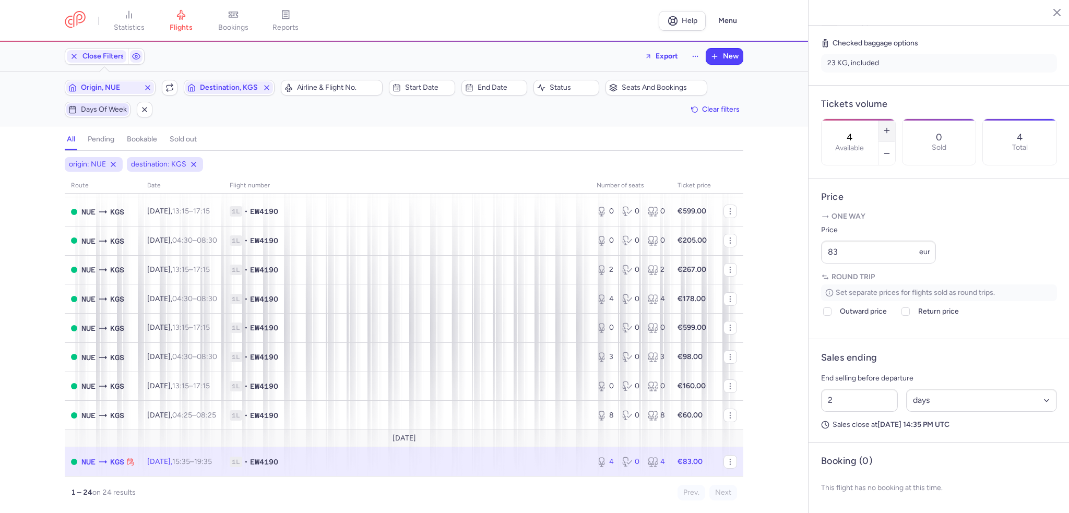
drag, startPoint x: 920, startPoint y: 83, endPoint x: 905, endPoint y: 95, distance: 19.7
click at [896, 119] on button "button" at bounding box center [887, 130] width 17 height 23
type input "5"
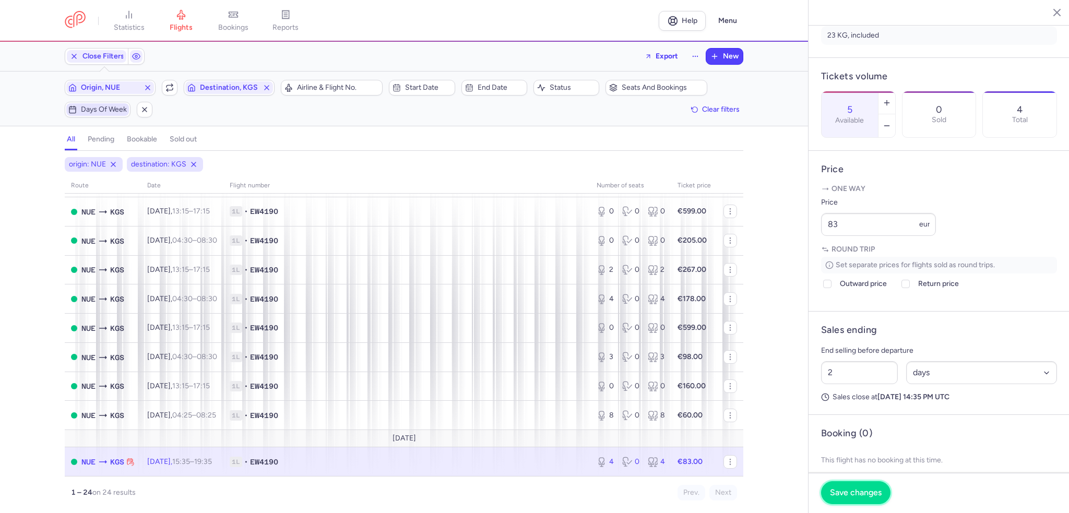
click at [852, 503] on button "Save changes" at bounding box center [855, 492] width 69 height 23
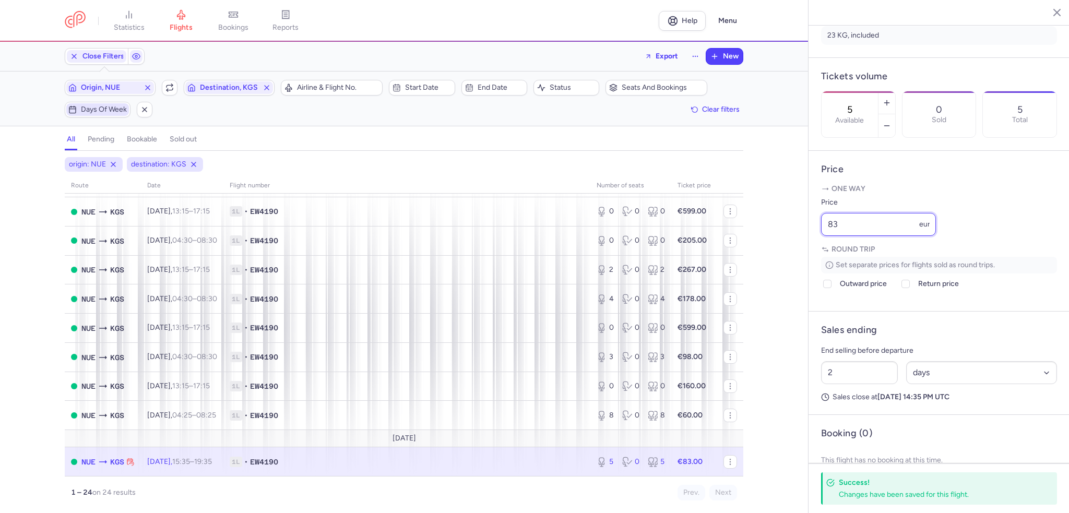
drag, startPoint x: 843, startPoint y: 255, endPoint x: 776, endPoint y: 260, distance: 66.5
click at [776, 260] on div "statistics flights bookings reports Help Menu Close Filters Export New Filters …" at bounding box center [534, 256] width 1069 height 513
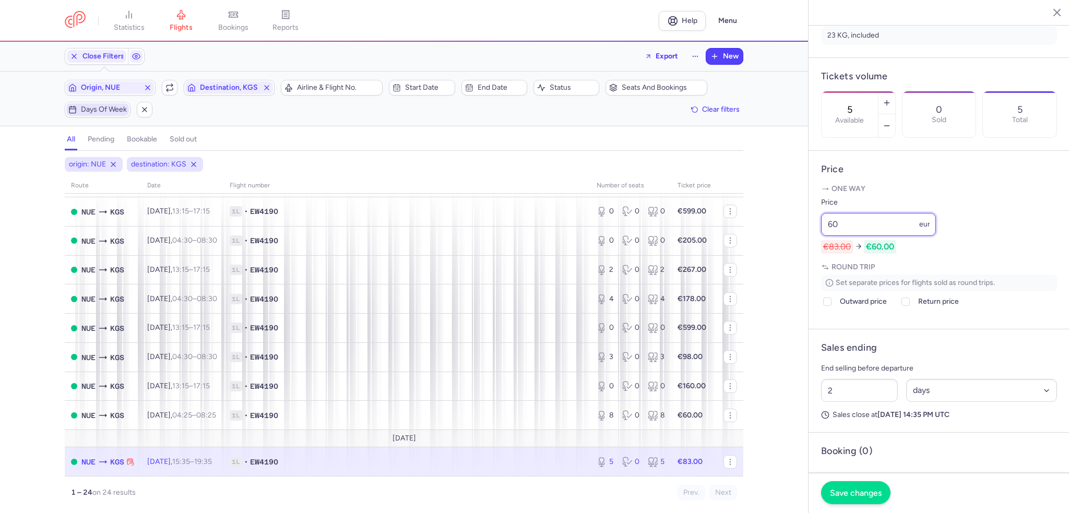
type input "60"
click at [846, 497] on span "Save changes" at bounding box center [856, 492] width 52 height 9
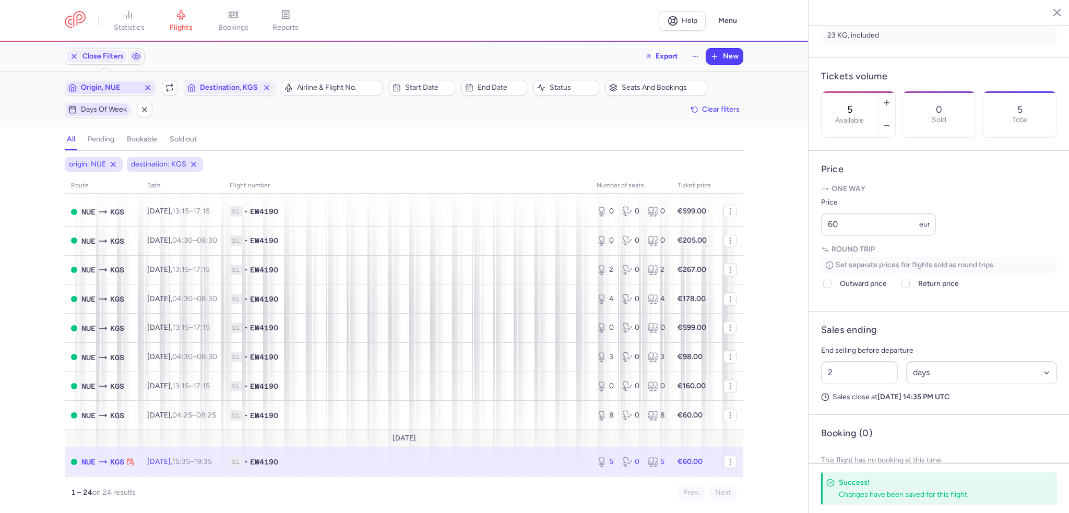
click at [104, 85] on span "Origin, NUE" at bounding box center [110, 88] width 58 height 8
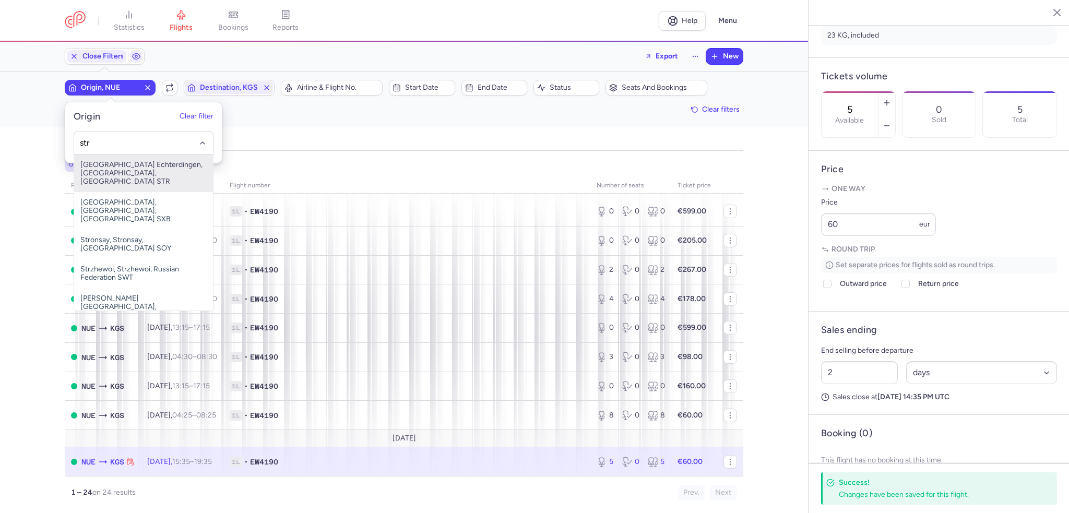
click at [104, 168] on span "[GEOGRAPHIC_DATA] Echterdingen, [GEOGRAPHIC_DATA], [GEOGRAPHIC_DATA] STR" at bounding box center [143, 174] width 139 height 38
type input "str"
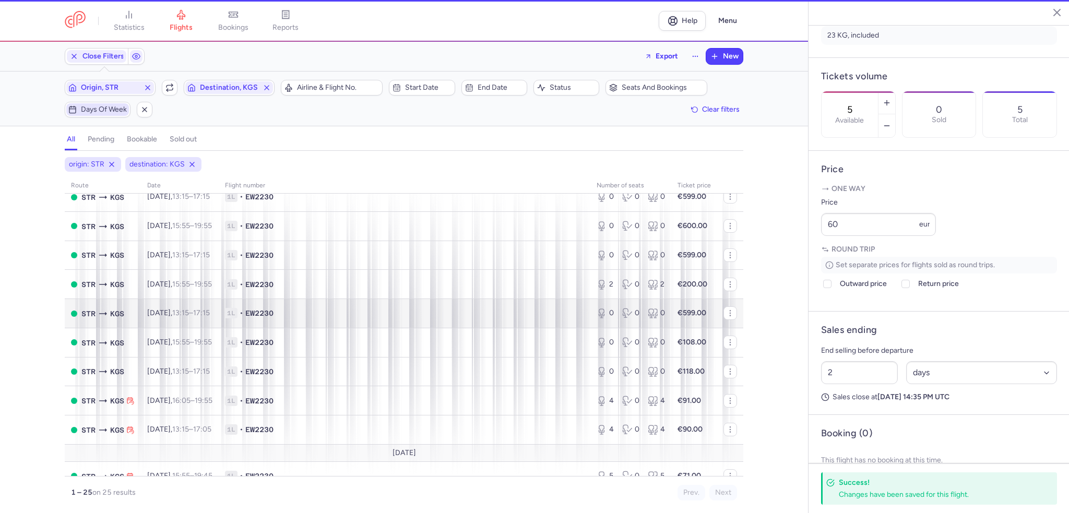
scroll to position [512, 0]
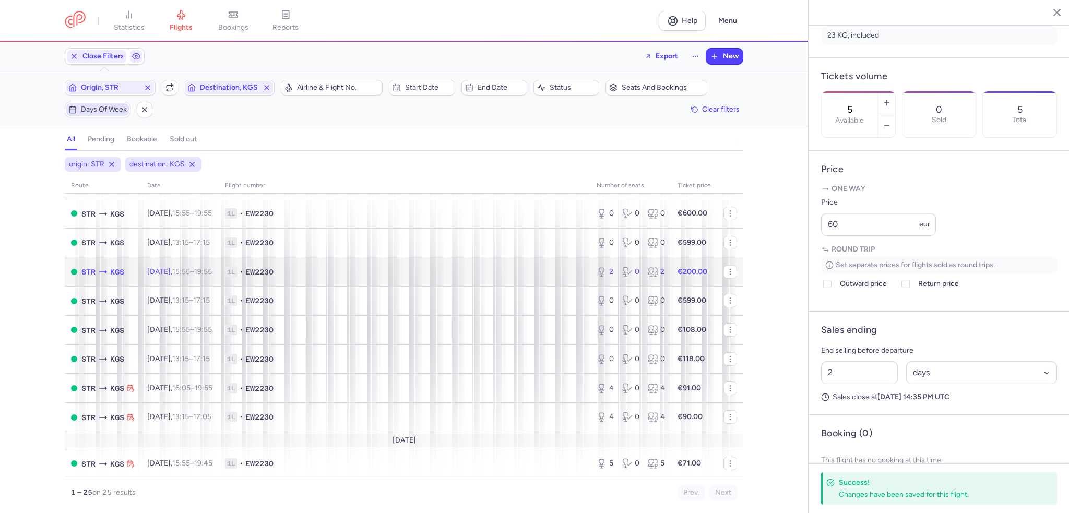
click at [190, 276] on time "15:55" at bounding box center [181, 271] width 18 height 9
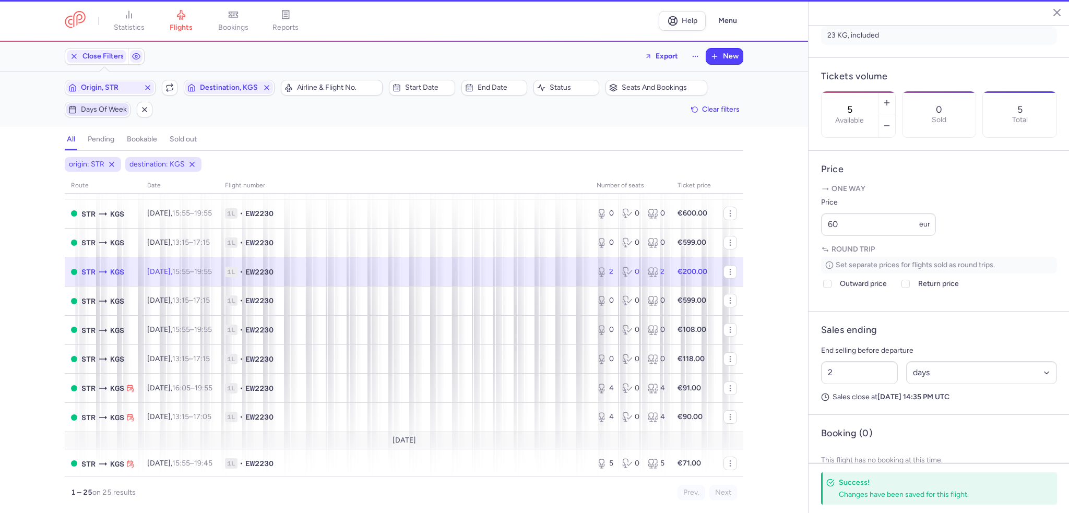
type input "2"
type input "5"
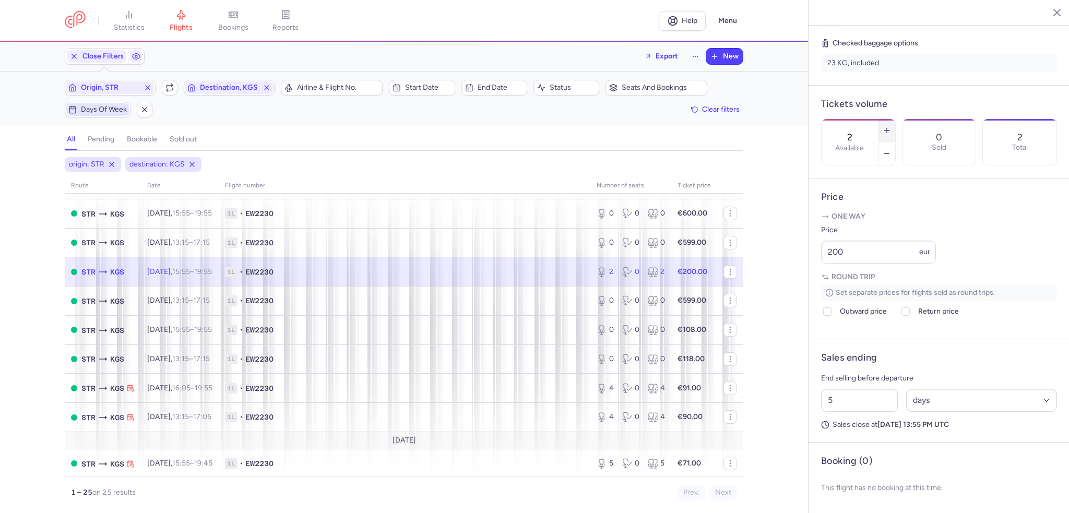
click at [891, 126] on icon "button" at bounding box center [887, 130] width 8 height 8
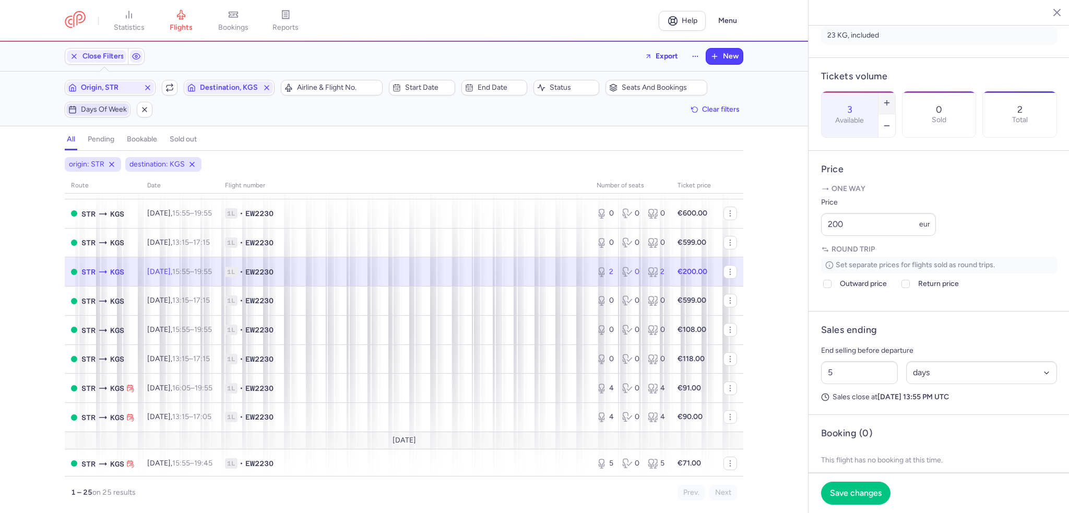
click at [891, 99] on icon "button" at bounding box center [887, 103] width 8 height 8
type input "4"
click at [850, 500] on button "Save changes" at bounding box center [855, 492] width 69 height 23
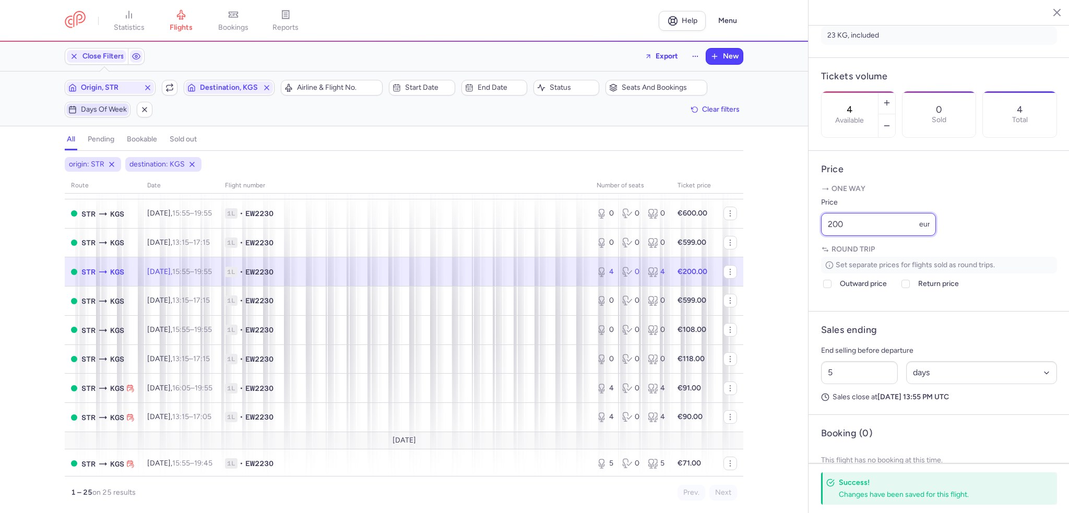
drag, startPoint x: 862, startPoint y: 253, endPoint x: 752, endPoint y: 257, distance: 110.2
click at [761, 256] on div "statistics flights bookings reports Help Menu Close Filters Export New Filters …" at bounding box center [534, 256] width 1069 height 513
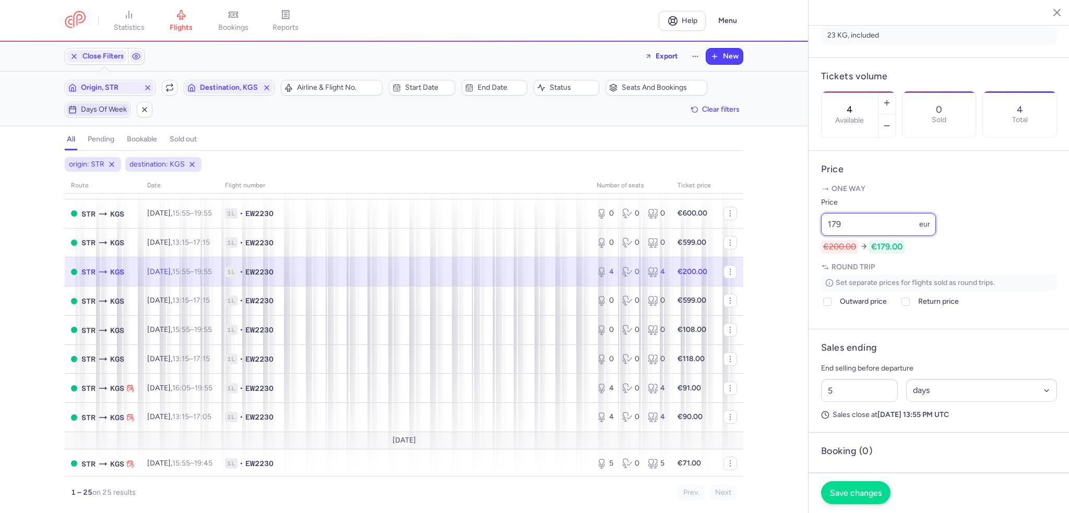
type input "179"
click at [855, 488] on button "Save changes" at bounding box center [855, 492] width 69 height 23
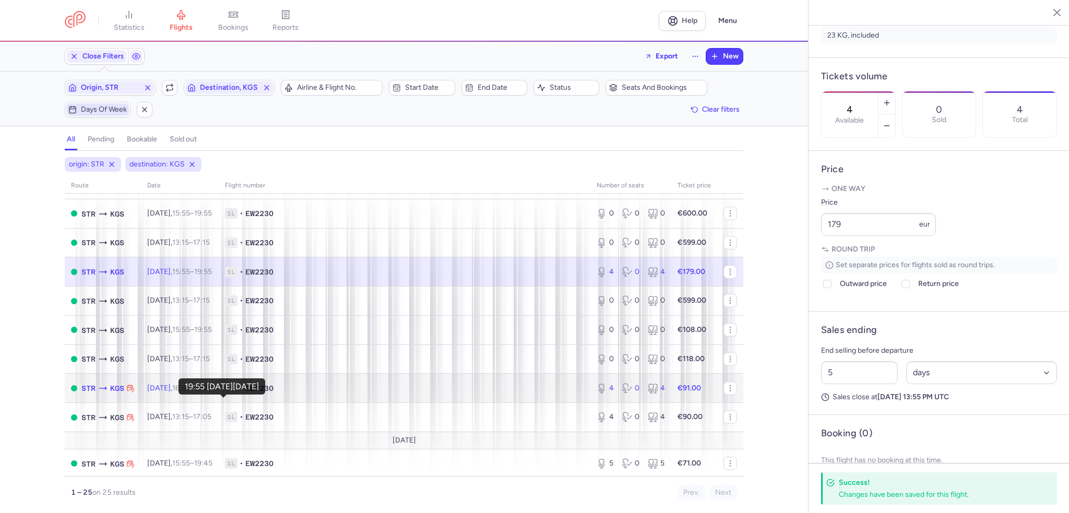
click at [213, 393] on time "19:55 +0" at bounding box center [204, 388] width 18 height 9
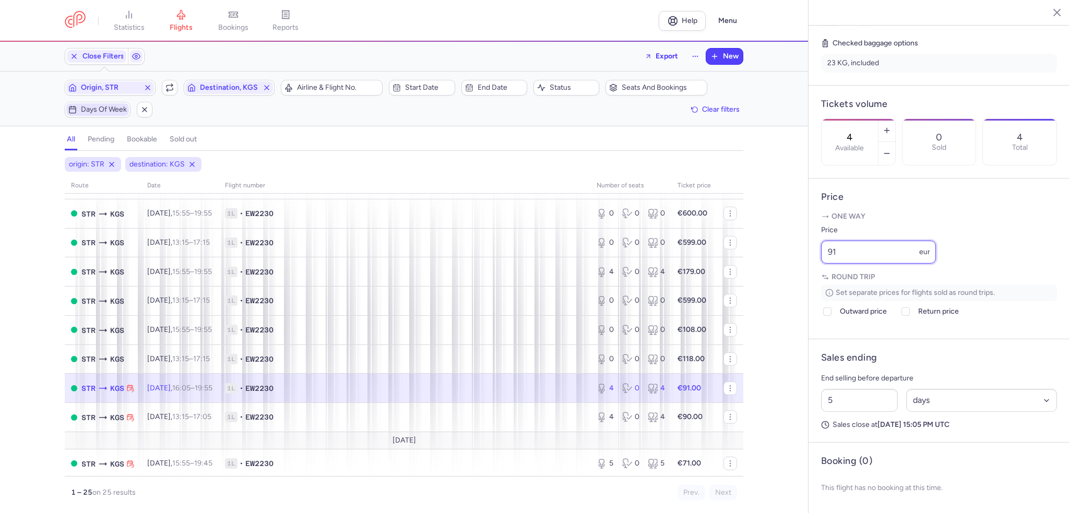
drag, startPoint x: 845, startPoint y: 251, endPoint x: 764, endPoint y: 265, distance: 81.6
click at [764, 265] on div "statistics flights bookings reports Help Menu Close Filters Export New Filters …" at bounding box center [534, 256] width 1069 height 513
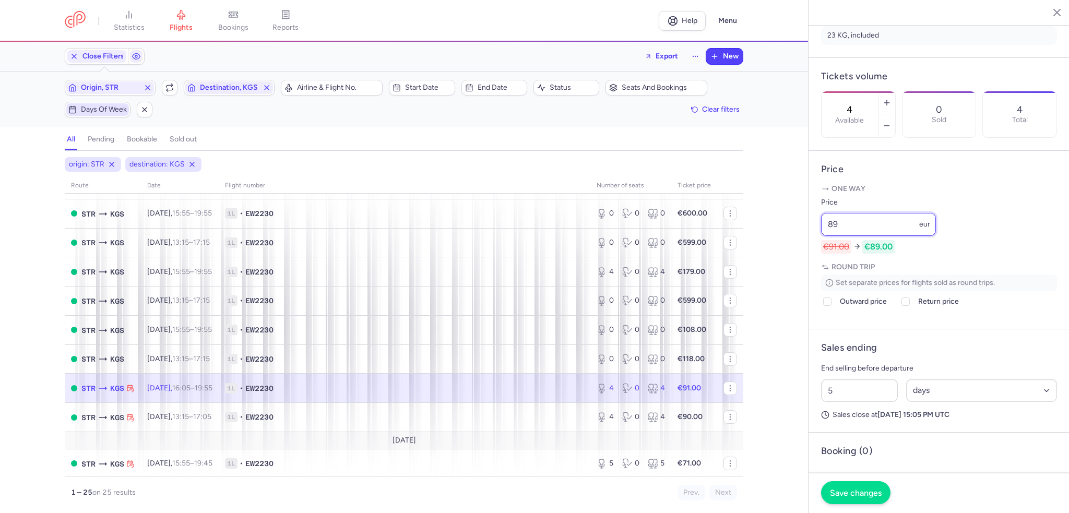
type input "89"
click at [858, 496] on span "Save changes" at bounding box center [856, 492] width 52 height 9
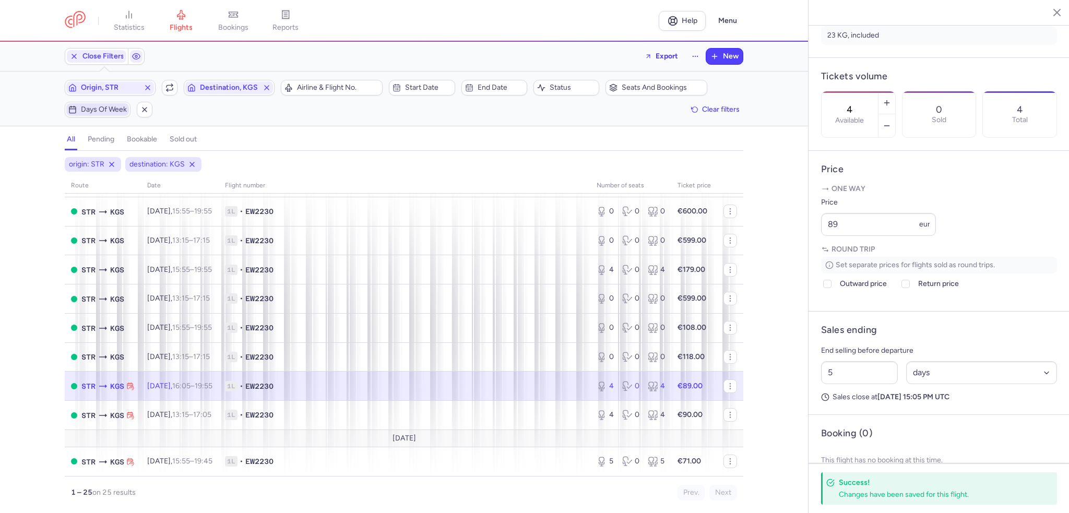
scroll to position [529, 0]
click at [179, 465] on span "[DATE] 15:55 – 19:45 +0" at bounding box center [179, 461] width 65 height 9
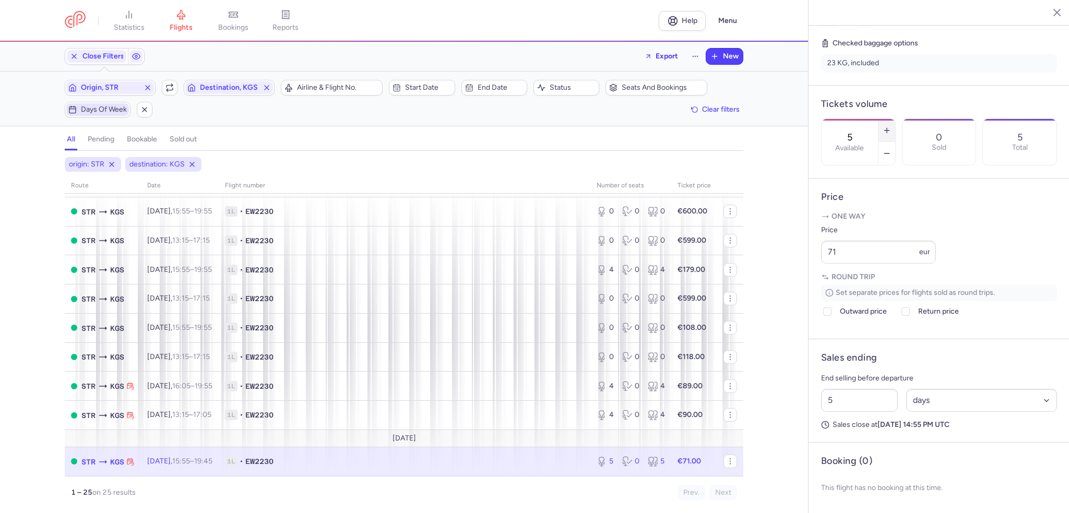
click at [891, 126] on icon "button" at bounding box center [887, 130] width 8 height 8
type input "6"
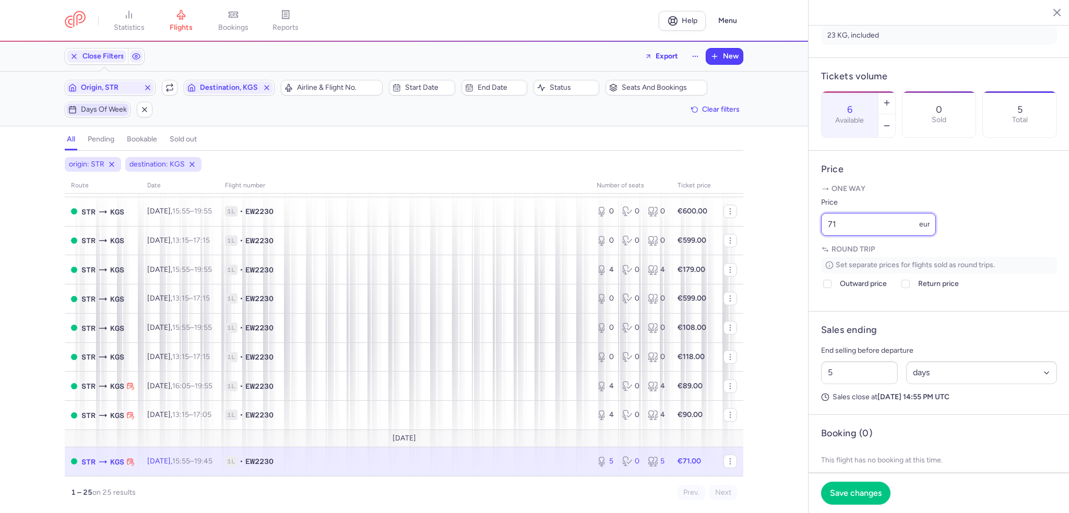
drag, startPoint x: 845, startPoint y: 250, endPoint x: 785, endPoint y: 251, distance: 59.5
click at [785, 251] on div "statistics flights bookings reports Help Menu Close Filters Export New Filters …" at bounding box center [534, 256] width 1069 height 513
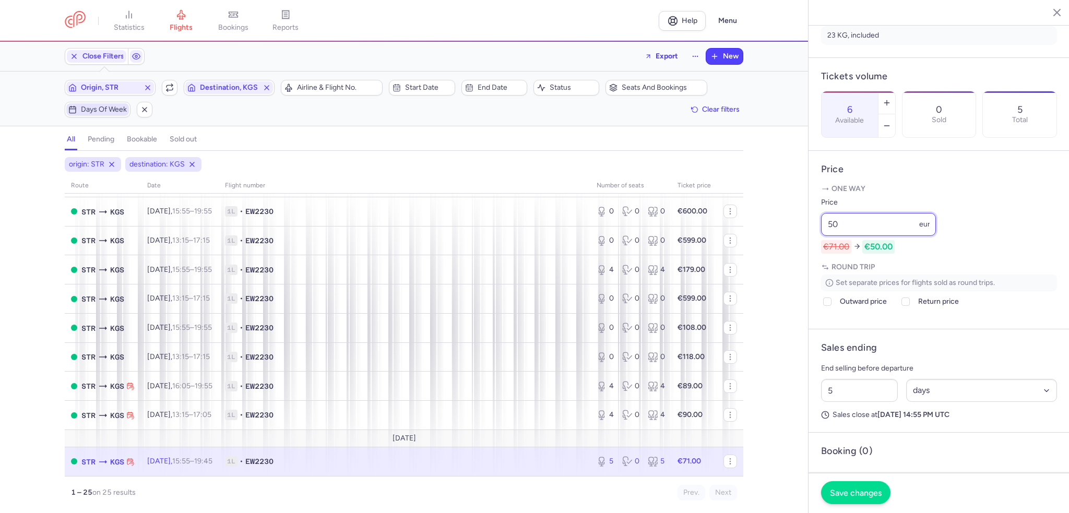
type input "50"
click at [865, 490] on span "Save changes" at bounding box center [856, 492] width 52 height 9
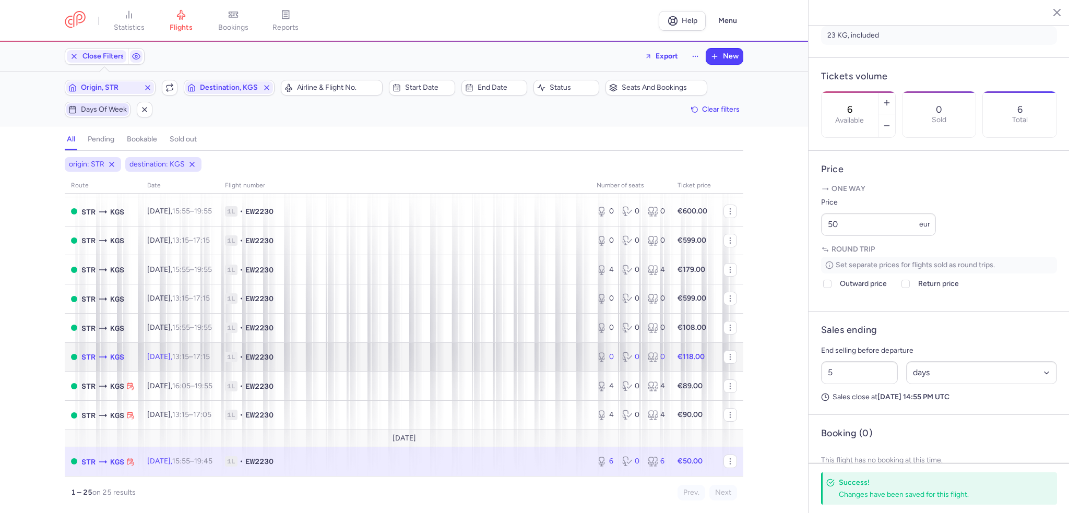
click at [159, 352] on span "[DATE] 13:15 – 17:15 +0" at bounding box center [178, 356] width 63 height 9
type input "0"
type input "2"
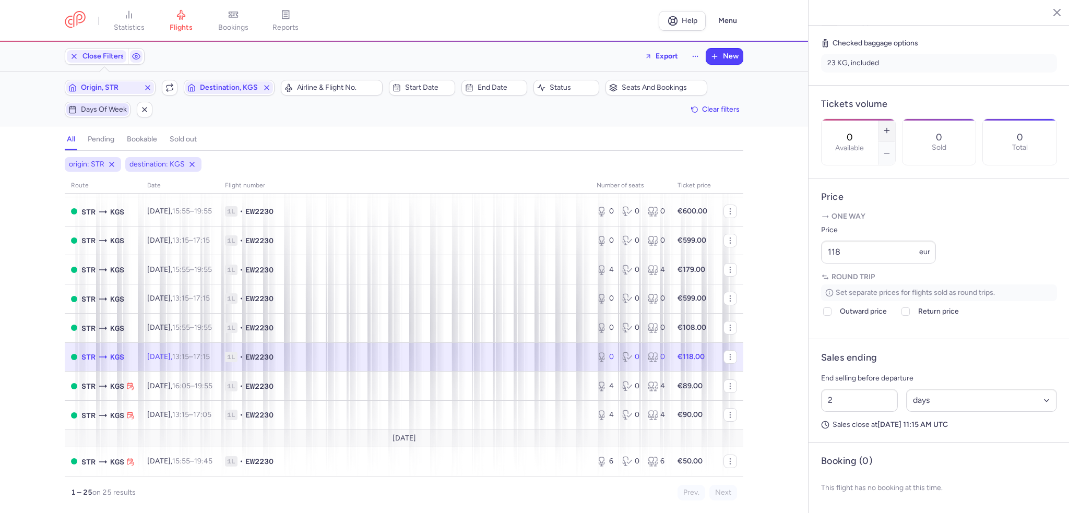
click at [896, 119] on button "button" at bounding box center [887, 130] width 17 height 23
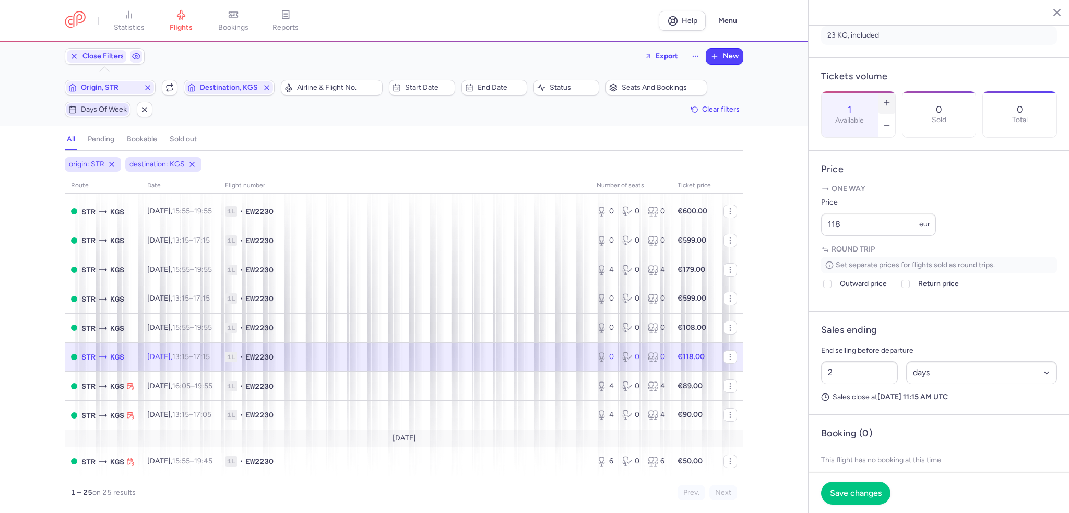
click at [896, 91] on button "button" at bounding box center [887, 102] width 17 height 23
type input "3"
click at [860, 501] on button "Save changes" at bounding box center [855, 492] width 69 height 23
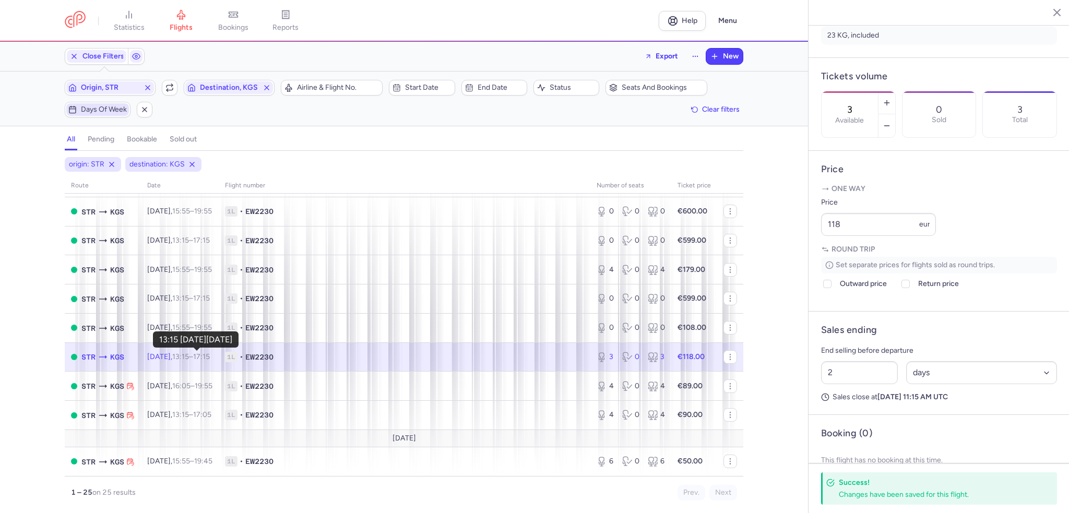
click at [189, 358] on time "13:15" at bounding box center [180, 356] width 17 height 9
drag, startPoint x: 844, startPoint y: 254, endPoint x: 812, endPoint y: 258, distance: 32.1
click at [813, 258] on article "Price One way Price 118 eur Round trip Set separate prices for flights sold as …" at bounding box center [939, 231] width 261 height 161
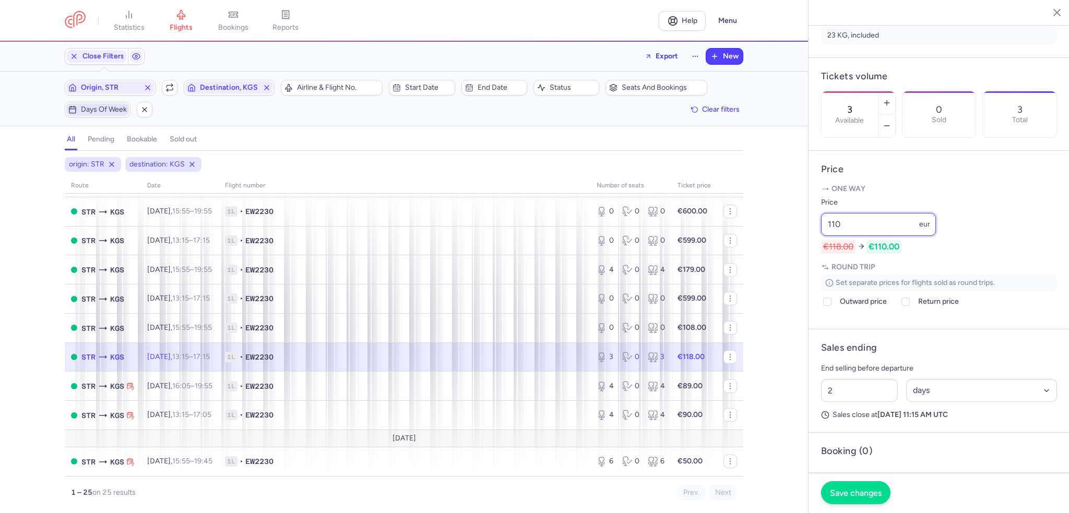
type input "110"
click at [842, 495] on span "Save changes" at bounding box center [856, 492] width 52 height 9
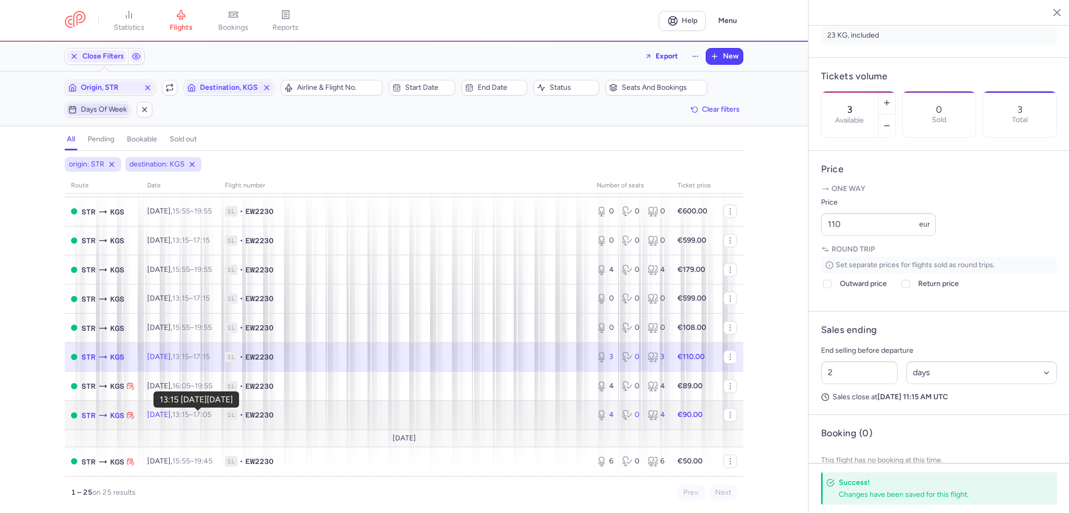
click at [189, 413] on time "13:15" at bounding box center [180, 414] width 17 height 9
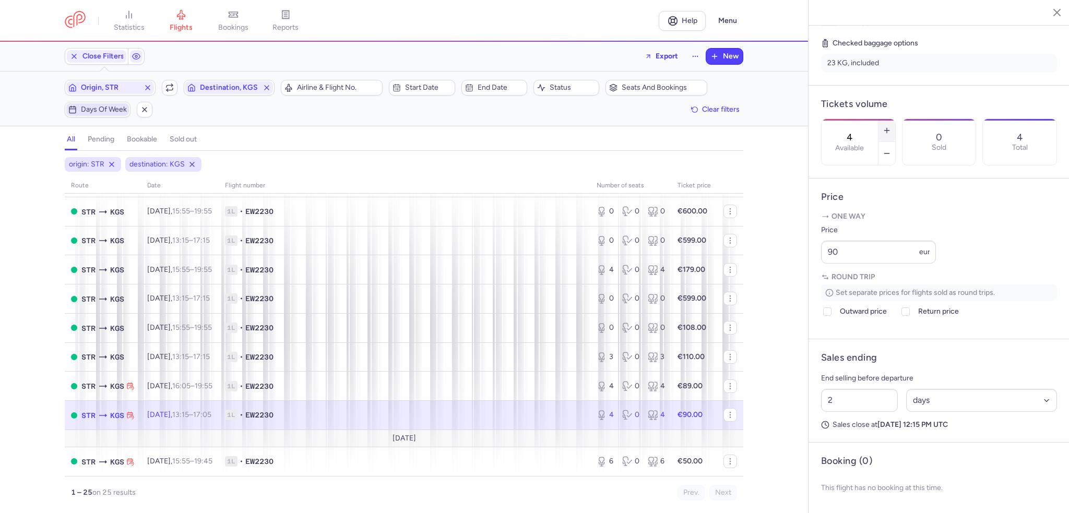
click at [896, 119] on button "button" at bounding box center [887, 130] width 17 height 23
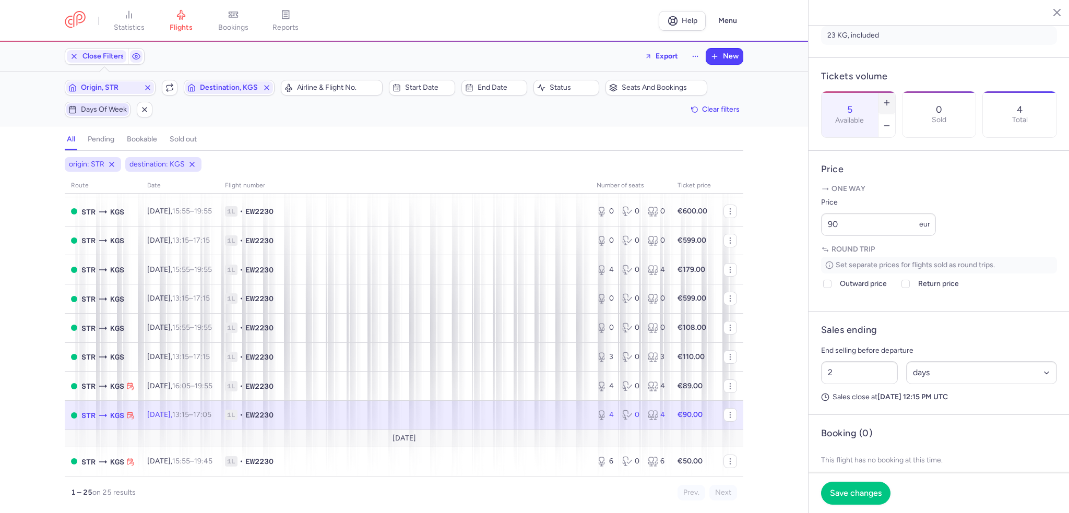
click at [891, 99] on icon "button" at bounding box center [887, 103] width 8 height 8
type input "6"
drag, startPoint x: 845, startPoint y: 254, endPoint x: 797, endPoint y: 255, distance: 48.1
click at [797, 255] on div "statistics flights bookings reports Help Menu Close Filters Export New Filters …" at bounding box center [534, 256] width 1069 height 513
click at [859, 236] on input "90" at bounding box center [878, 224] width 115 height 23
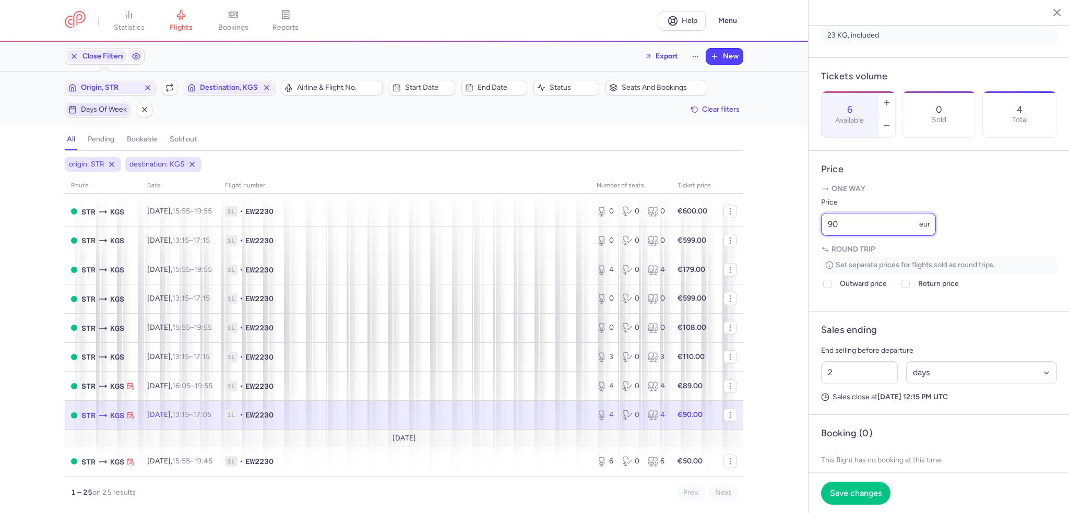
drag, startPoint x: 846, startPoint y: 254, endPoint x: 800, endPoint y: 257, distance: 46.0
click at [800, 257] on div "statistics flights bookings reports Help Menu Close Filters Export New Filters …" at bounding box center [534, 256] width 1069 height 513
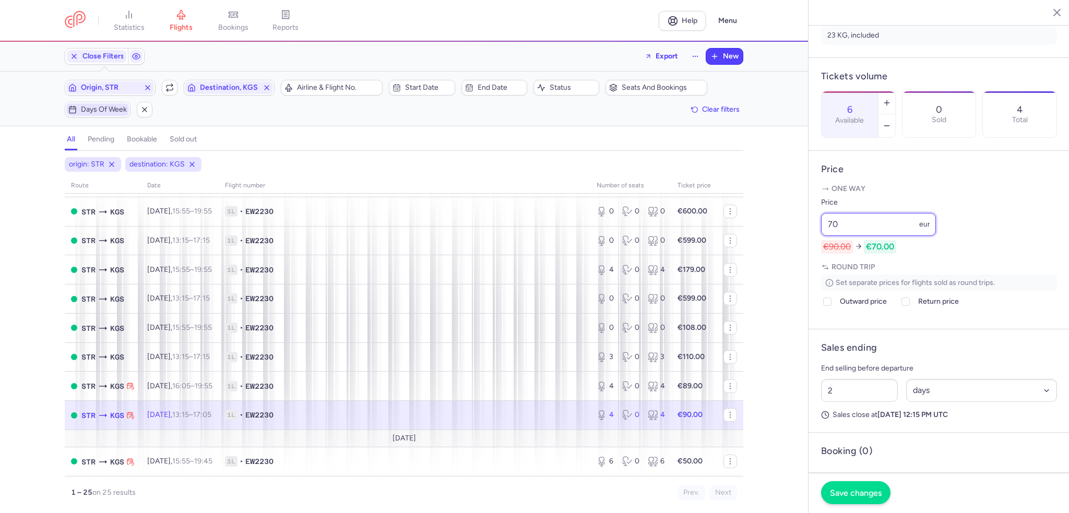
type input "70"
click at [846, 494] on span "Save changes" at bounding box center [856, 492] width 52 height 9
